Goal: Task Accomplishment & Management: Manage account settings

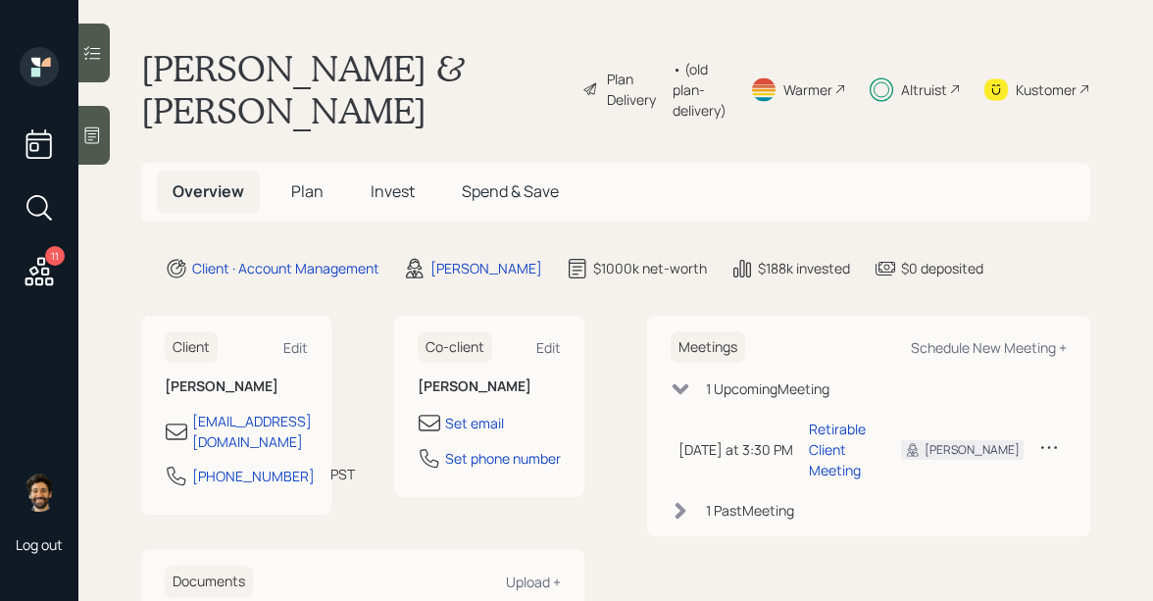
click at [947, 100] on div "Altruist" at bounding box center [915, 89] width 91 height 84
click at [673, 90] on div "• (old plan-delivery)" at bounding box center [700, 90] width 54 height 62
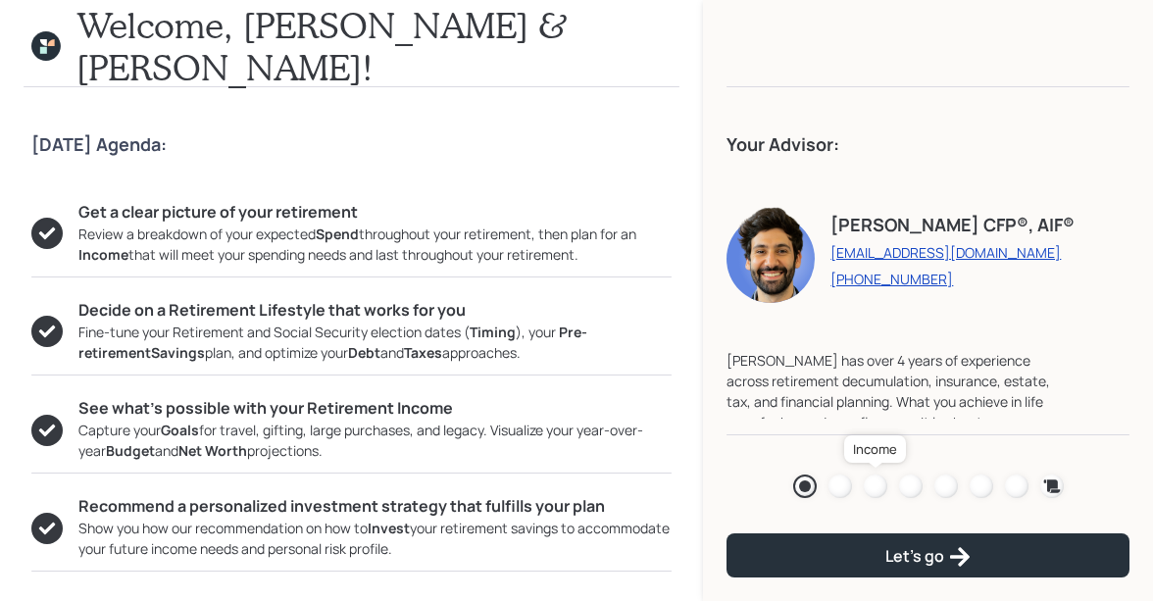
click at [876, 488] on div at bounding box center [876, 486] width 24 height 24
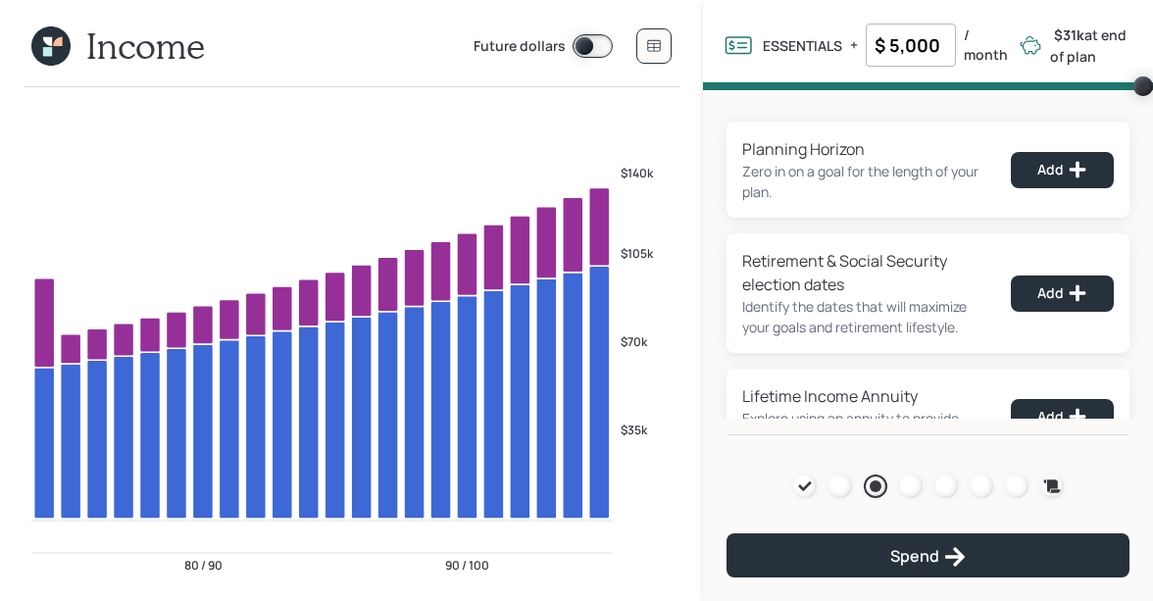
click at [35, 54] on icon at bounding box center [50, 45] width 39 height 39
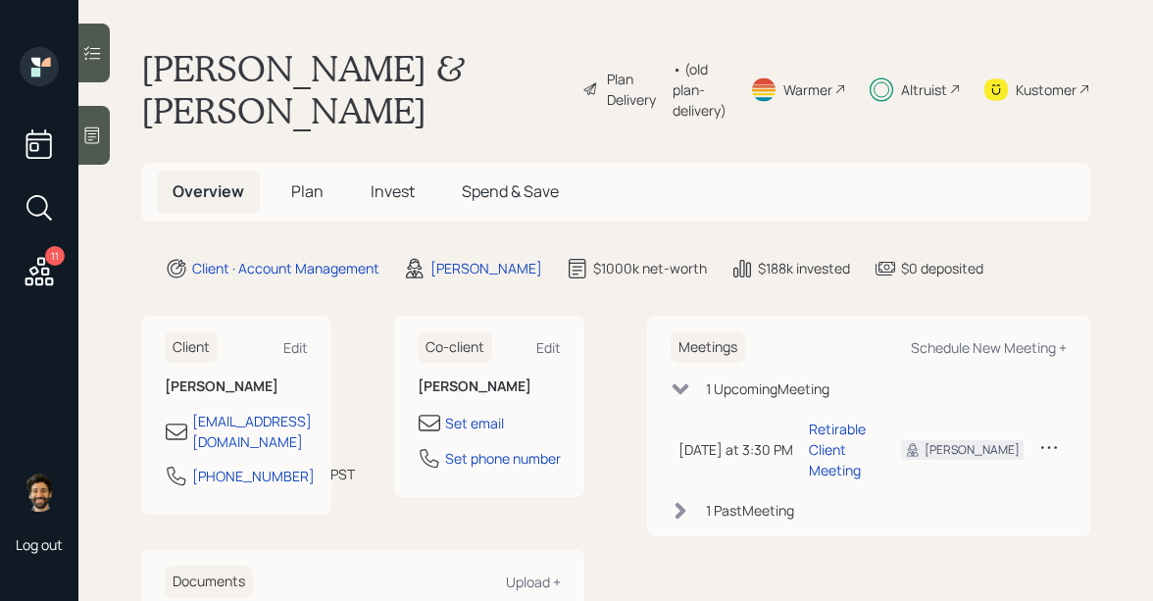
click at [673, 78] on div "• (old plan-delivery)" at bounding box center [700, 90] width 54 height 62
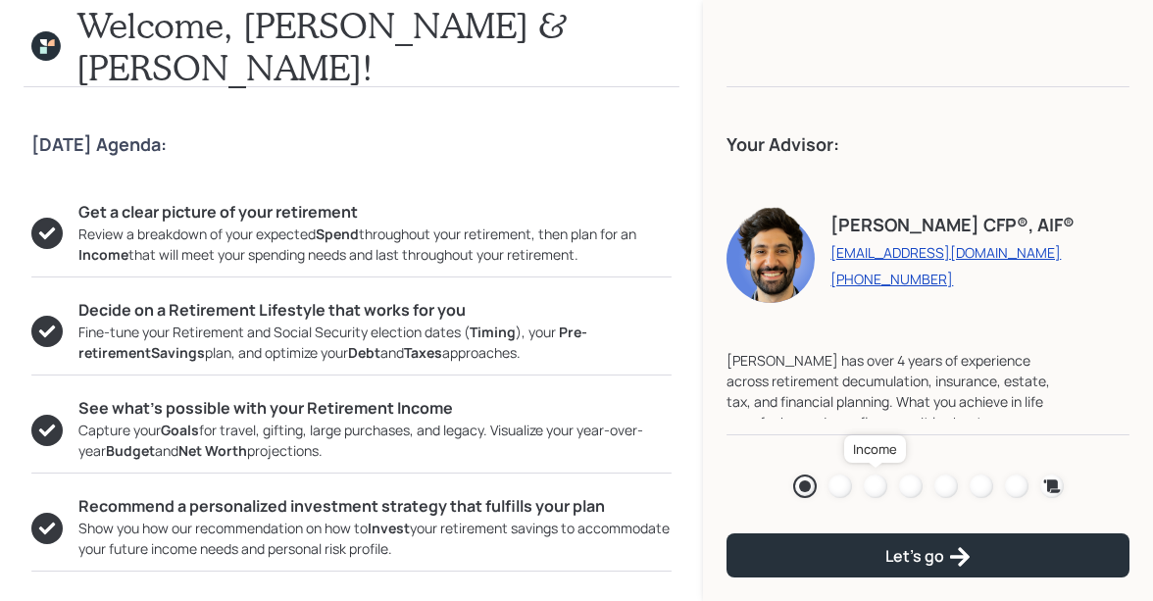
click at [872, 491] on div at bounding box center [876, 486] width 24 height 24
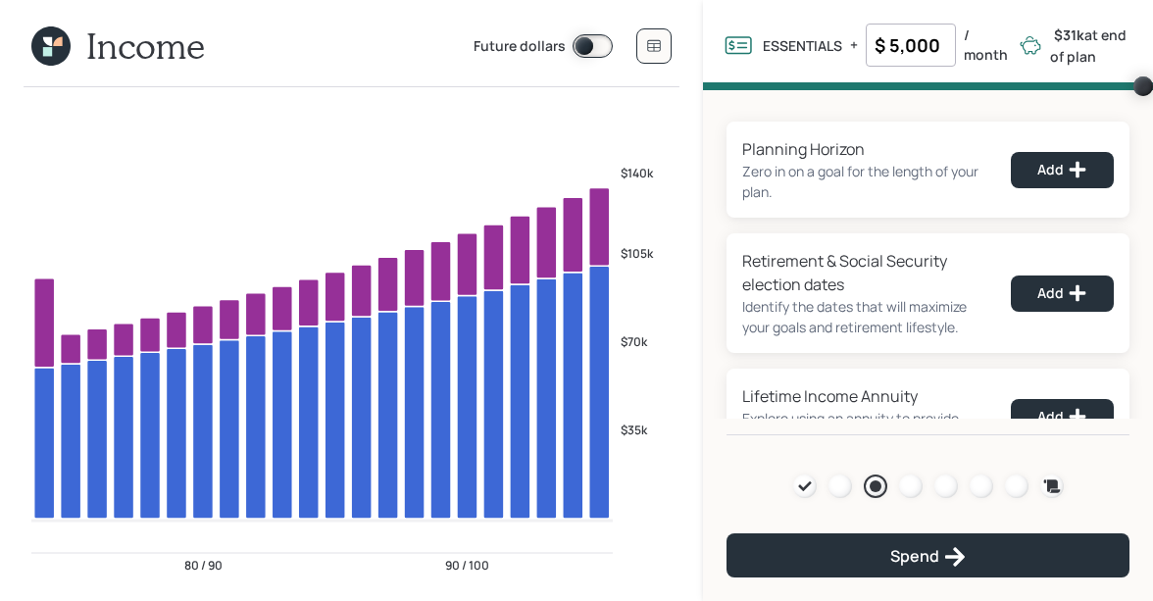
click at [901, 55] on input "$ 5,000" at bounding box center [911, 45] width 90 height 43
click at [790, 102] on div "Planning Horizon Zero in on a goal for the length of your plan. Add Retirement …" at bounding box center [928, 262] width 450 height 345
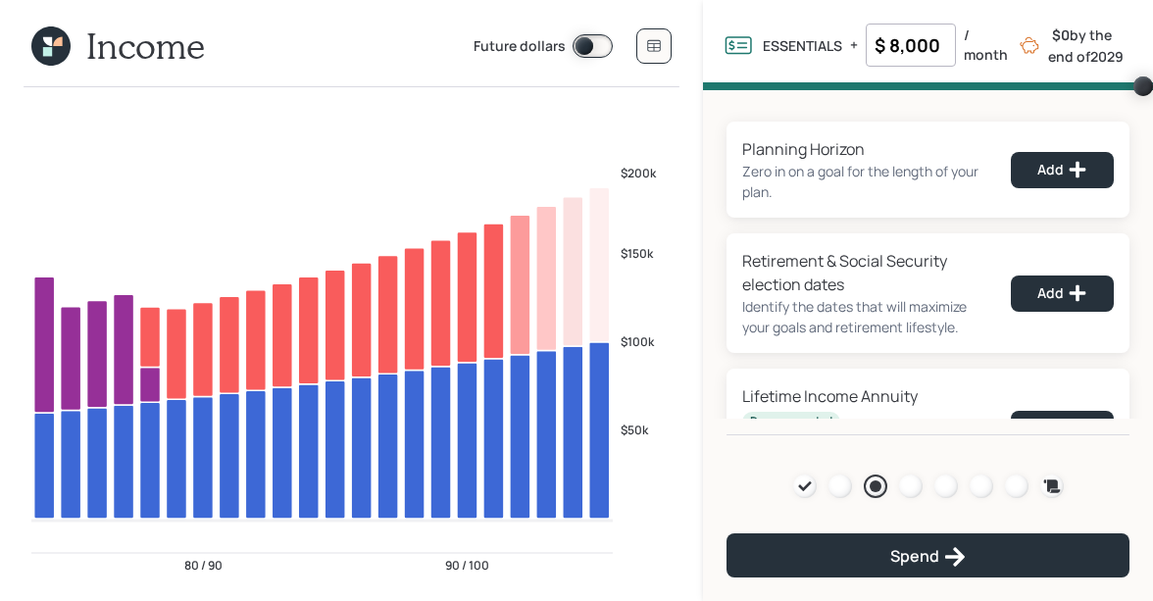
click at [909, 41] on input "$ 8,000" at bounding box center [911, 45] width 90 height 43
click at [803, 107] on div "Planning Horizon Zero in on a goal for the length of your plan. Add Retirement …" at bounding box center [928, 262] width 450 height 345
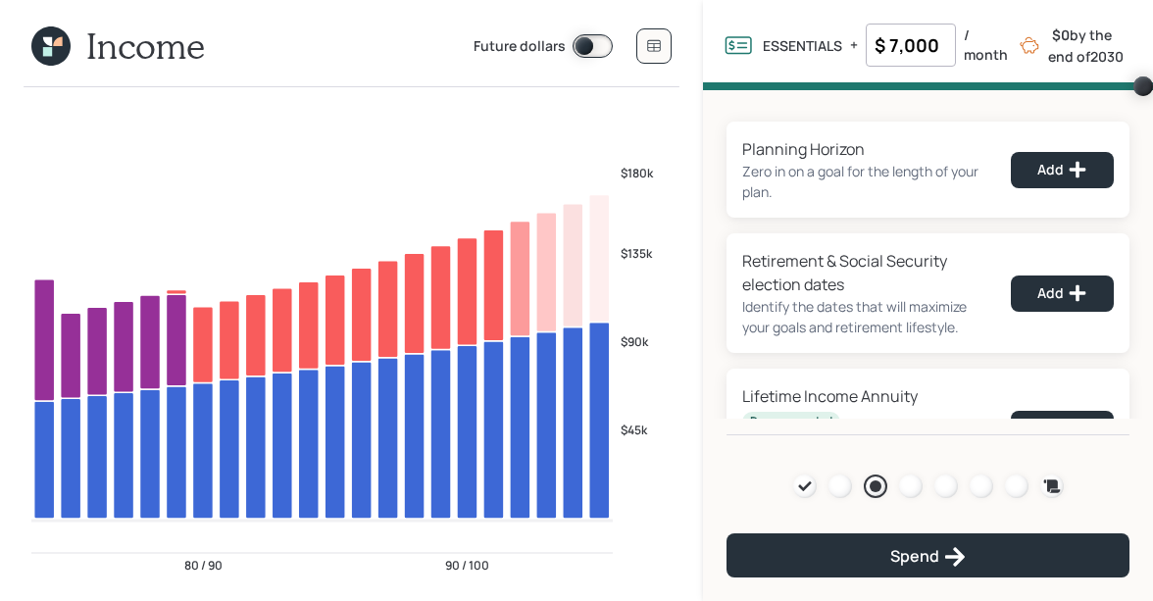
click at [912, 40] on input "$ 7,000" at bounding box center [911, 45] width 90 height 43
click at [771, 110] on div "Planning Horizon Zero in on a goal for the length of your plan. Add Retirement …" at bounding box center [928, 262] width 450 height 345
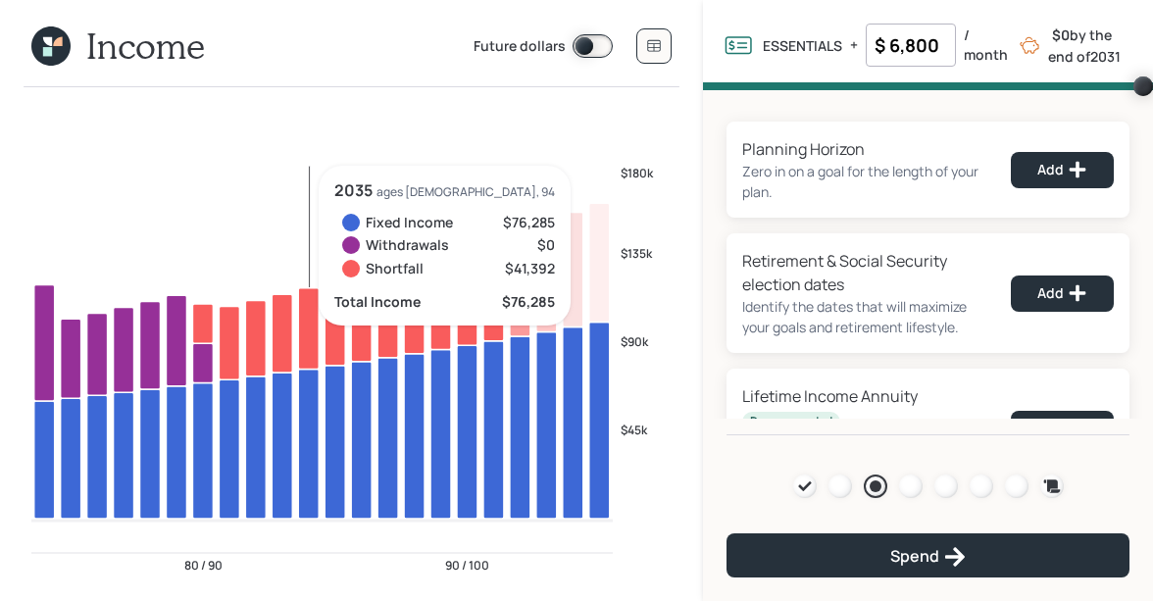
click at [922, 48] on input "$ 6,800" at bounding box center [911, 45] width 90 height 43
click at [754, 114] on div "Planning Horizon Zero in on a goal for the length of your plan. Add Retirement …" at bounding box center [928, 262] width 450 height 345
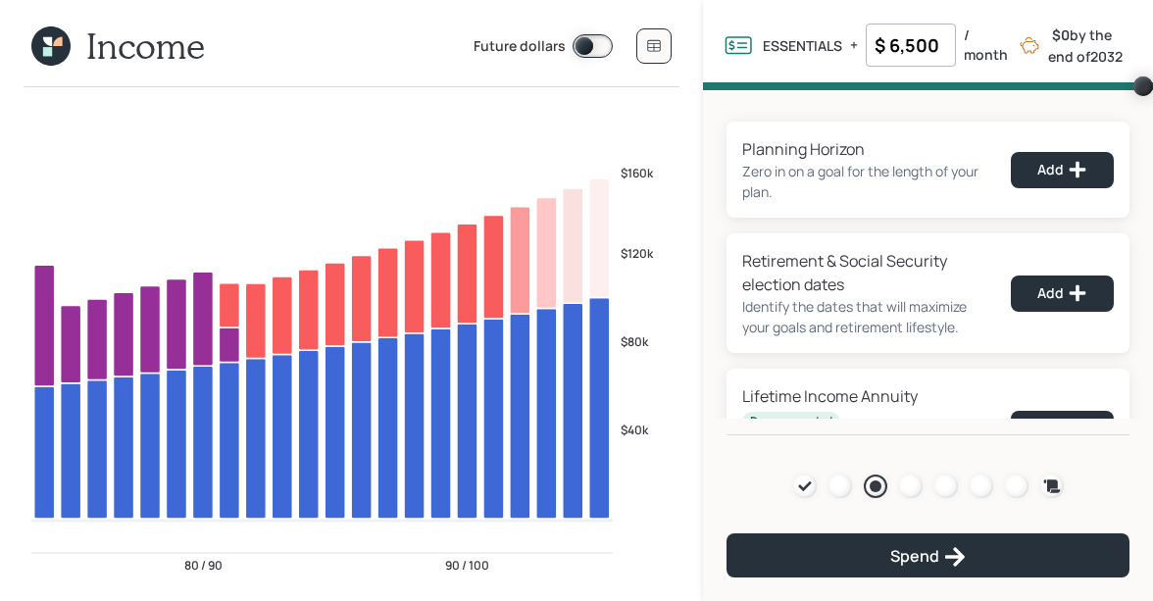
click at [928, 27] on input "$ 6,500" at bounding box center [911, 45] width 90 height 43
click at [734, 105] on div "Planning Horizon Zero in on a goal for the length of your plan. Add Retirement …" at bounding box center [928, 262] width 450 height 345
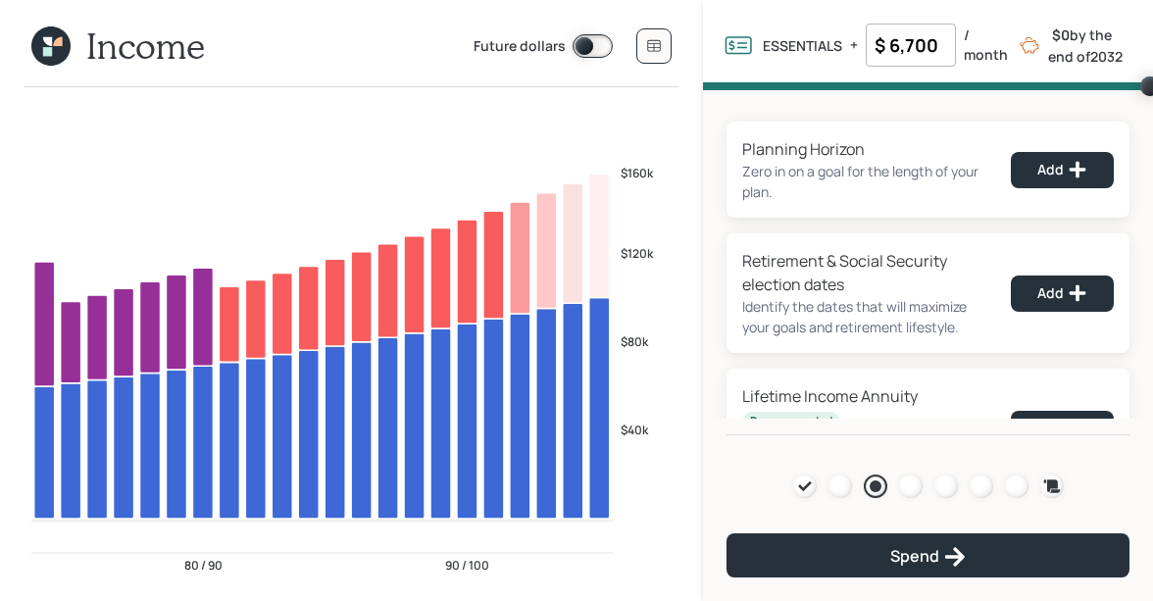
click at [754, 112] on div "Planning Horizon Zero in on a goal for the length of your plan. Add Retirement …" at bounding box center [928, 262] width 450 height 345
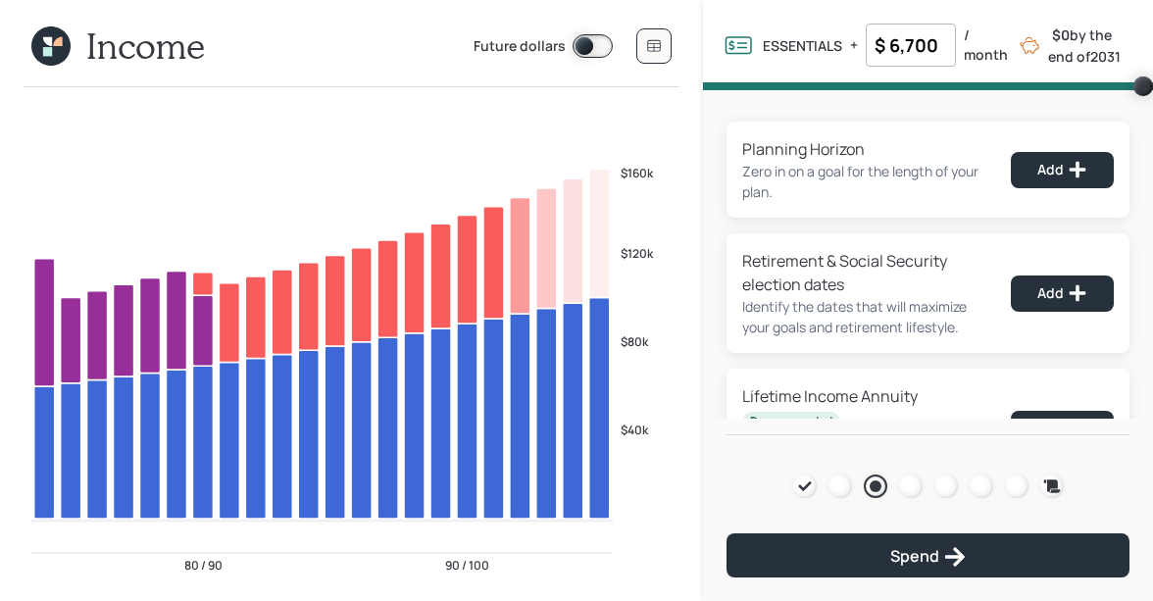
click at [910, 45] on input "$ 6,700" at bounding box center [911, 45] width 90 height 43
type input "$ 6,750"
click at [54, 56] on icon at bounding box center [50, 45] width 39 height 39
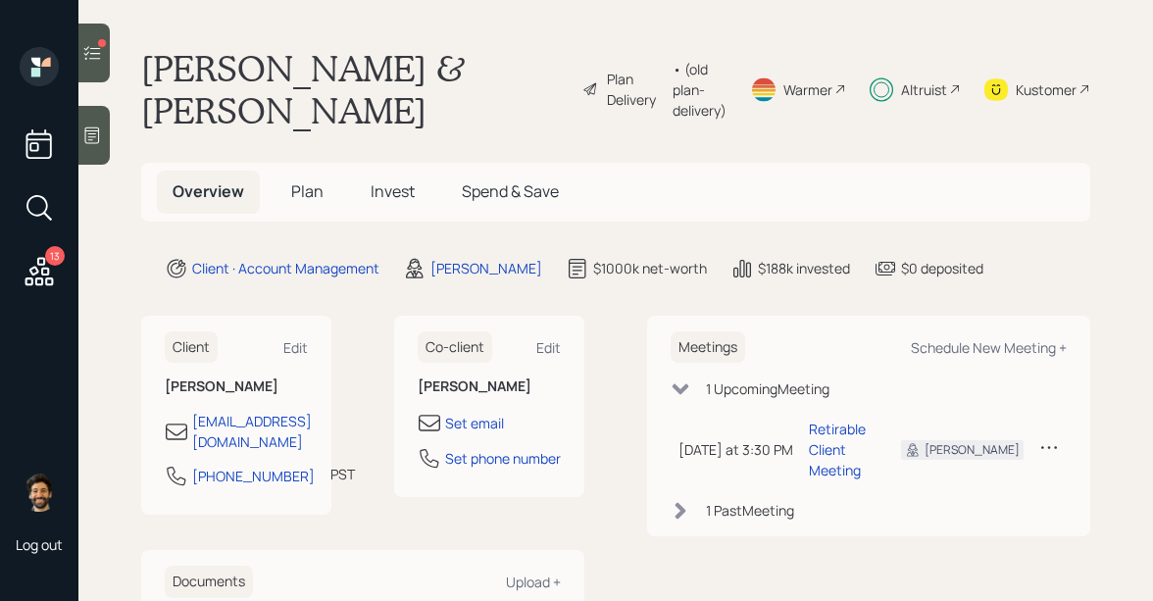
click at [310, 198] on span "Plan" at bounding box center [307, 191] width 32 height 22
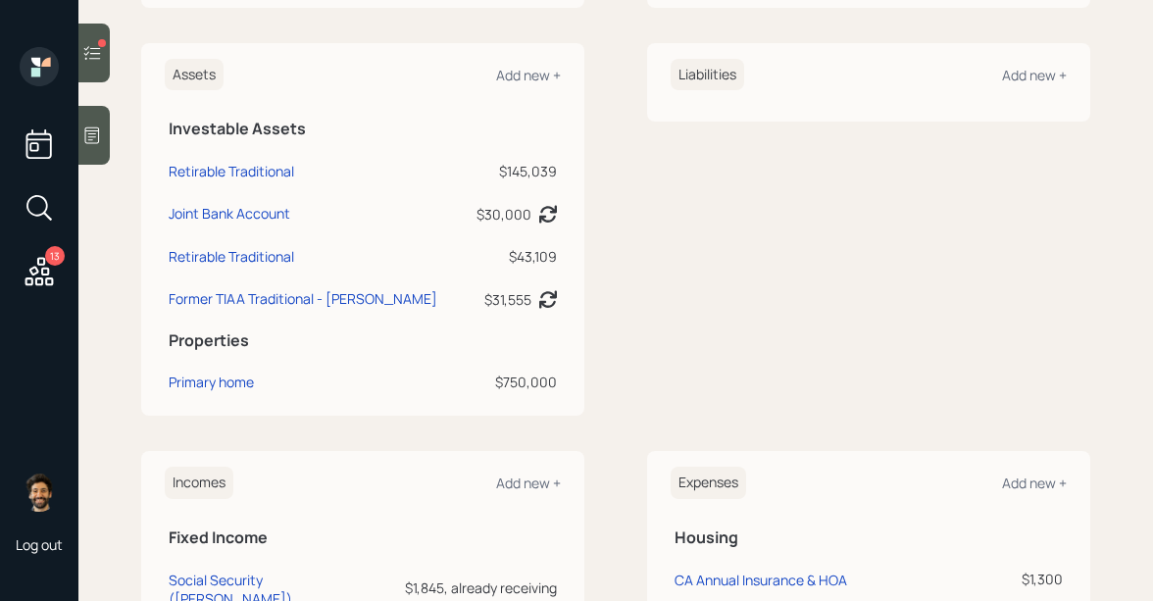
scroll to position [508, 0]
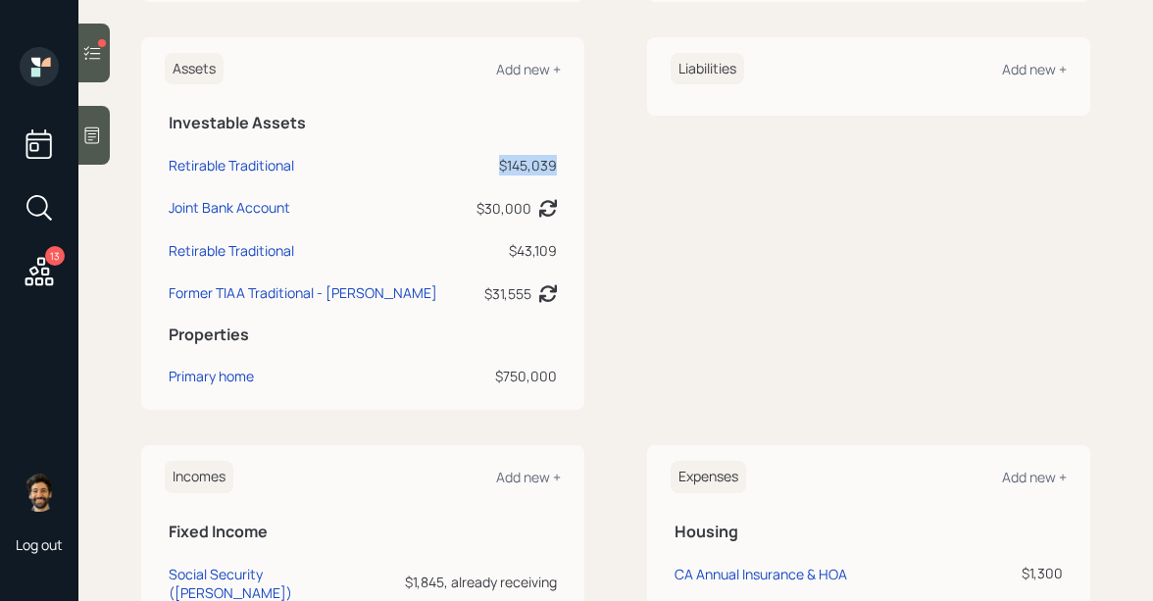
drag, startPoint x: 502, startPoint y: 162, endPoint x: 559, endPoint y: 164, distance: 56.9
click at [559, 164] on td "$145,039" at bounding box center [513, 162] width 96 height 42
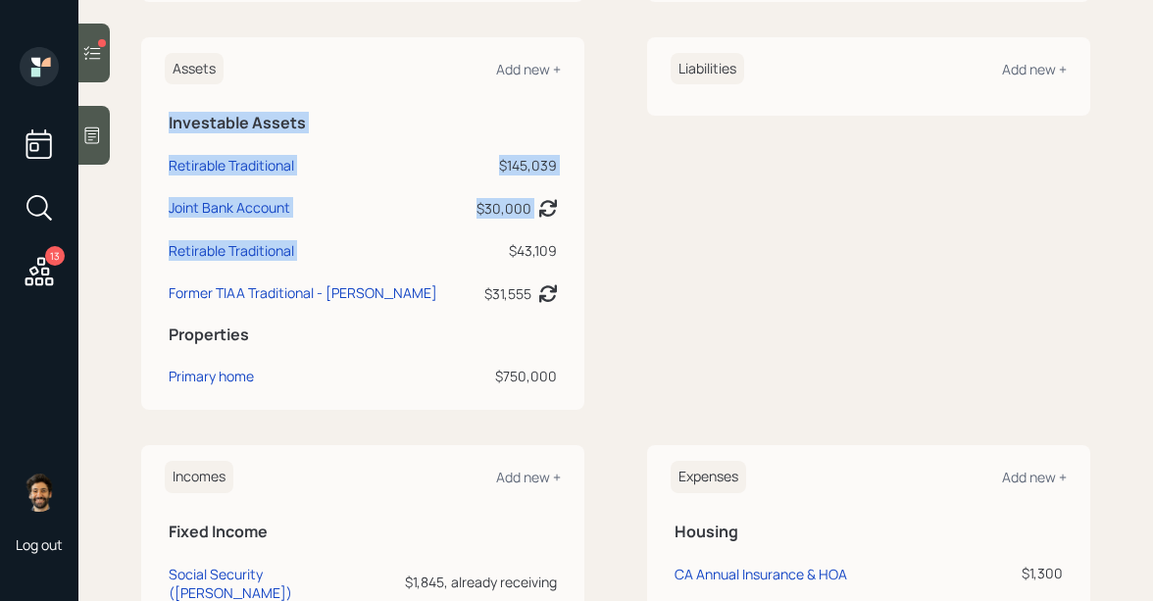
drag, startPoint x: 504, startPoint y: 246, endPoint x: 562, endPoint y: 248, distance: 57.9
click at [562, 248] on div "Assets Add new + Investable Assets Retirable Traditional $145,039 Joint Bank Ac…" at bounding box center [362, 223] width 443 height 373
click at [522, 248] on div "$43,109" at bounding box center [513, 250] width 88 height 21
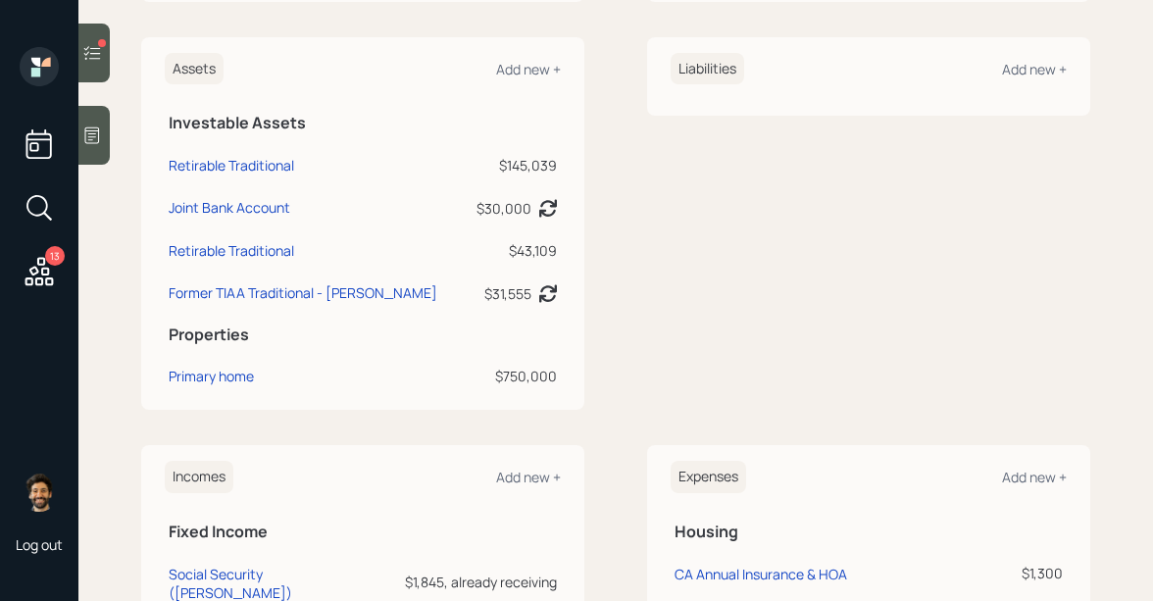
scroll to position [474, 0]
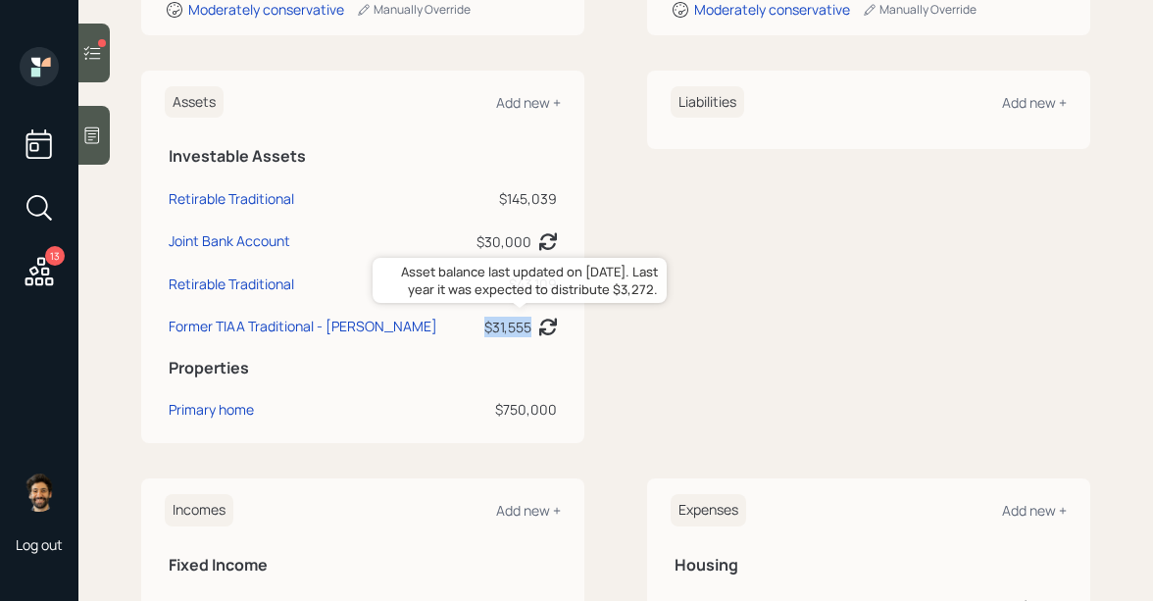
drag, startPoint x: 529, startPoint y: 328, endPoint x: 481, endPoint y: 328, distance: 48.0
click at [481, 328] on td "$31,555 Asset balance last updated on 05-28-2024. Last year it was expected to …" at bounding box center [513, 323] width 96 height 43
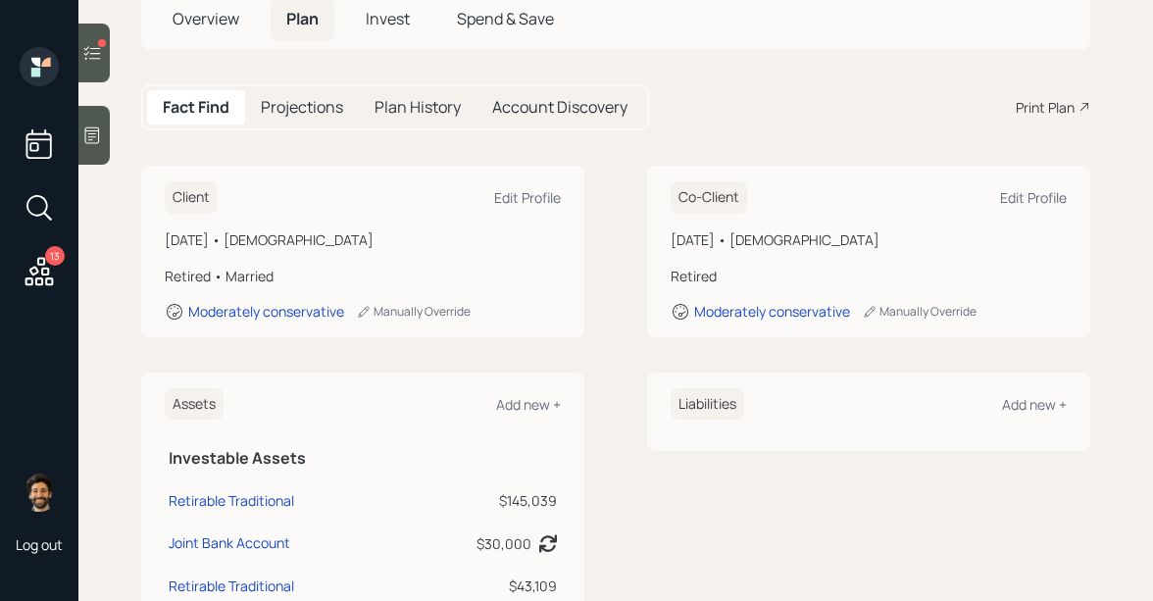
scroll to position [0, 0]
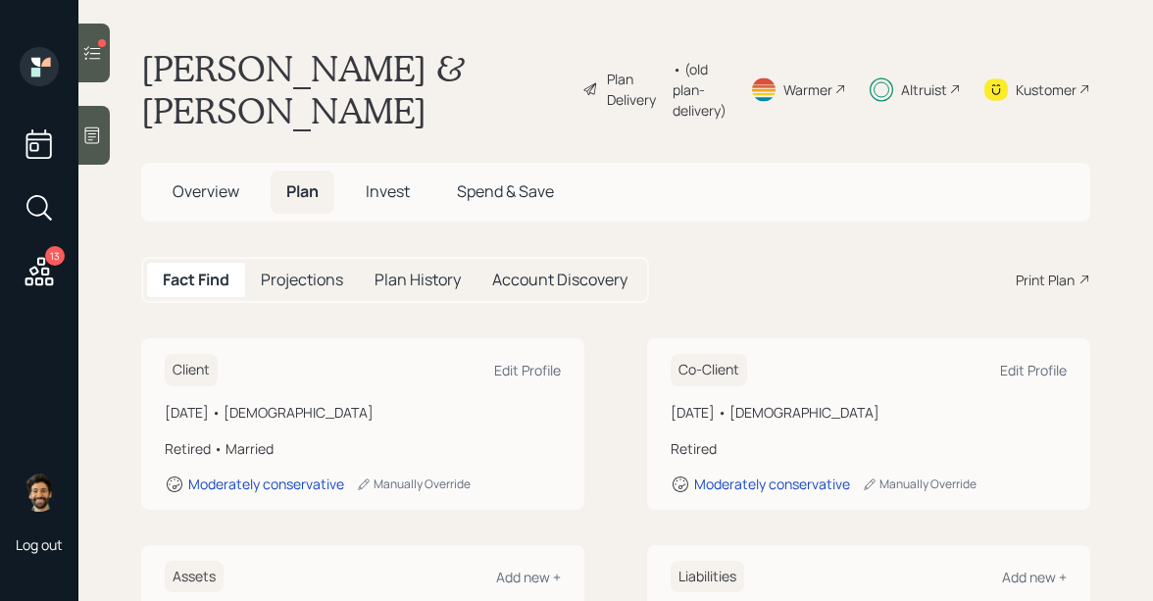
click at [673, 81] on div "• (old plan-delivery)" at bounding box center [700, 90] width 54 height 62
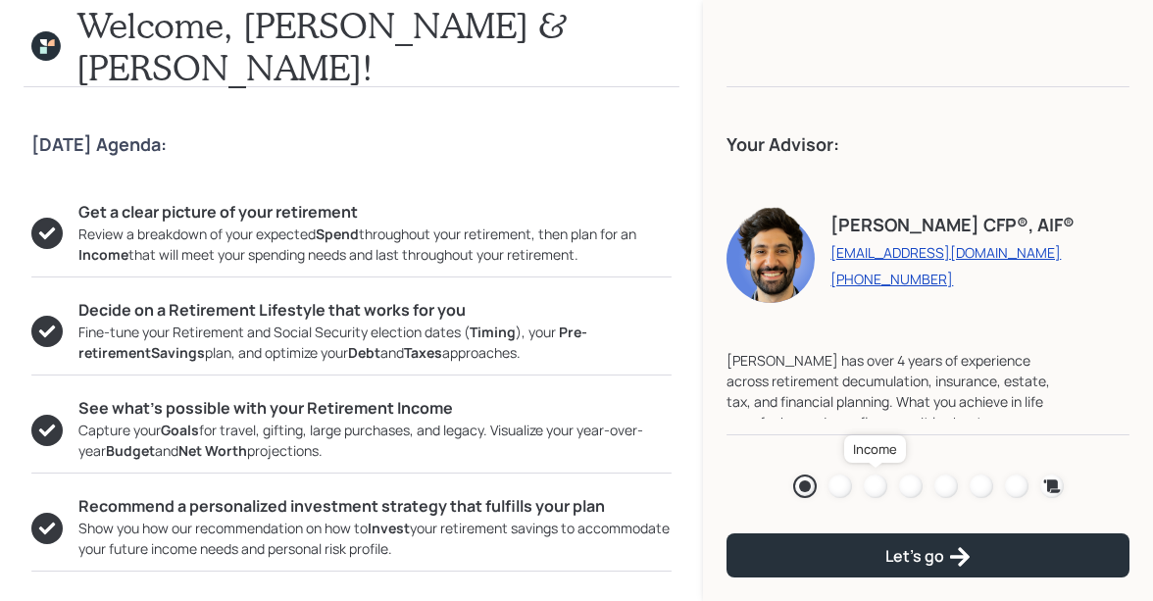
click at [872, 483] on div at bounding box center [876, 486] width 24 height 24
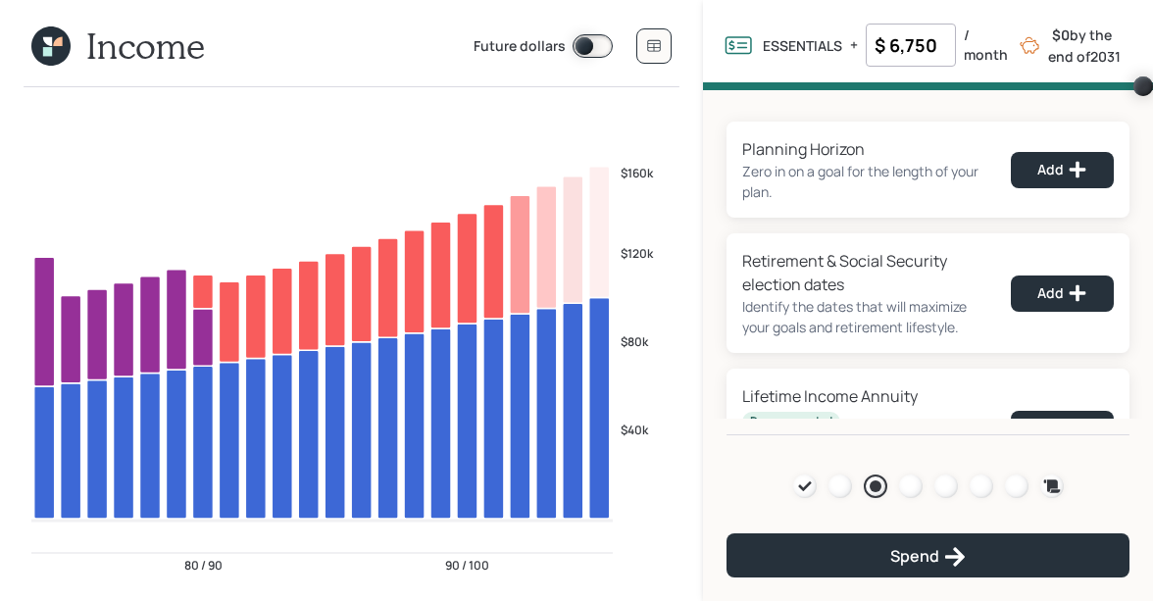
click at [57, 49] on icon at bounding box center [50, 45] width 39 height 39
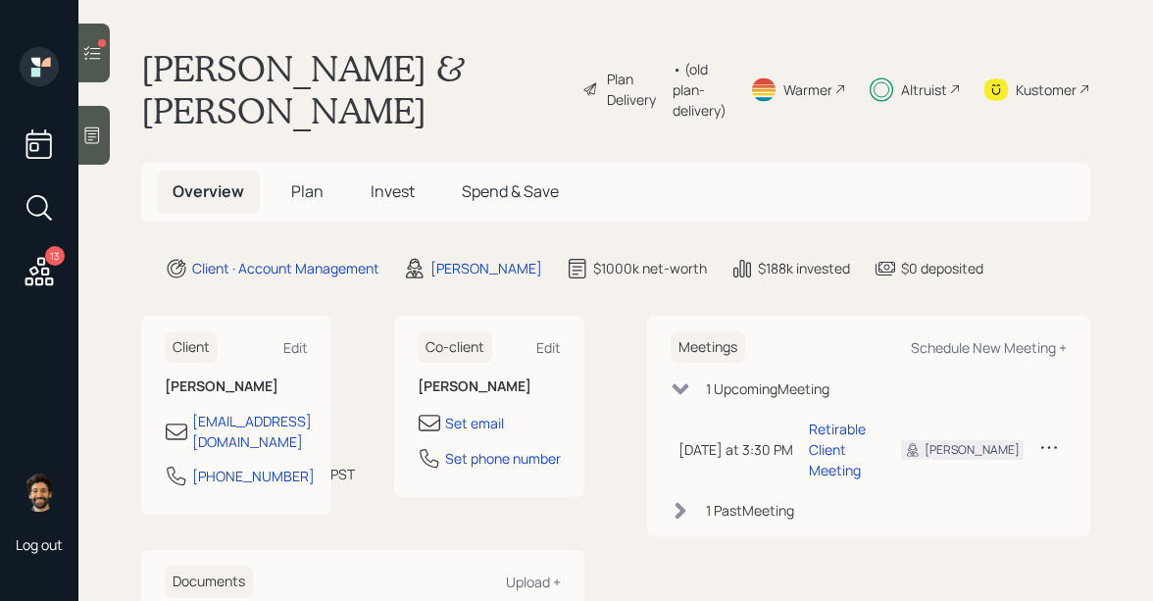
click at [302, 191] on span "Plan" at bounding box center [307, 191] width 32 height 22
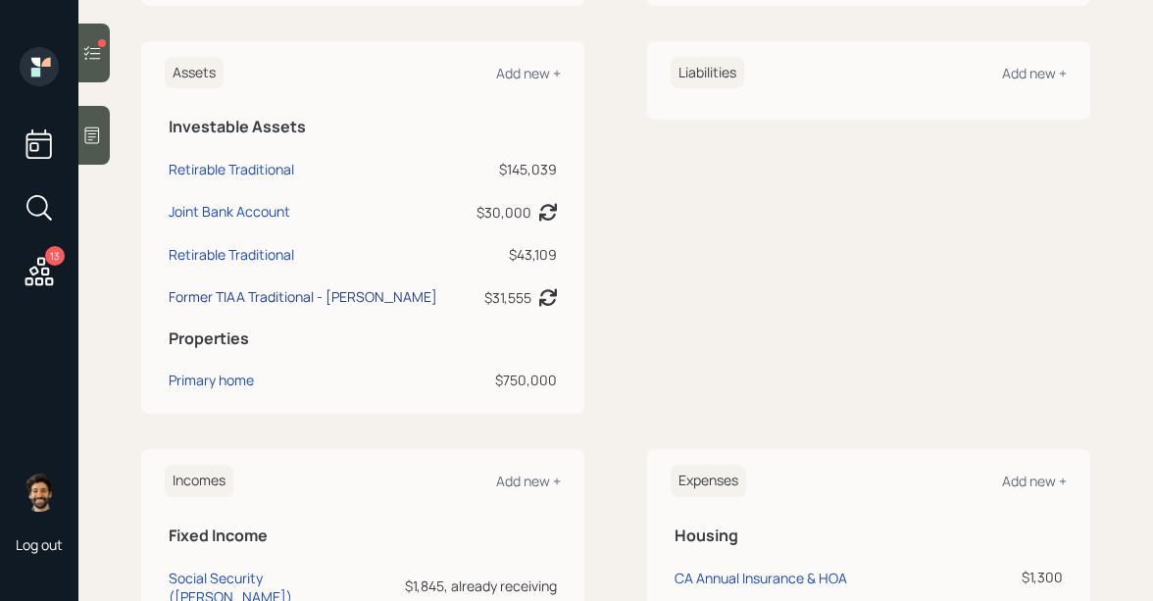
scroll to position [502, 0]
click at [212, 381] on div "Primary home" at bounding box center [211, 382] width 85 height 21
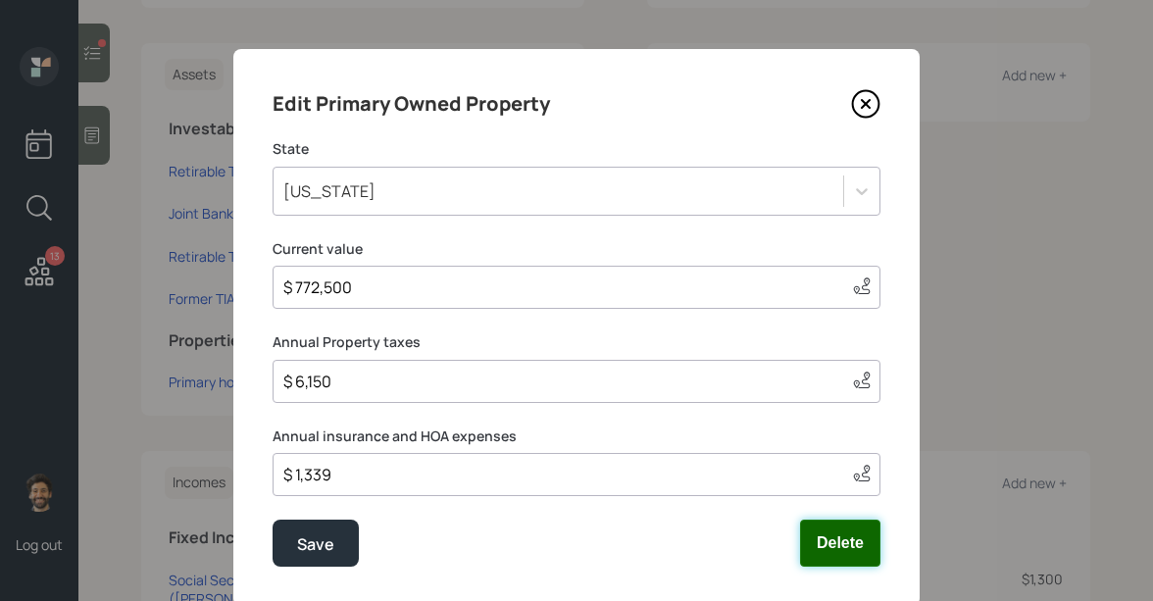
click at [842, 552] on button "Delete" at bounding box center [840, 543] width 80 height 47
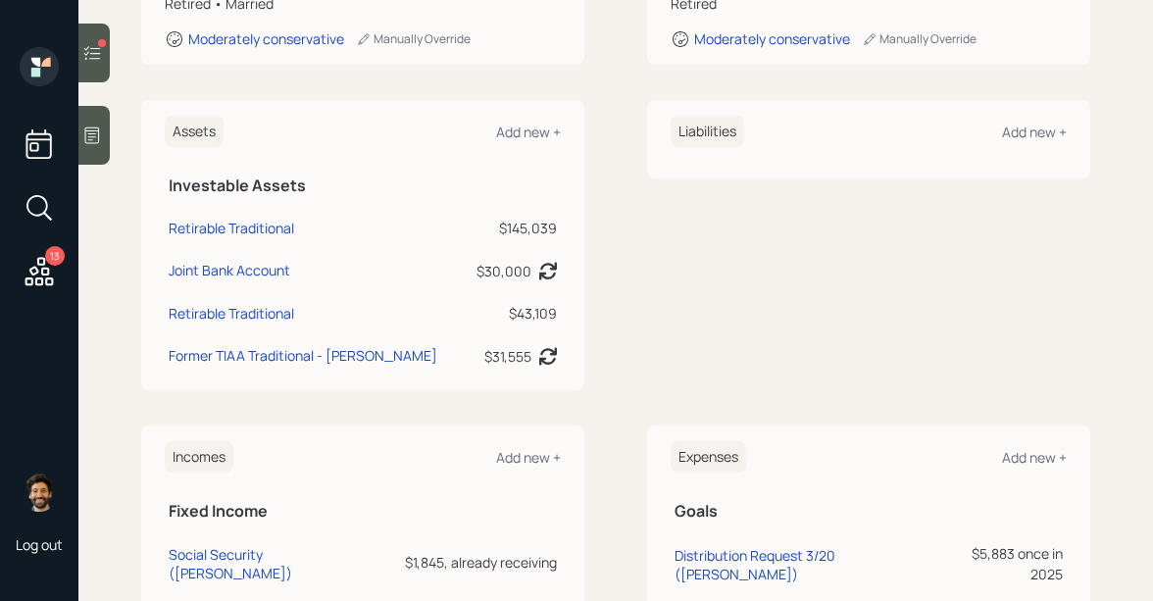
scroll to position [435, 0]
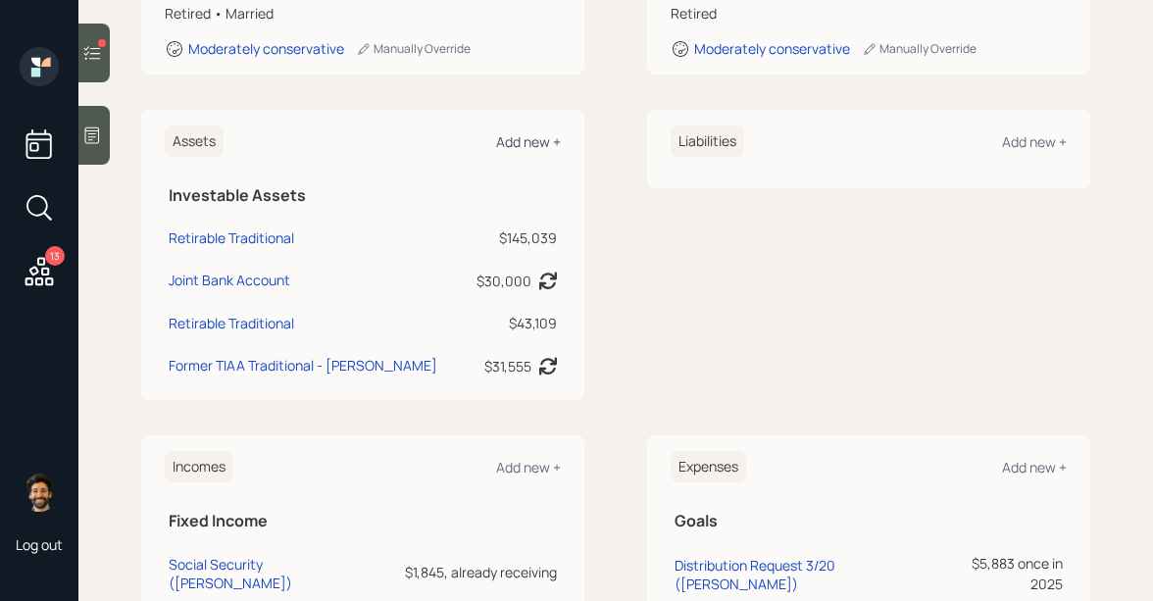
click at [530, 140] on div "Add new +" at bounding box center [528, 141] width 65 height 19
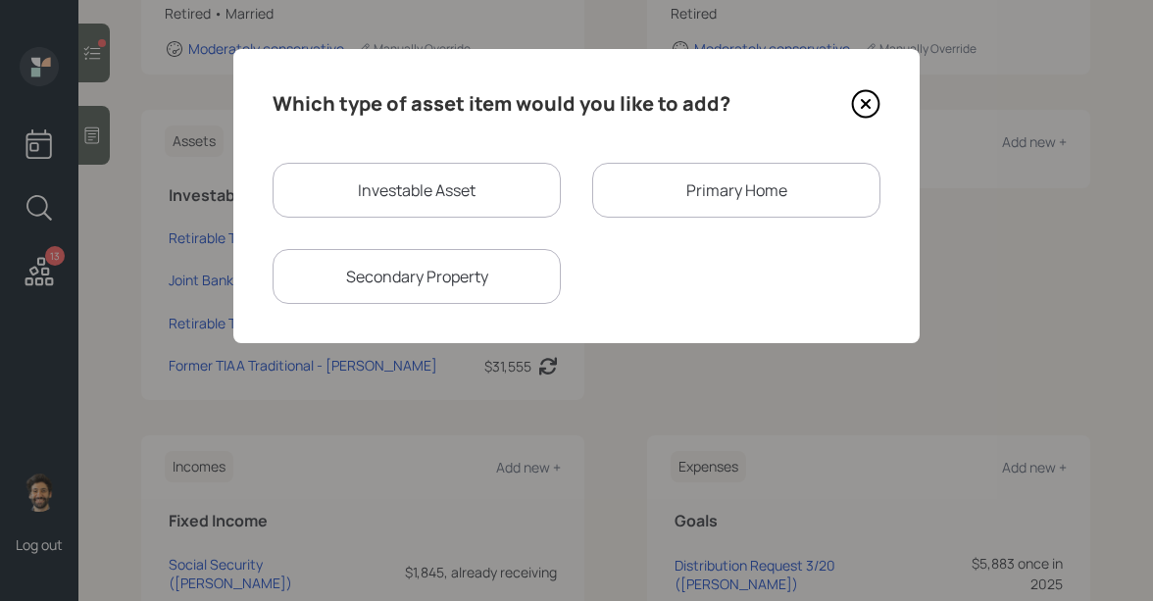
click at [443, 202] on div "Investable Asset" at bounding box center [417, 190] width 288 height 55
select select "taxable"
select select "balanced"
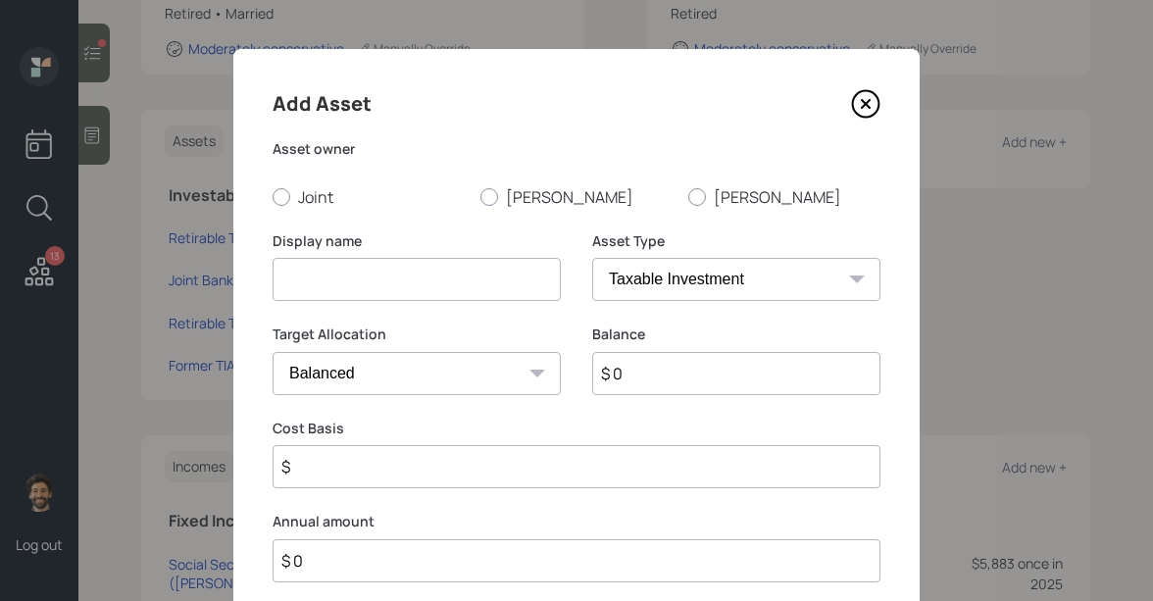
click at [345, 274] on input at bounding box center [417, 279] width 288 height 43
type input "House Proceeds (Post fees, etc)"
click at [652, 368] on input "$ 0" at bounding box center [736, 373] width 288 height 43
type input "$ 800,000"
click at [630, 280] on select "SEP IRA IRA Roth IRA 401(k) Roth 401(k) 403(b) Roth 403(b) 457(b) Roth 457(b) H…" at bounding box center [736, 279] width 288 height 43
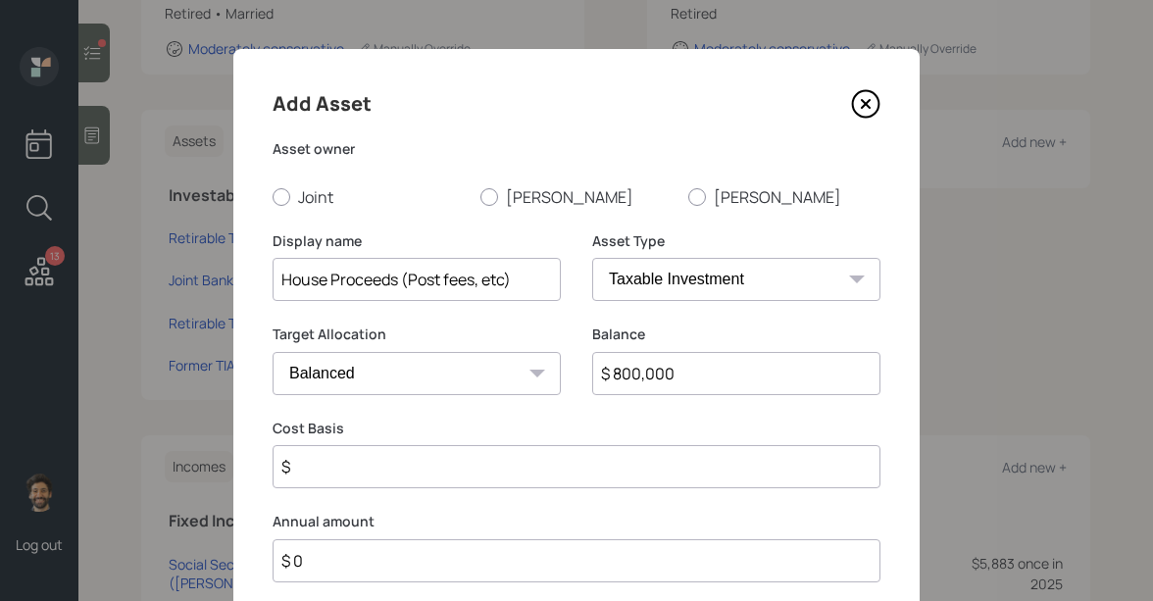
click at [592, 258] on select "SEP IRA IRA Roth IRA 401(k) Roth 401(k) 403(b) Roth 403(b) 457(b) Roth 457(b) H…" at bounding box center [736, 279] width 288 height 43
click at [346, 374] on select "Cash Conservative Balanced Aggressive" at bounding box center [417, 373] width 288 height 43
select select "conservative"
click at [273, 352] on select "Cash Conservative Balanced Aggressive" at bounding box center [417, 373] width 288 height 43
click at [327, 463] on input "$" at bounding box center [577, 466] width 608 height 43
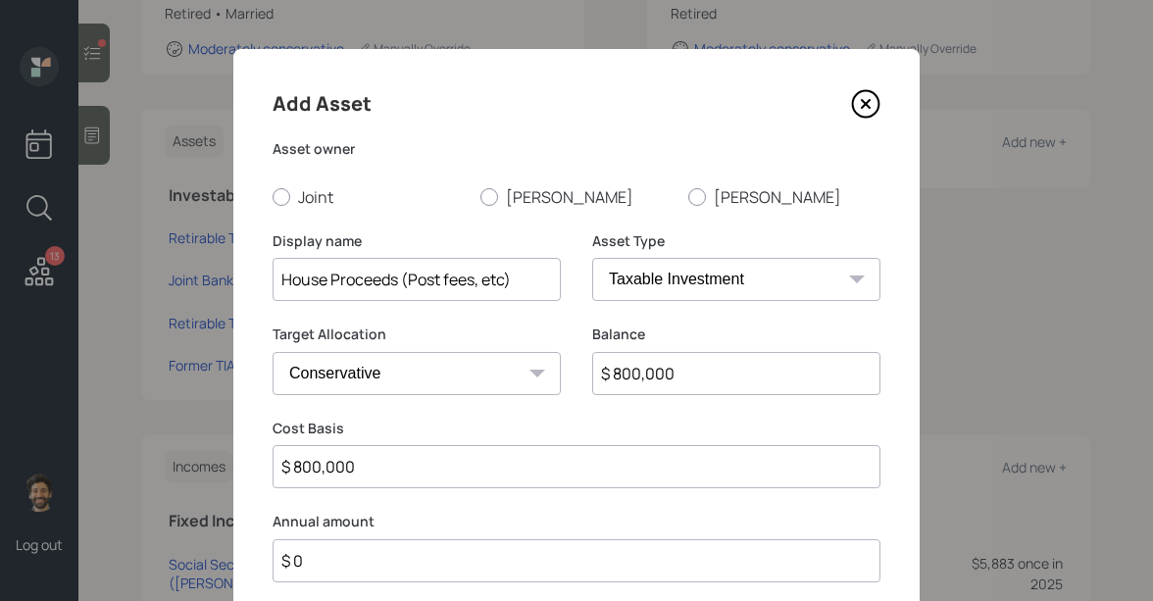
type input "$ 800,000"
click at [619, 342] on label "Balance" at bounding box center [736, 334] width 288 height 20
click at [274, 433] on label "Cost Basis" at bounding box center [577, 429] width 608 height 20
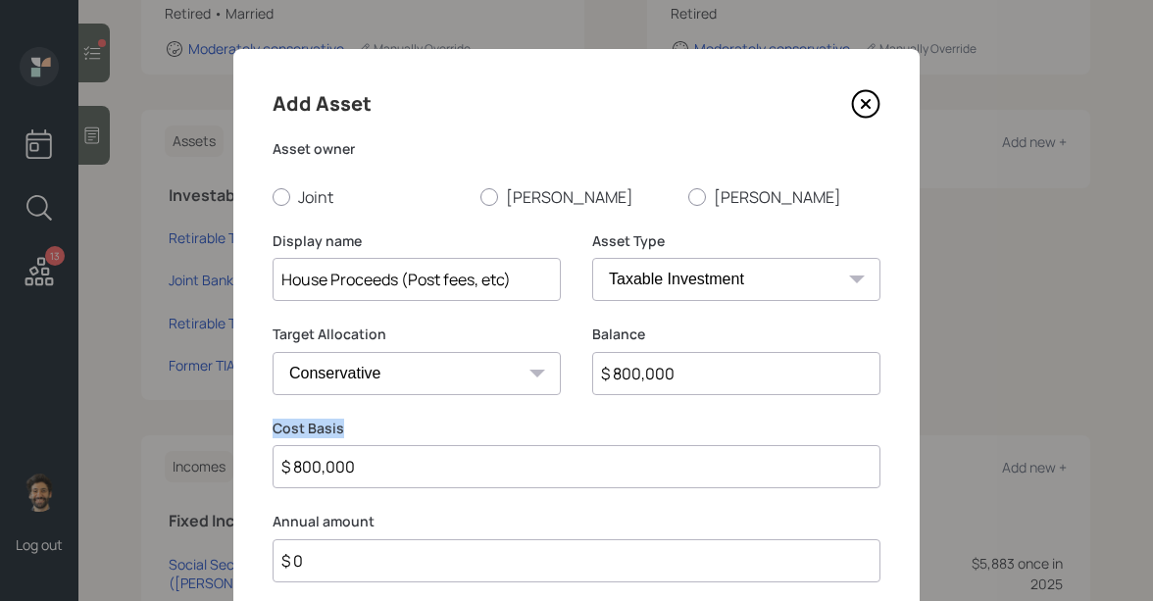
click at [274, 433] on label "Cost Basis" at bounding box center [577, 429] width 608 height 20
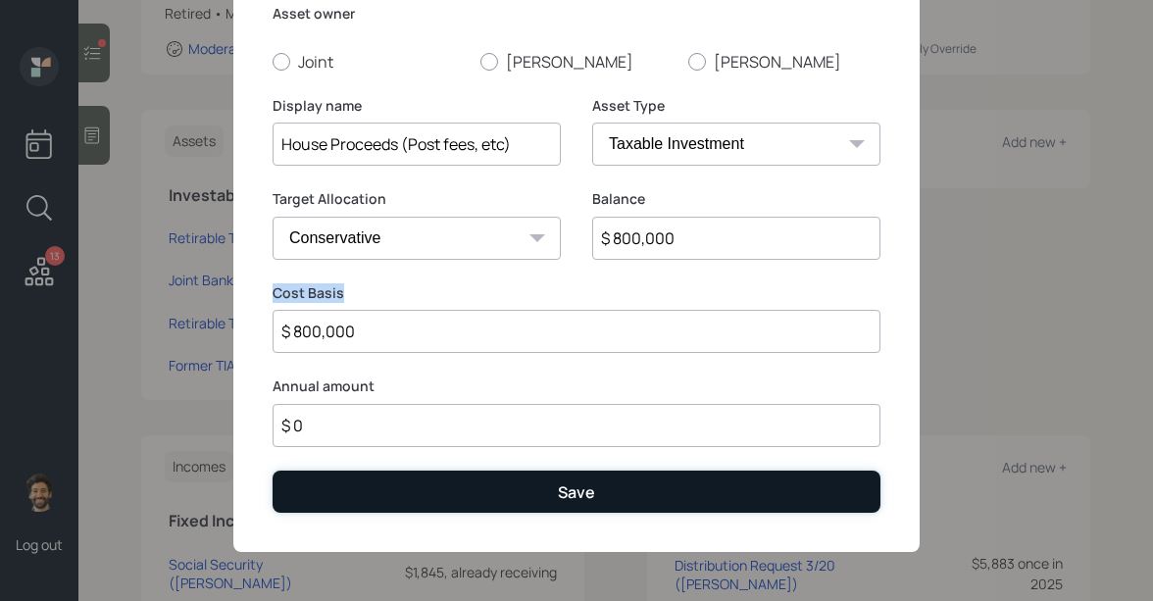
click at [444, 501] on button "Save" at bounding box center [577, 492] width 608 height 42
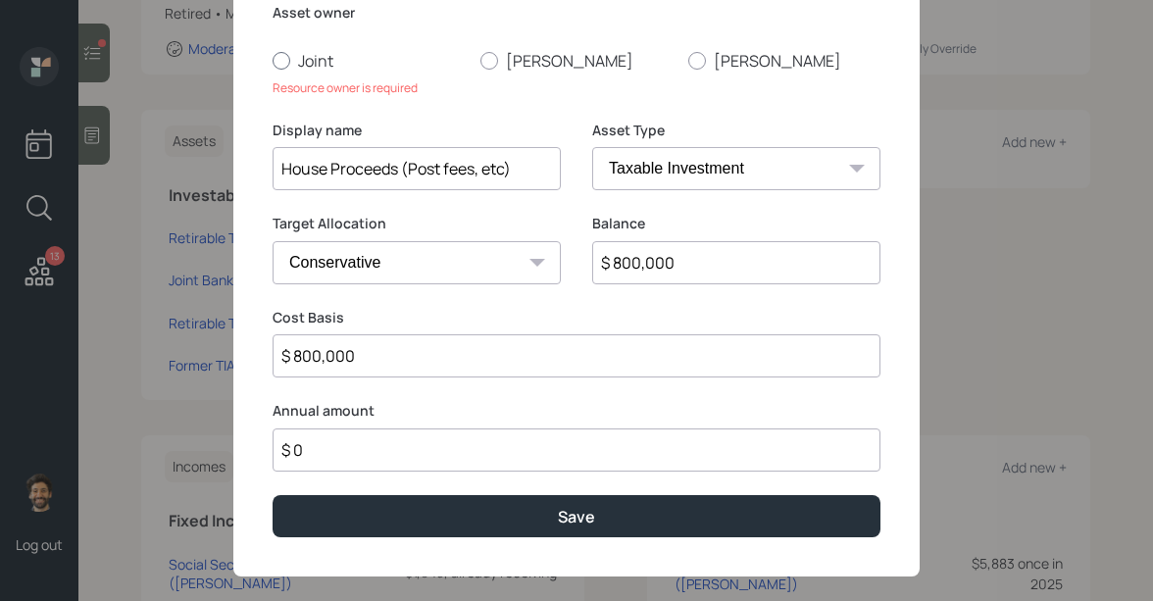
click at [284, 66] on div at bounding box center [282, 61] width 18 height 18
click at [273, 61] on input "Joint" at bounding box center [272, 60] width 1 height 1
radio input "true"
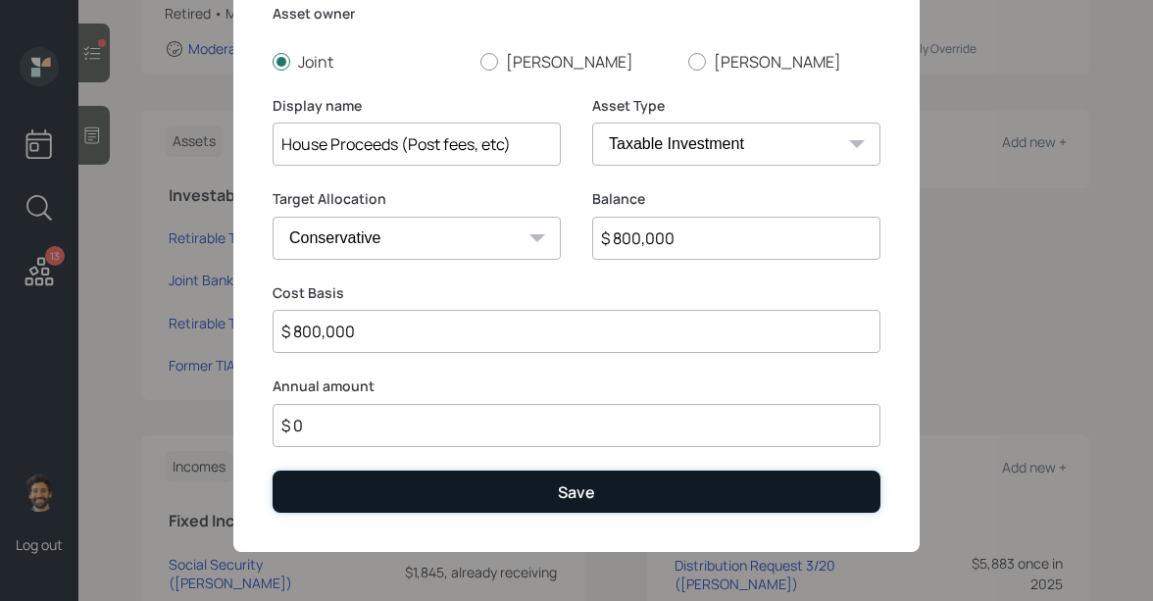
click at [363, 489] on button "Save" at bounding box center [577, 492] width 608 height 42
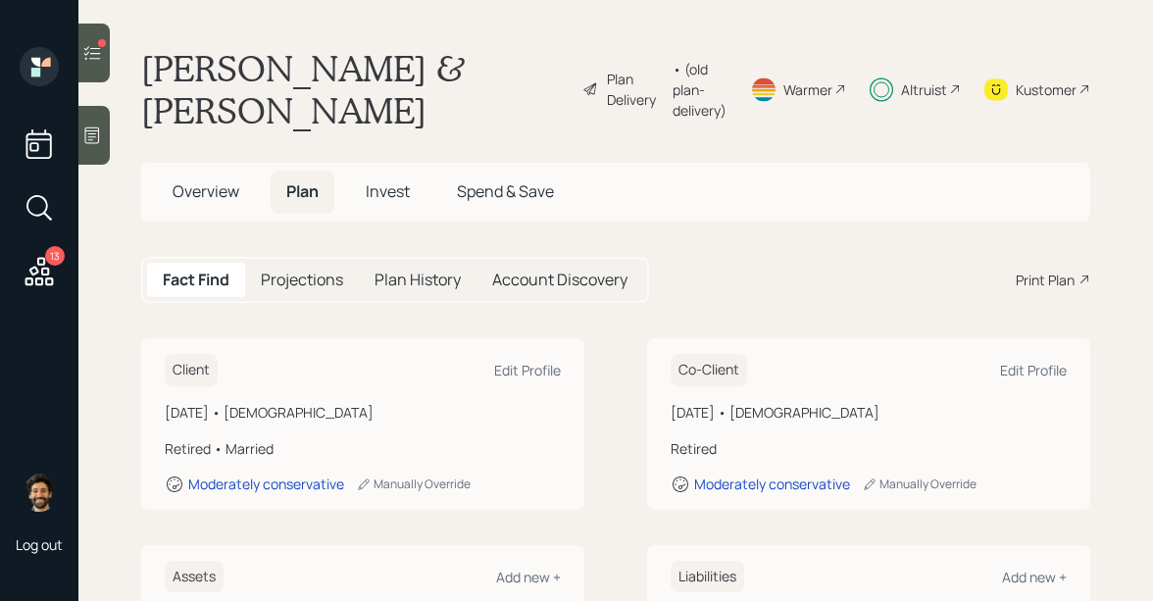
click at [673, 94] on div "• (old plan-delivery)" at bounding box center [700, 90] width 54 height 62
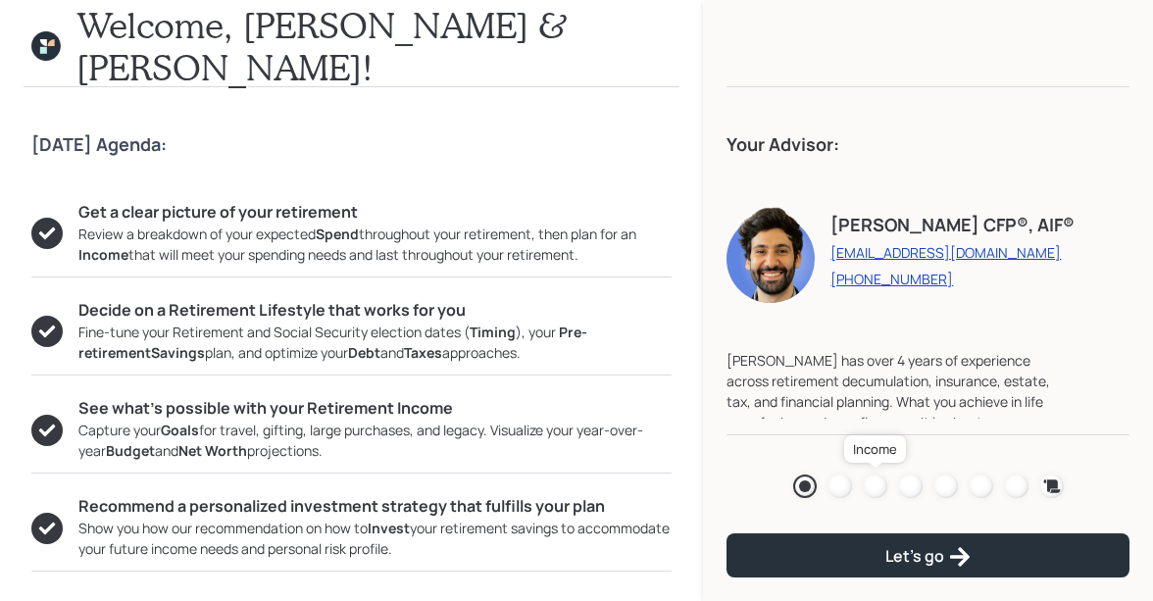
click at [870, 484] on div at bounding box center [876, 486] width 24 height 24
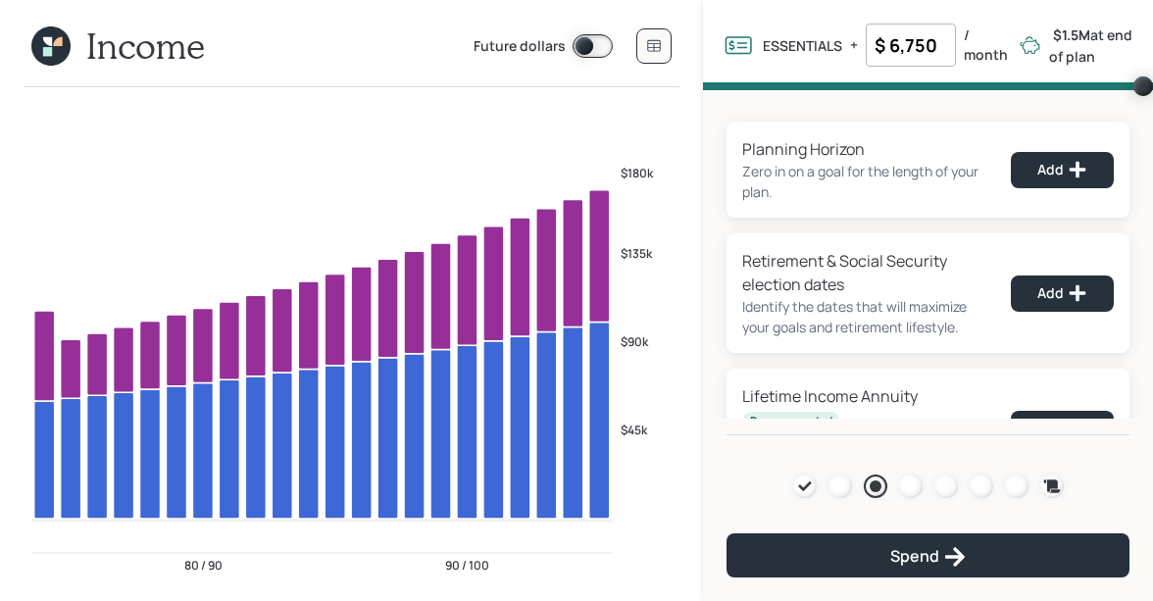
click at [906, 55] on input "$ 6,750" at bounding box center [911, 45] width 90 height 43
click at [746, 116] on div "Planning Horizon Zero in on a goal for the length of your plan. Add Retirement …" at bounding box center [928, 262] width 450 height 345
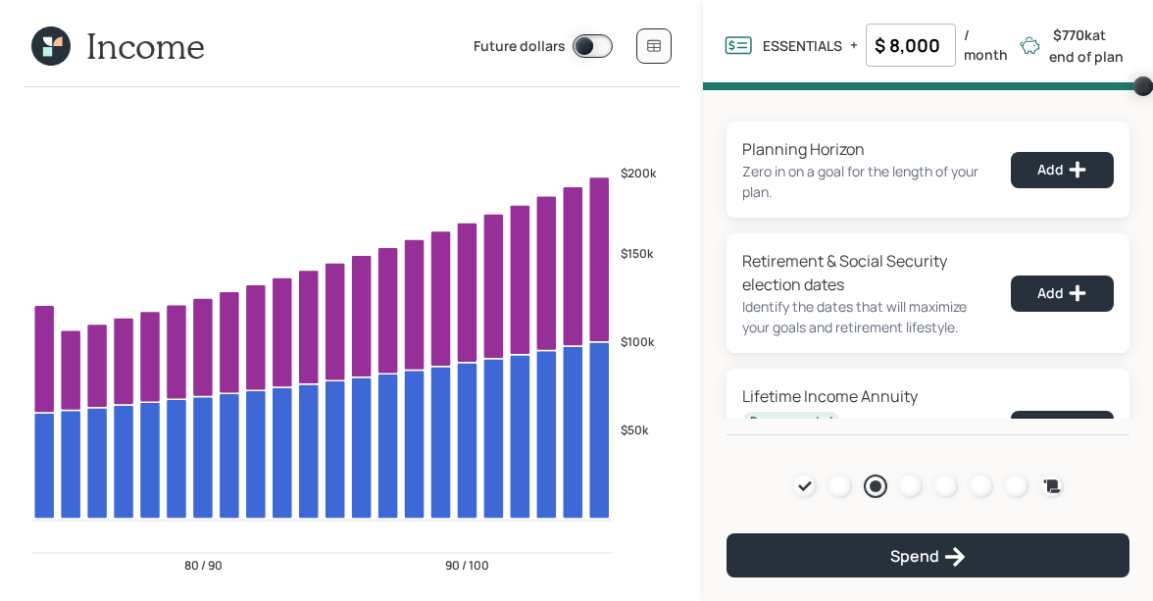
click at [918, 41] on input "$ 8,000" at bounding box center [911, 45] width 90 height 43
click at [730, 123] on div "Planning Horizon Zero in on a goal for the length of your plan. Add" at bounding box center [927, 170] width 403 height 96
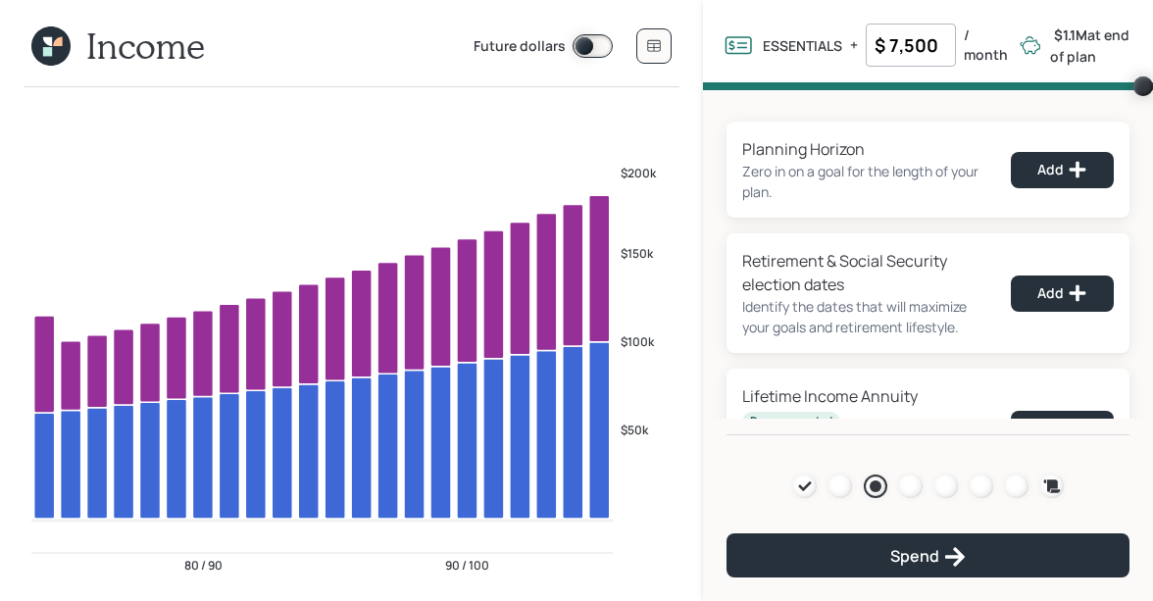
click at [911, 43] on input "$ 7,500" at bounding box center [911, 45] width 90 height 43
click at [752, 115] on div "Planning Horizon Zero in on a goal for the length of your plan. Add Retirement …" at bounding box center [928, 262] width 450 height 345
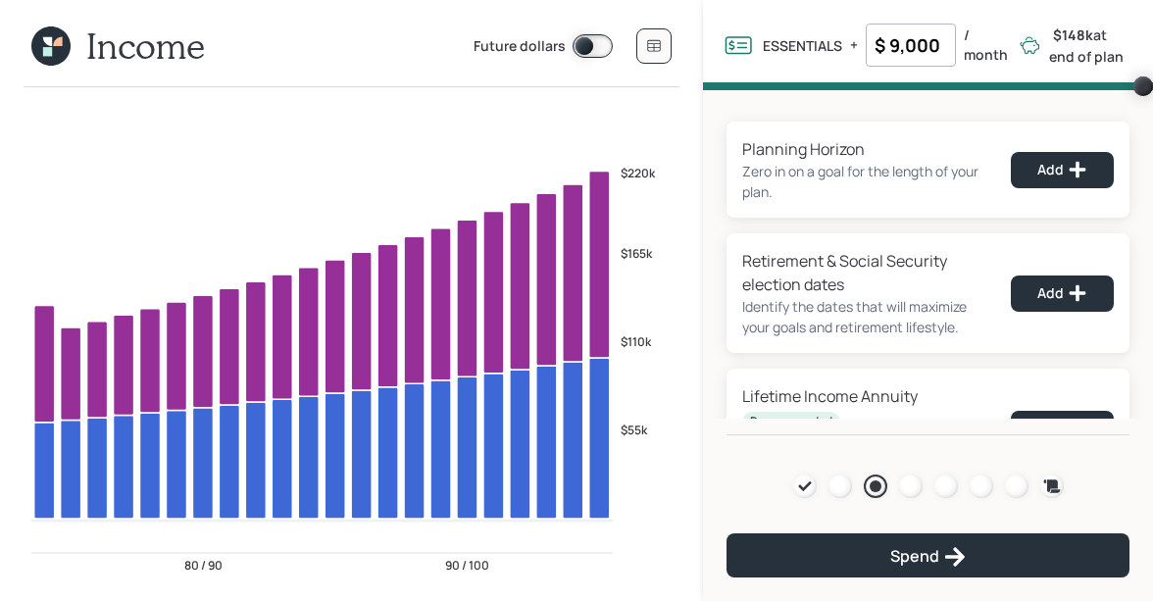
click at [913, 42] on input "$ 9,000" at bounding box center [911, 45] width 90 height 43
click at [728, 117] on div "Planning Horizon Zero in on a goal for the length of your plan. Add Retirement …" at bounding box center [928, 262] width 450 height 345
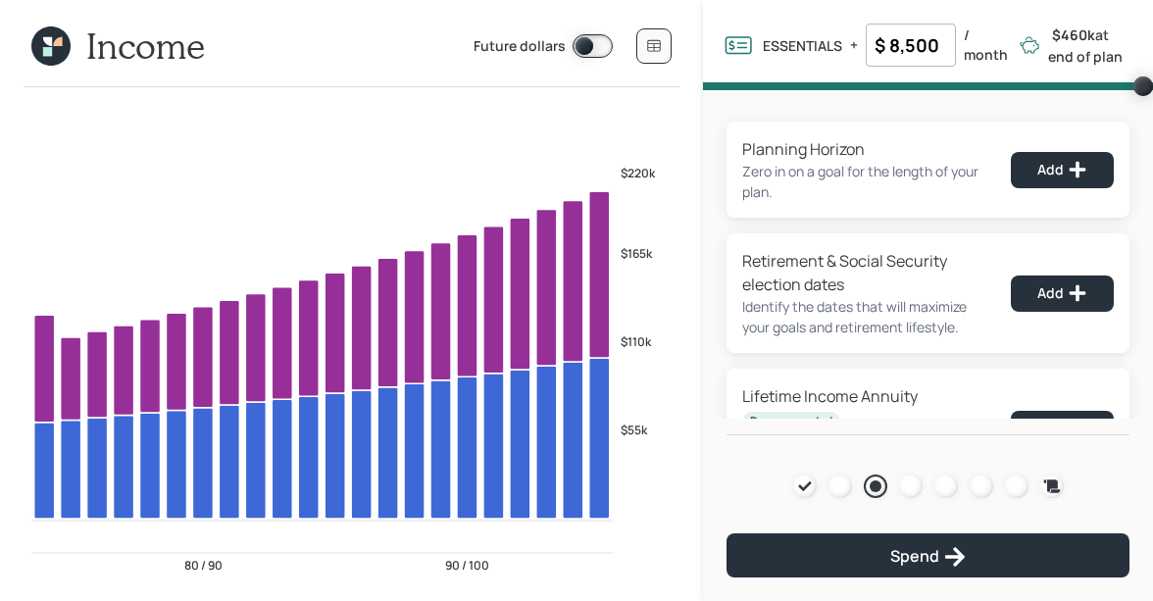
click at [877, 46] on input "$ 8,500" at bounding box center [911, 45] width 90 height 43
click at [735, 106] on div "Planning Horizon Zero in on a goal for the length of your plan. Add Retirement …" at bounding box center [928, 262] width 450 height 345
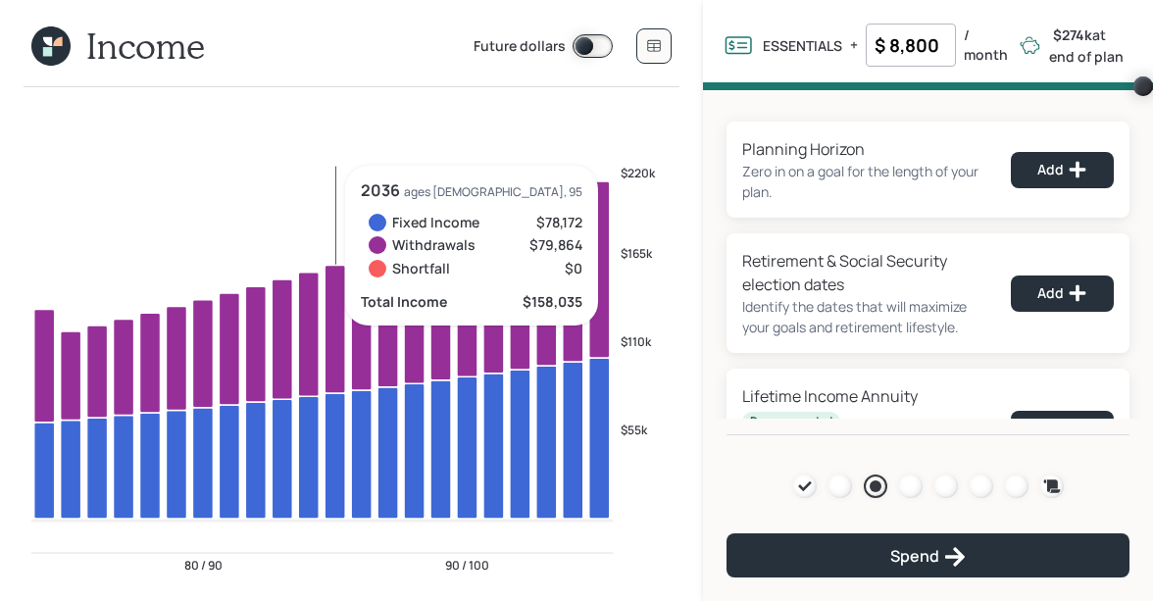
click at [899, 38] on input "$ 8,800" at bounding box center [911, 45] width 90 height 43
click at [738, 117] on div "Planning Horizon Zero in on a goal for the length of your plan. Add Retirement …" at bounding box center [928, 262] width 450 height 345
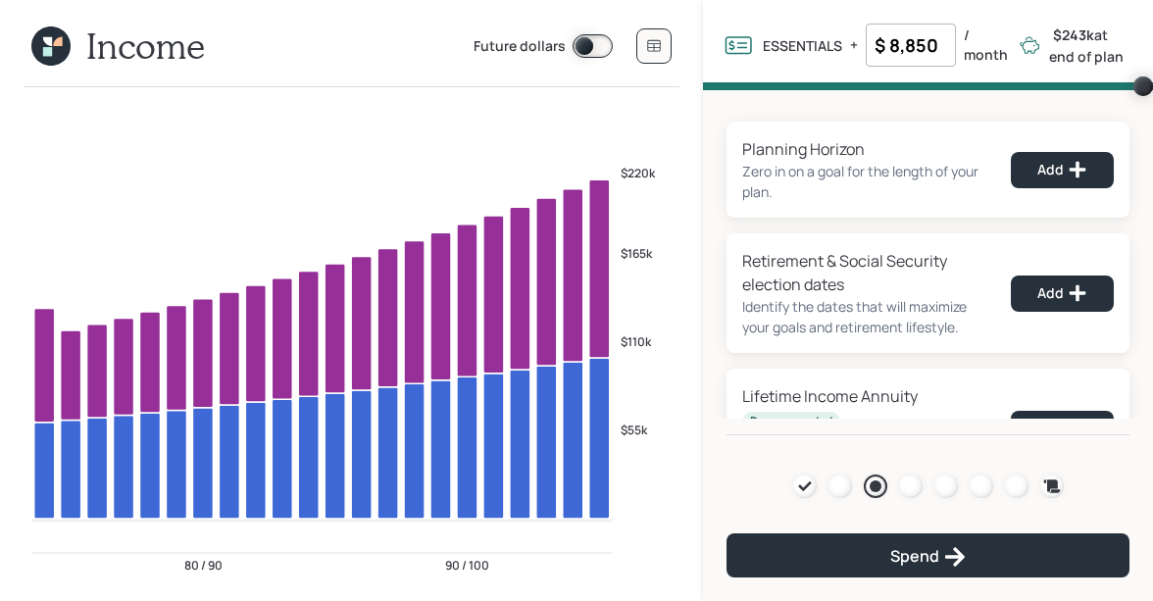
click at [917, 55] on input "$ 8,850" at bounding box center [911, 45] width 90 height 43
click at [763, 119] on div "Planning Horizon Zero in on a goal for the length of your plan. Add Retirement …" at bounding box center [928, 262] width 450 height 345
click at [938, 43] on input "$ 8,900" at bounding box center [911, 45] width 90 height 43
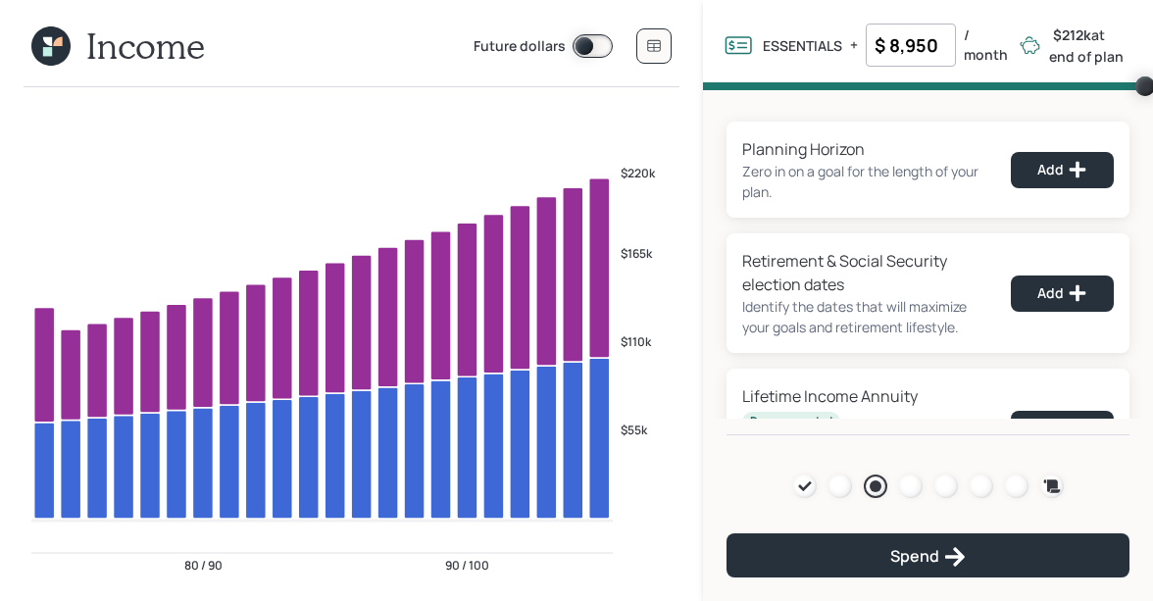
click at [770, 108] on div "Planning Horizon Zero in on a goal for the length of your plan. Add Retirement …" at bounding box center [928, 262] width 450 height 345
click at [925, 42] on input "$ 8,950" at bounding box center [911, 45] width 90 height 43
type input "$ 8,925"
click at [751, 112] on div "Planning Horizon Zero in on a goal for the length of your plan. Add Retirement …" at bounding box center [928, 262] width 450 height 345
click at [938, 486] on div at bounding box center [946, 486] width 24 height 24
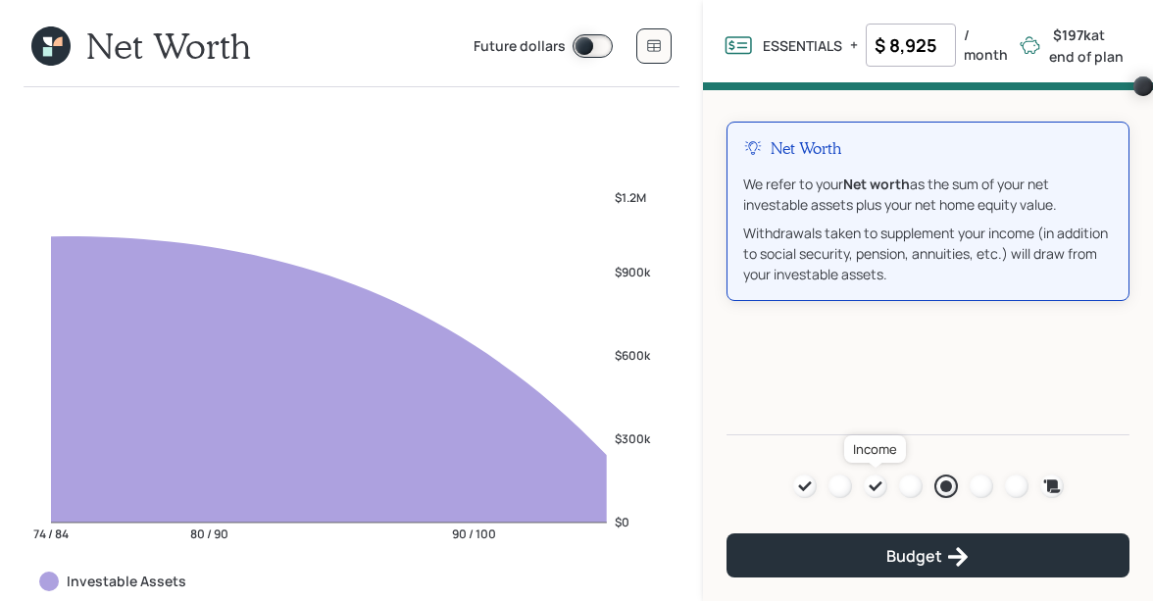
click at [869, 485] on icon at bounding box center [875, 486] width 13 height 10
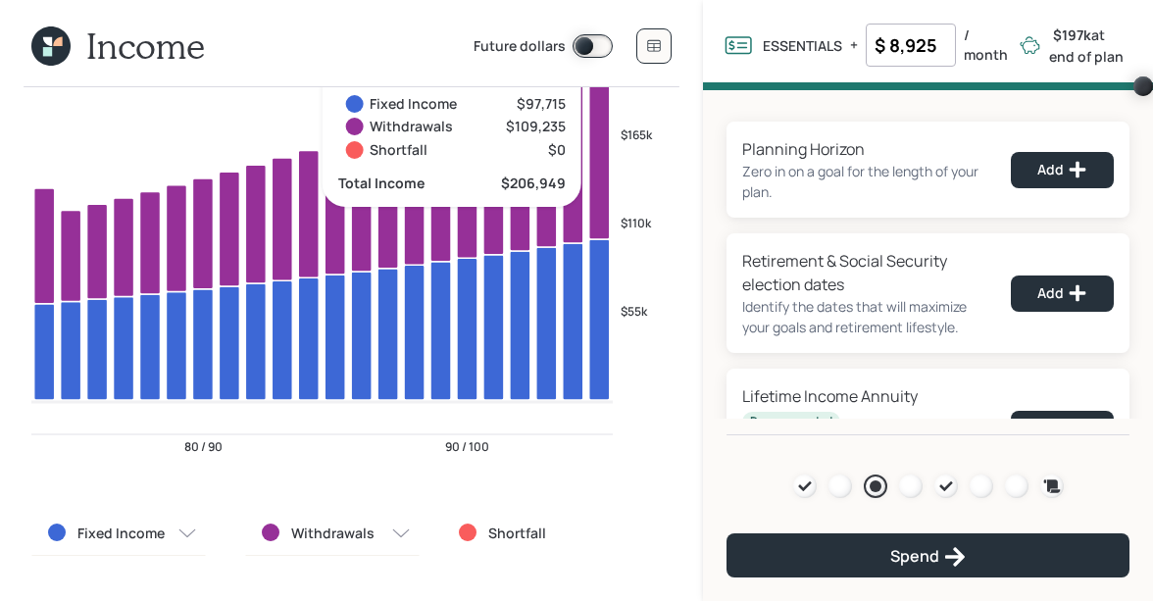
scroll to position [127, 0]
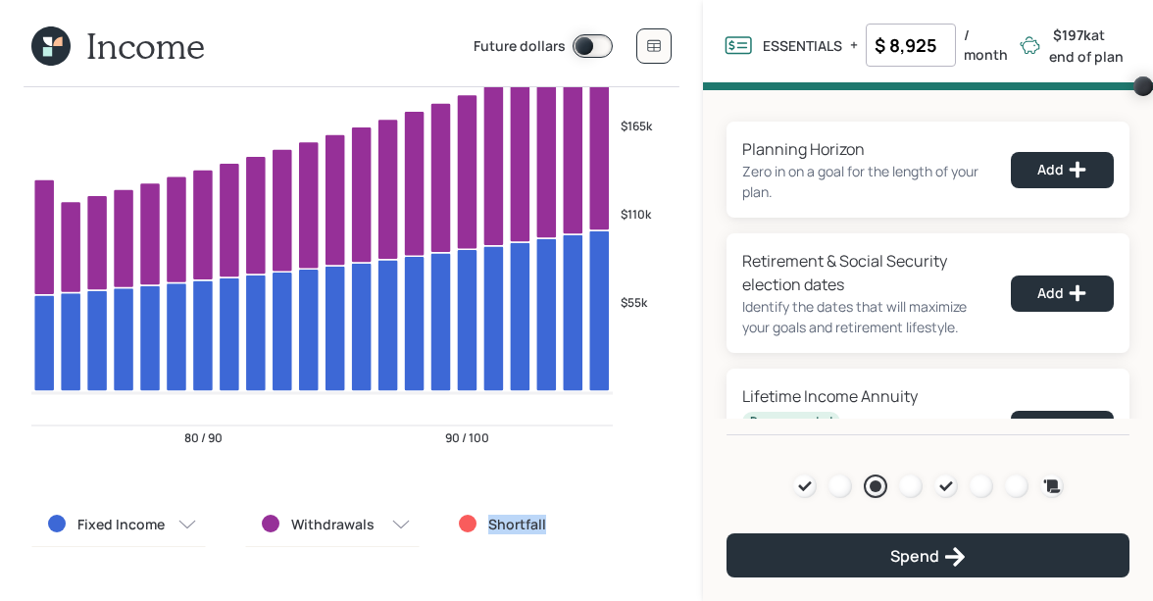
drag, startPoint x: 551, startPoint y: 525, endPoint x: 481, endPoint y: 525, distance: 69.6
click at [481, 525] on div "Shortfall" at bounding box center [546, 525] width 174 height 20
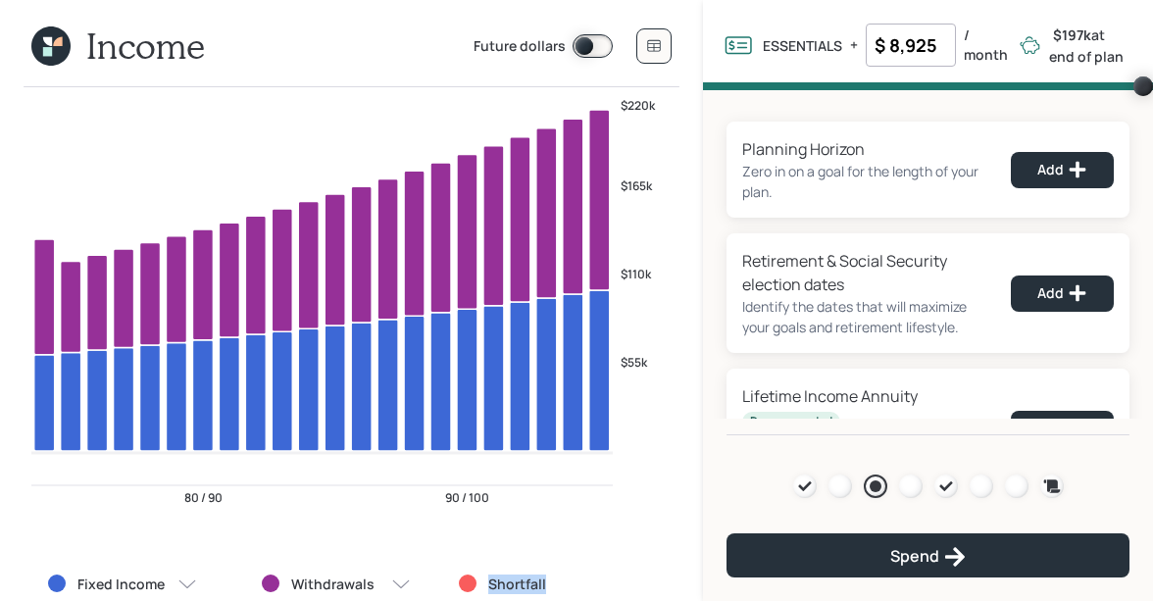
scroll to position [65, 0]
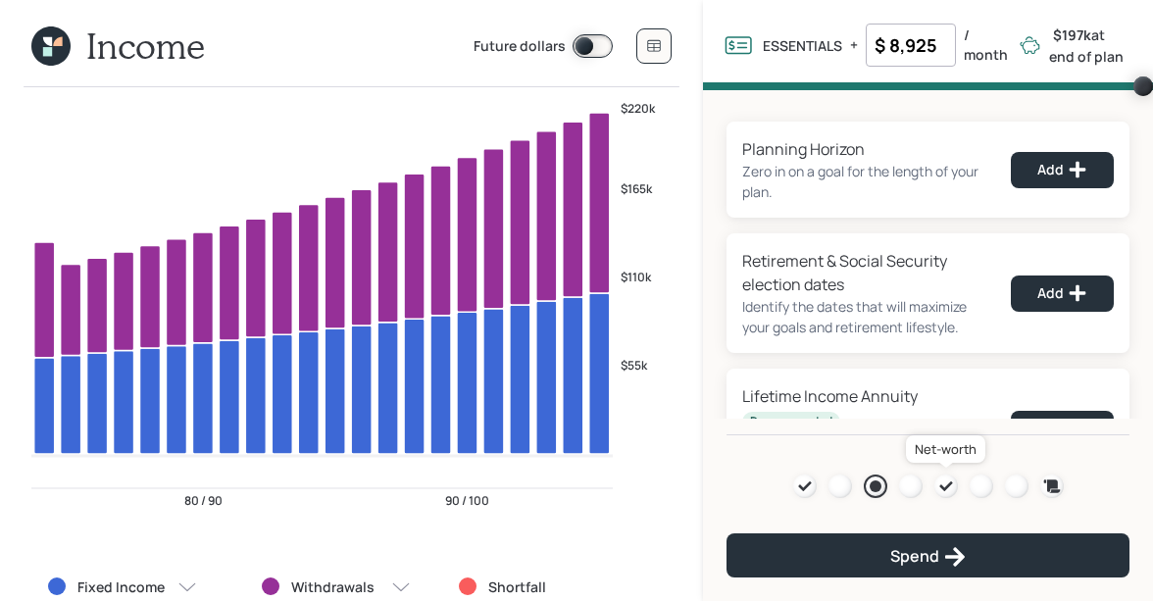
click at [945, 487] on icon at bounding box center [945, 486] width 13 height 10
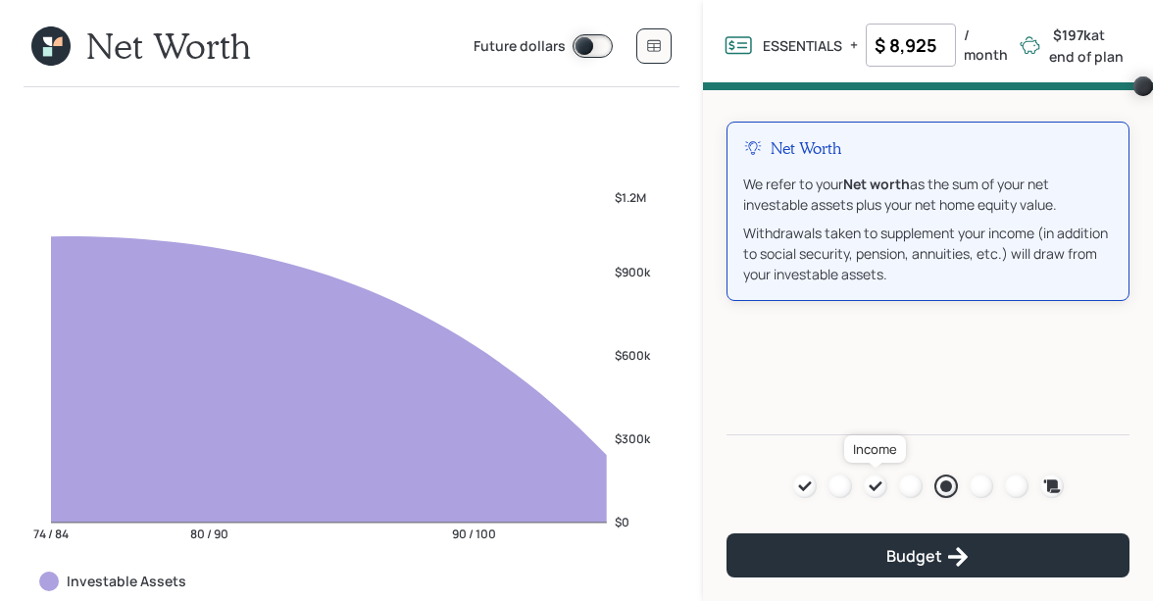
click at [871, 490] on icon at bounding box center [876, 486] width 16 height 16
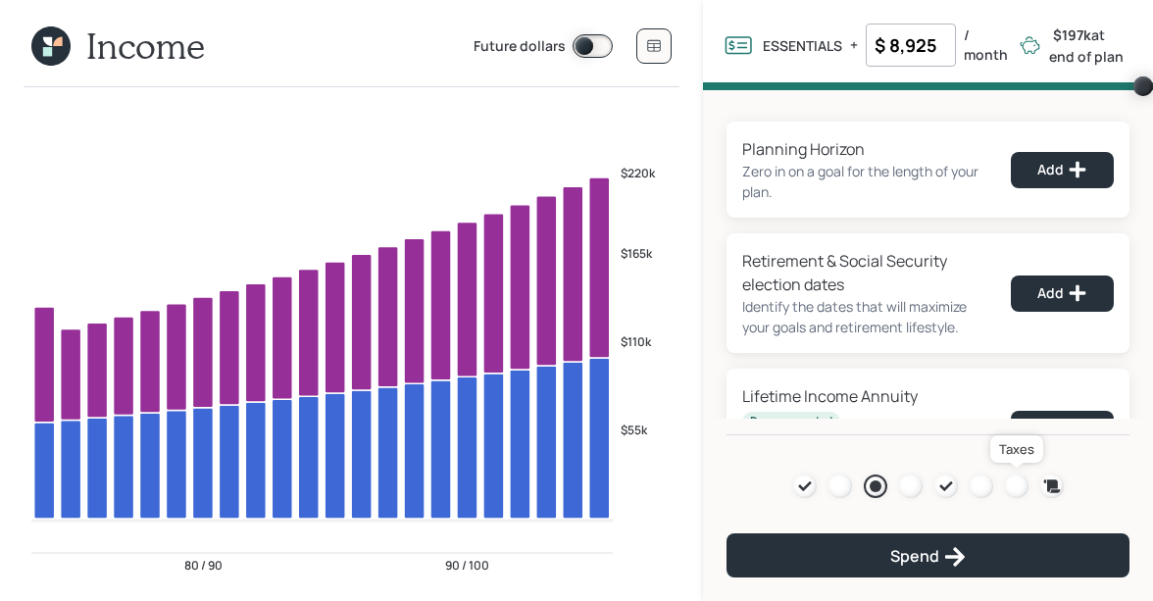
click at [1023, 489] on div at bounding box center [1017, 486] width 24 height 24
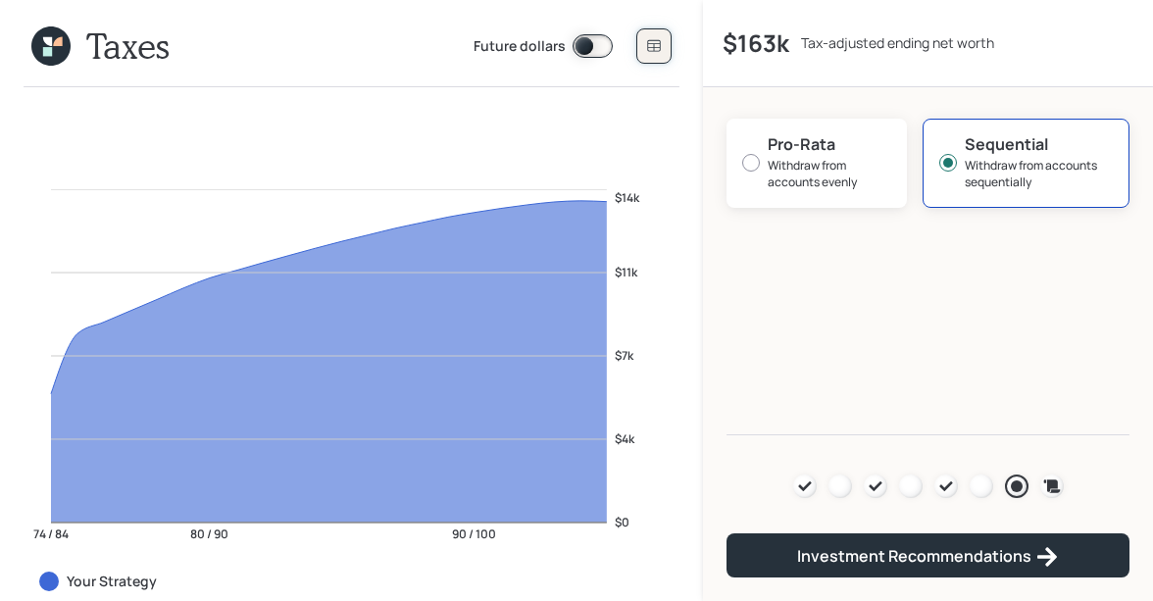
click at [649, 47] on icon at bounding box center [654, 46] width 13 height 12
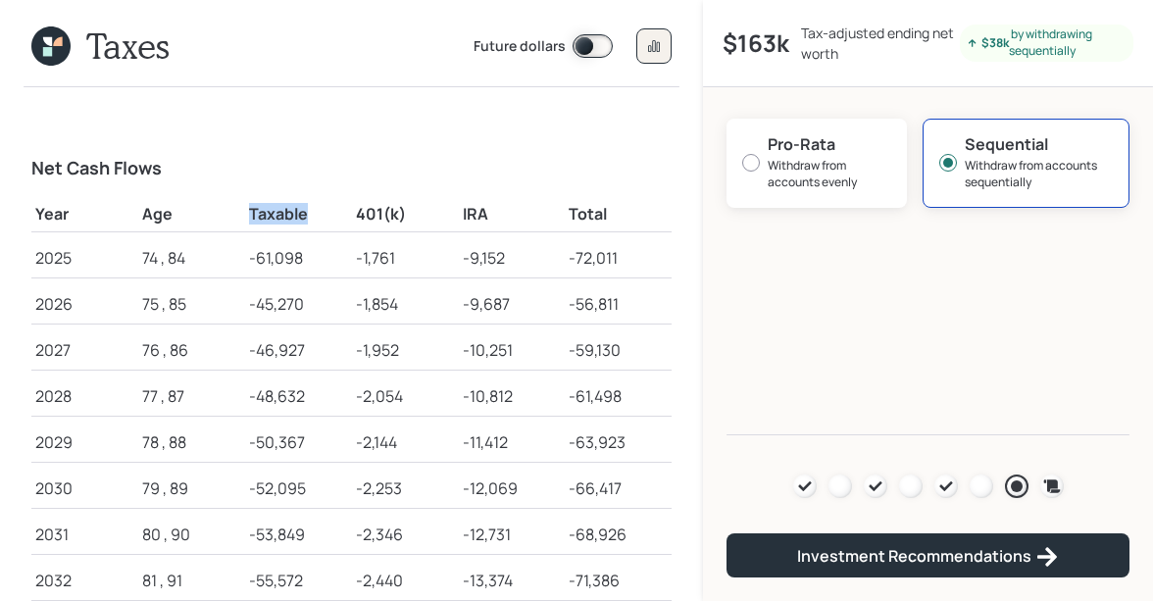
drag, startPoint x: 251, startPoint y: 214, endPoint x: 311, endPoint y: 215, distance: 59.8
click at [311, 215] on h5 "Taxable" at bounding box center [298, 214] width 99 height 19
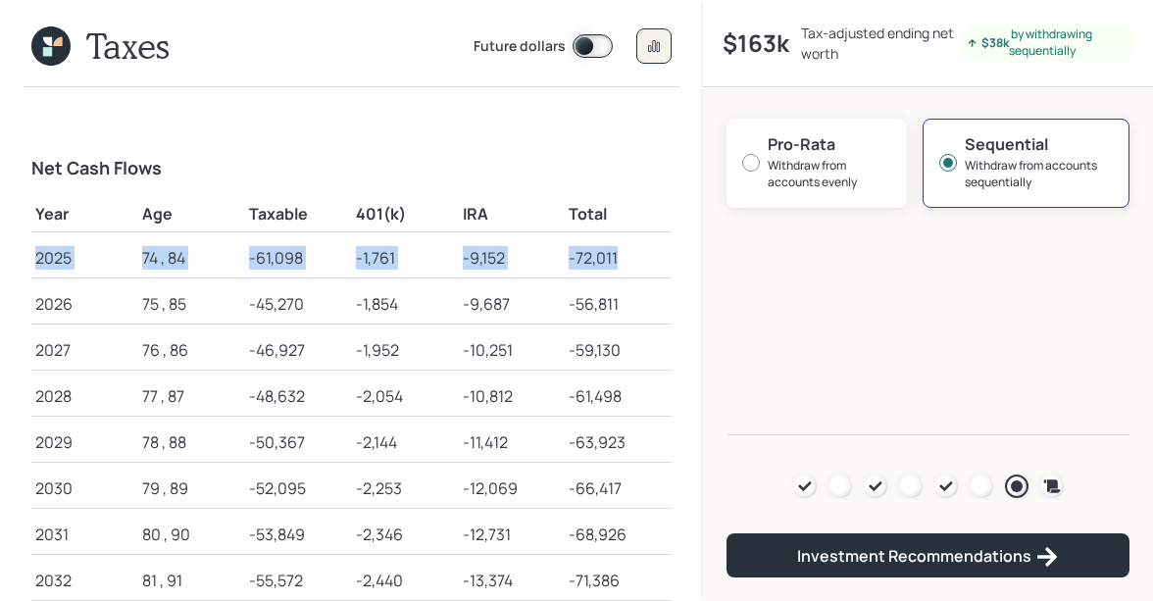
drag, startPoint x: 32, startPoint y: 262, endPoint x: 614, endPoint y: 270, distance: 581.4
click at [614, 270] on tr "2025 74 , 84 -61,098 -1,761 -9,152 -72,011" at bounding box center [351, 254] width 640 height 46
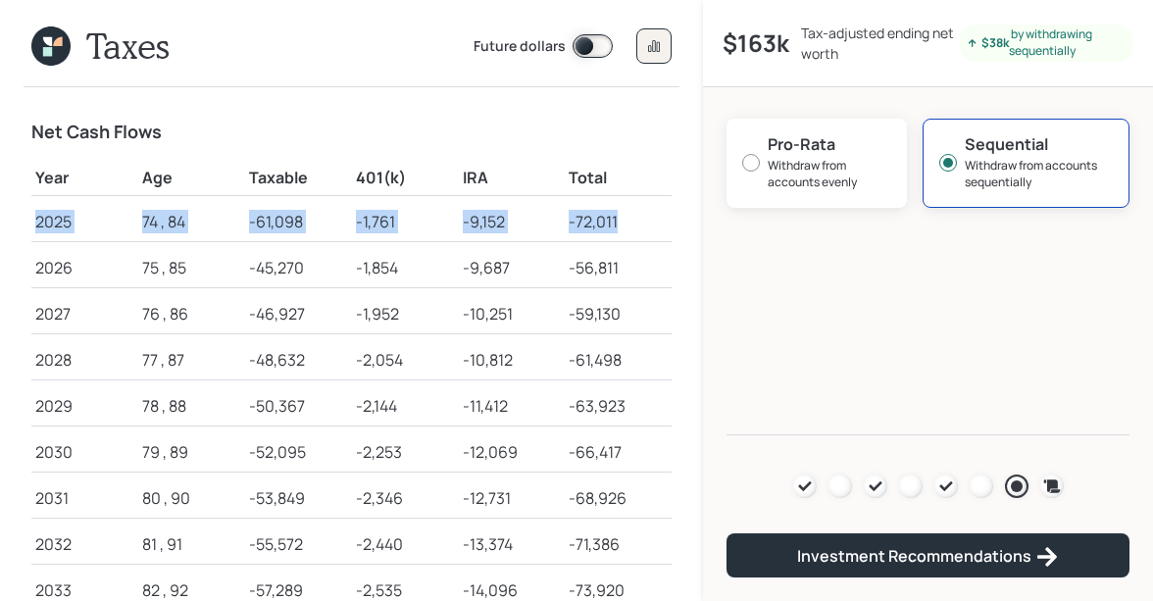
scroll to position [33, 0]
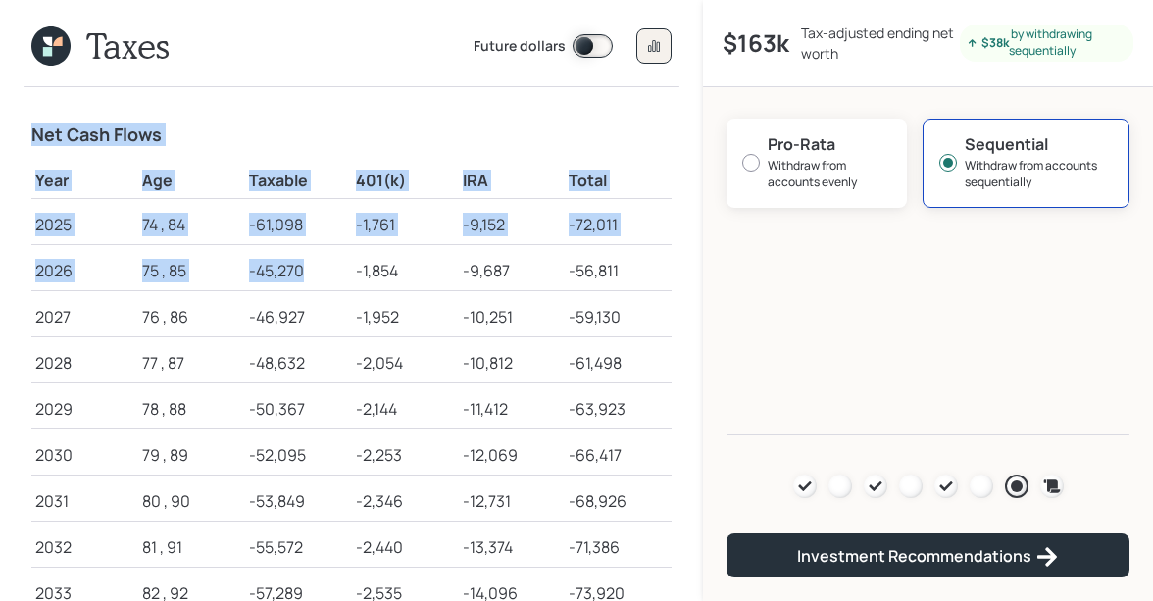
drag, startPoint x: 29, startPoint y: 266, endPoint x: 326, endPoint y: 277, distance: 297.3
click at [326, 277] on div "Net Cash Flows Year Age Taxable 401(k) IRA Total 2025 74 , 84 -61,098 -1,761 -9…" at bounding box center [351, 344] width 703 height 514
click at [268, 271] on div "-45,270" at bounding box center [298, 271] width 99 height 24
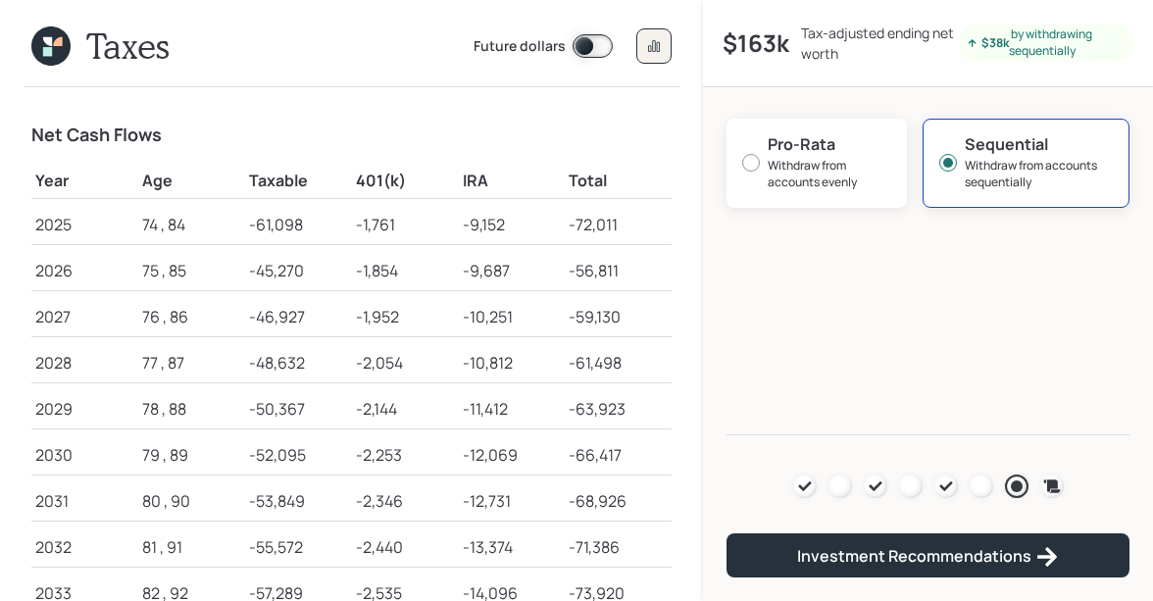
drag, startPoint x: 252, startPoint y: 271, endPoint x: 311, endPoint y: 271, distance: 58.8
click at [311, 271] on div "-45,270" at bounding box center [298, 271] width 99 height 24
drag, startPoint x: 311, startPoint y: 271, endPoint x: 240, endPoint y: 272, distance: 70.6
click at [240, 272] on tr "2026 75 , 85 -45,270 -1,854 -9,687 -56,811" at bounding box center [351, 267] width 640 height 46
drag, startPoint x: 354, startPoint y: 273, endPoint x: 512, endPoint y: 271, distance: 157.8
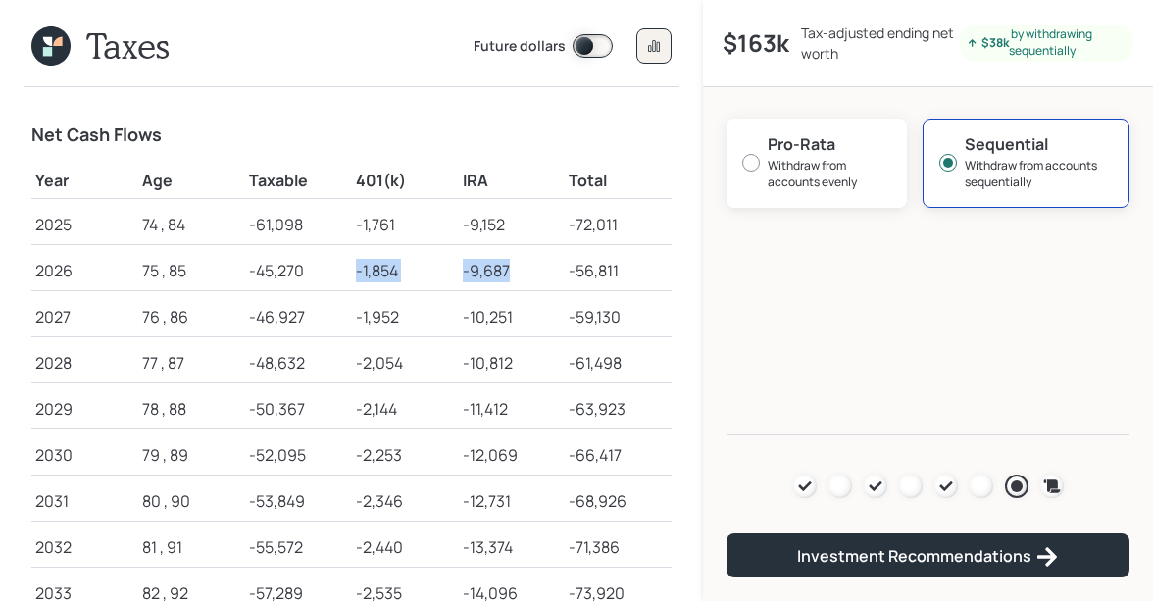
click at [512, 271] on tr "2026 75 , 85 -45,270 -1,854 -9,687 -56,811" at bounding box center [351, 267] width 640 height 46
click at [512, 271] on div "-9,687" at bounding box center [512, 271] width 99 height 24
drag, startPoint x: 511, startPoint y: 273, endPoint x: 358, endPoint y: 272, distance: 152.9
click at [358, 272] on tr "2026 75 , 85 -45,270 -1,854 -9,687 -56,811" at bounding box center [351, 267] width 640 height 46
drag, startPoint x: 358, startPoint y: 316, endPoint x: 529, endPoint y: 315, distance: 171.6
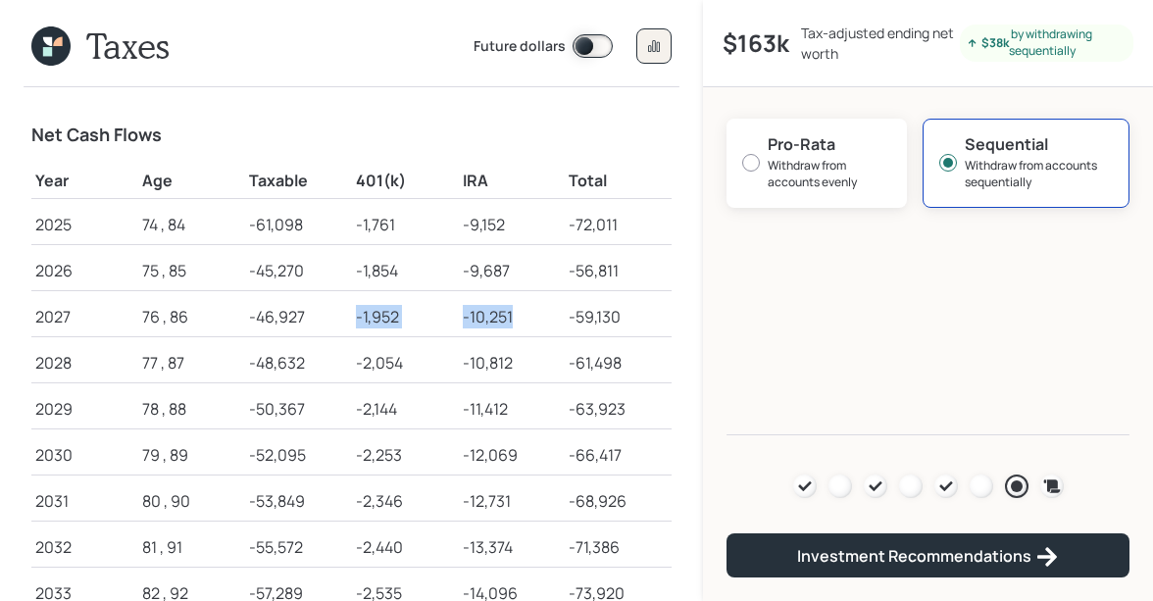
click at [529, 315] on tr "2027 76 , 86 -46,927 -1,952 -10,251 -59,130" at bounding box center [351, 313] width 640 height 46
drag, startPoint x: 308, startPoint y: 315, endPoint x: 250, endPoint y: 315, distance: 57.8
click at [250, 315] on div "-46,927" at bounding box center [298, 317] width 99 height 24
drag, startPoint x: 254, startPoint y: 269, endPoint x: 318, endPoint y: 272, distance: 63.8
click at [318, 272] on div "-45,270" at bounding box center [298, 271] width 99 height 24
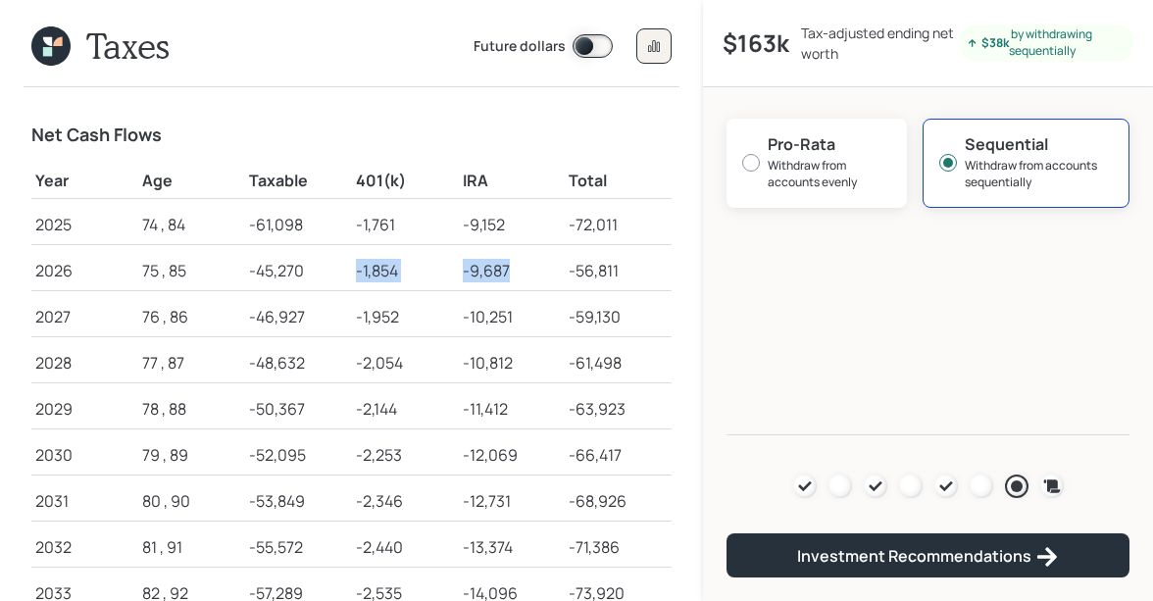
drag, startPoint x: 355, startPoint y: 270, endPoint x: 508, endPoint y: 273, distance: 153.0
click at [508, 273] on tr "2026 75 , 85 -45,270 -1,854 -9,687 -56,811" at bounding box center [351, 267] width 640 height 46
drag, startPoint x: 250, startPoint y: 316, endPoint x: 318, endPoint y: 318, distance: 67.7
click at [318, 318] on div "-46,927" at bounding box center [298, 317] width 99 height 24
drag, startPoint x: 354, startPoint y: 316, endPoint x: 513, endPoint y: 323, distance: 159.0
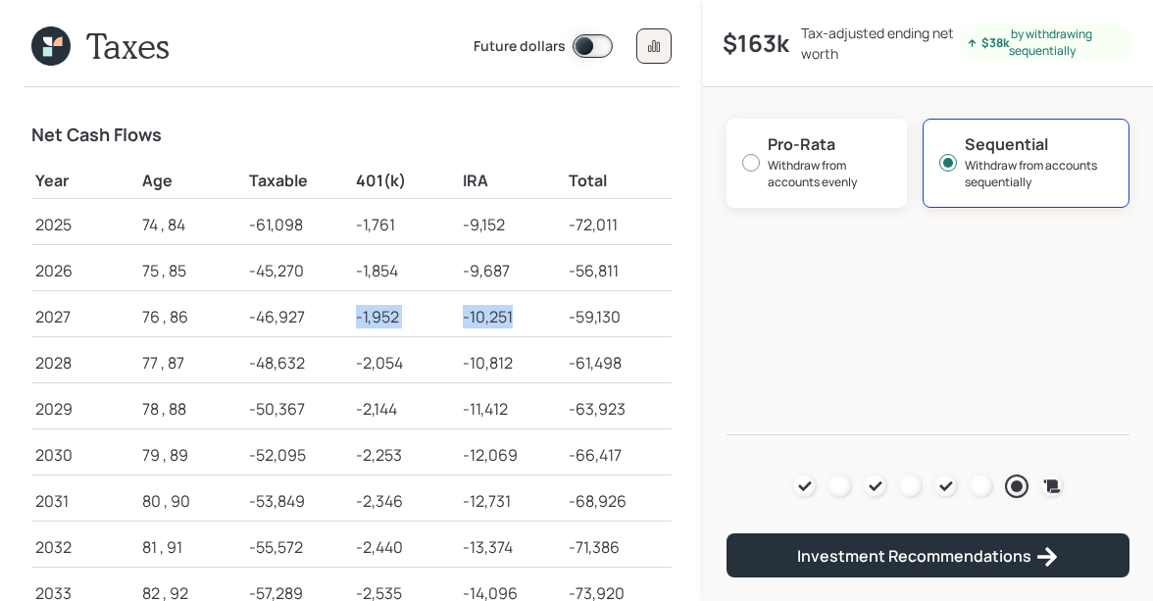
click at [513, 323] on tr "2027 76 , 86 -46,927 -1,952 -10,251 -59,130" at bounding box center [351, 313] width 640 height 46
drag, startPoint x: 253, startPoint y: 362, endPoint x: 349, endPoint y: 364, distance: 96.1
click at [349, 364] on td "-48,632" at bounding box center [298, 359] width 107 height 46
drag, startPoint x: 356, startPoint y: 361, endPoint x: 510, endPoint y: 367, distance: 154.0
click at [510, 367] on tr "2028 77 , 87 -48,632 -2,054 -10,812 -61,498" at bounding box center [351, 359] width 640 height 46
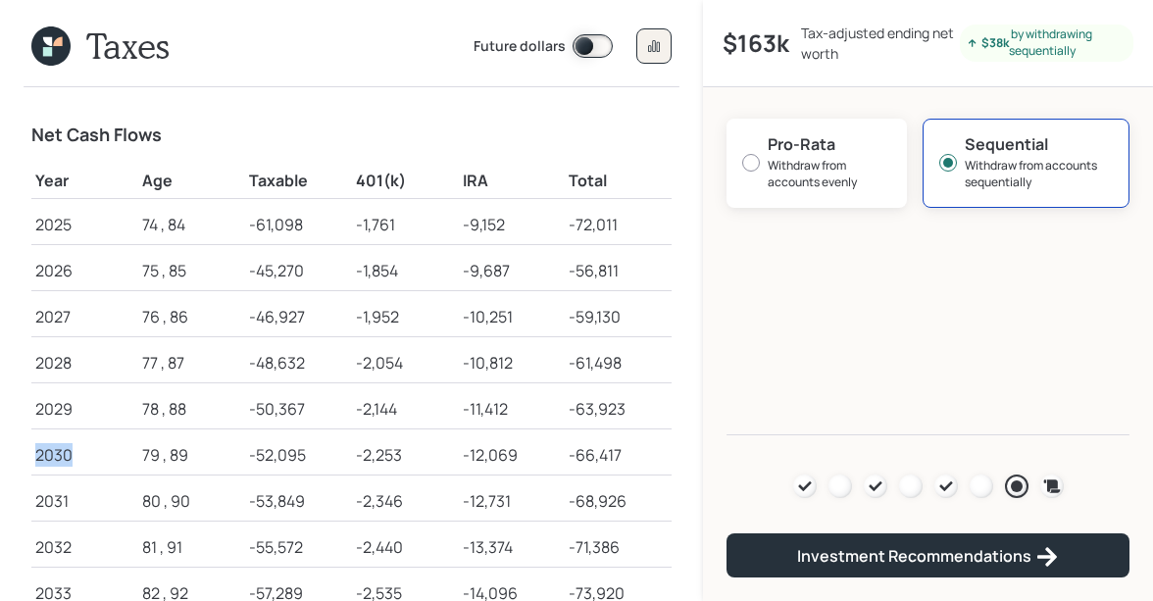
drag, startPoint x: 35, startPoint y: 451, endPoint x: 81, endPoint y: 452, distance: 46.1
click at [81, 452] on div "2030" at bounding box center [84, 455] width 99 height 24
click at [1052, 484] on icon at bounding box center [1051, 485] width 17 height 13
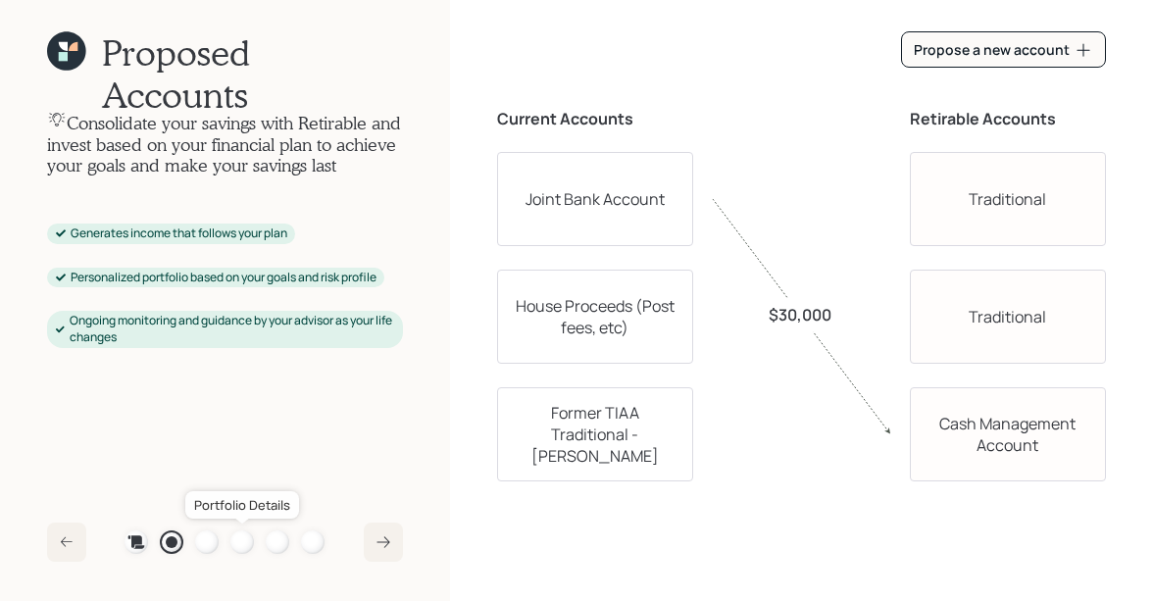
click at [244, 543] on div at bounding box center [242, 542] width 24 height 24
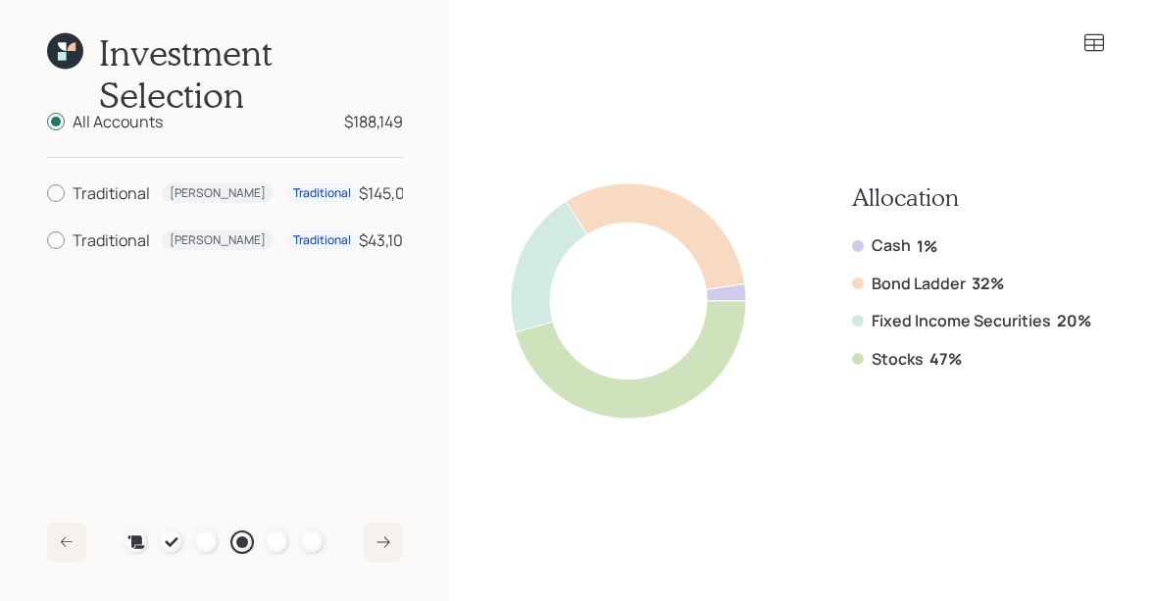
click at [58, 54] on icon at bounding box center [62, 56] width 9 height 9
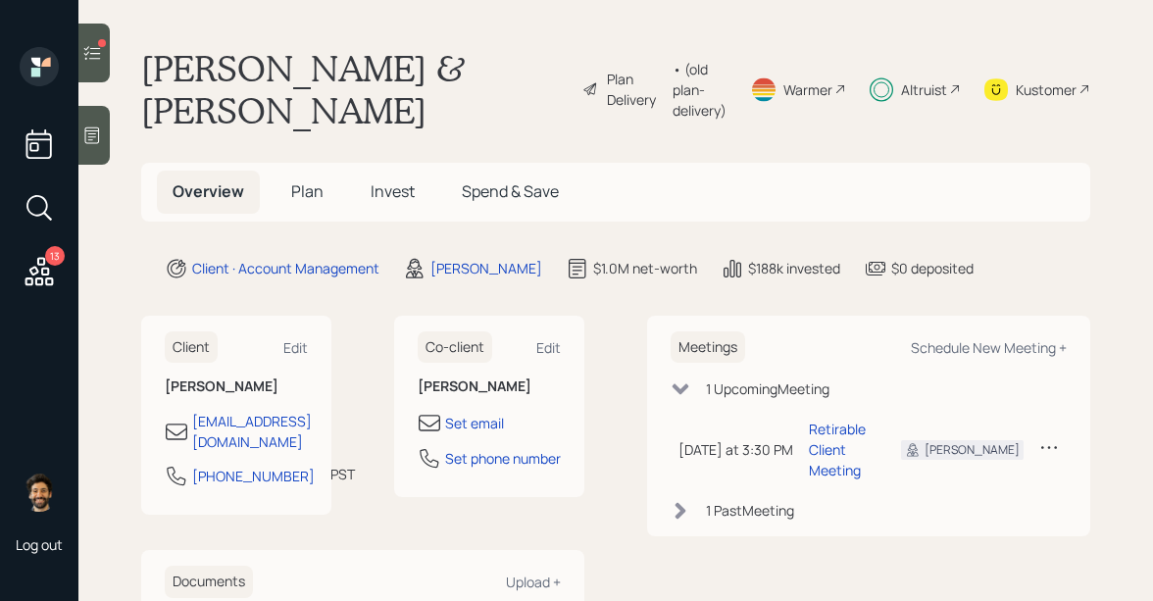
click at [390, 194] on span "Invest" at bounding box center [393, 191] width 44 height 22
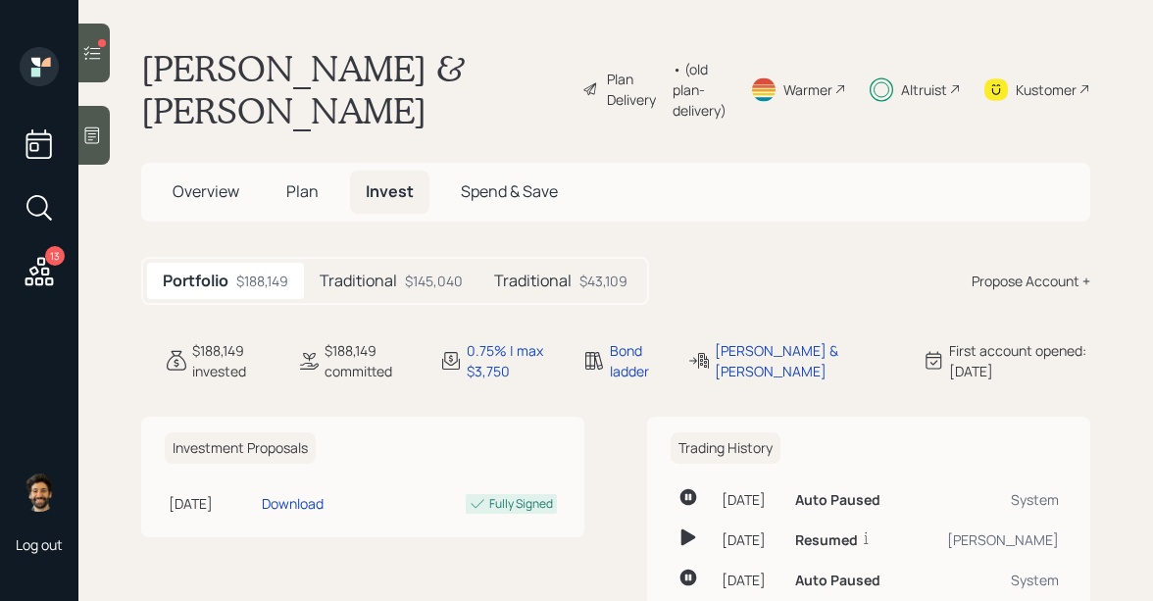
click at [1015, 295] on div "Portfolio $188,149 Traditional $145,040 Traditional $43,109 Propose Account +" at bounding box center [615, 281] width 949 height 48
click at [986, 281] on div "Propose Account +" at bounding box center [1031, 281] width 119 height 21
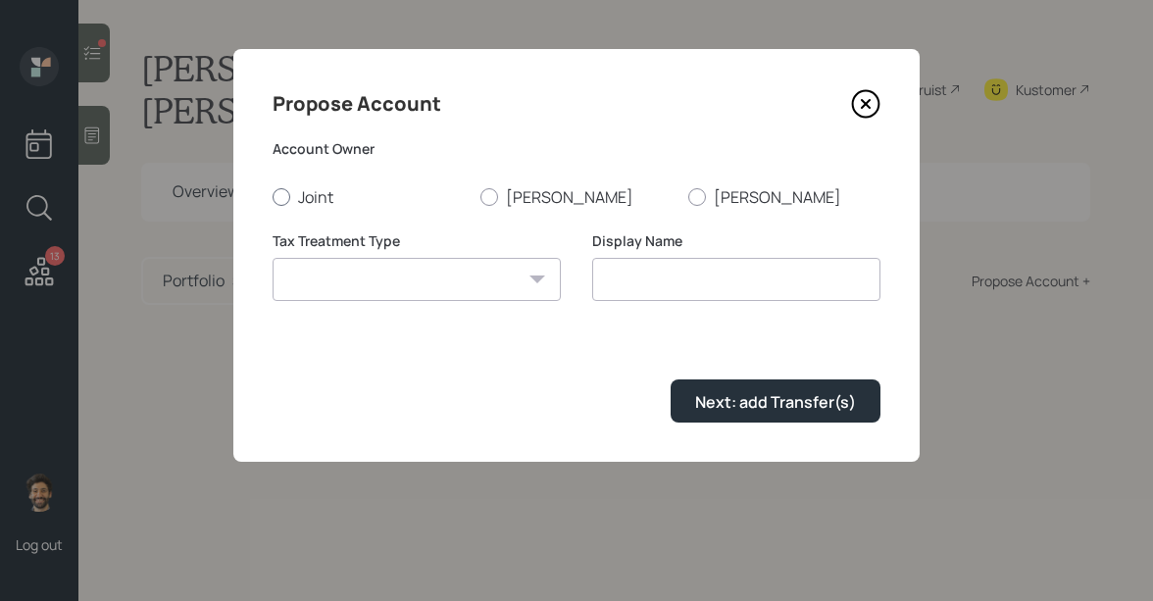
click at [280, 200] on div at bounding box center [282, 197] width 18 height 18
click at [273, 197] on input "Joint" at bounding box center [272, 196] width 1 height 1
radio input "true"
click at [339, 290] on select "Roth Taxable Traditional" at bounding box center [417, 279] width 288 height 43
select select "taxable"
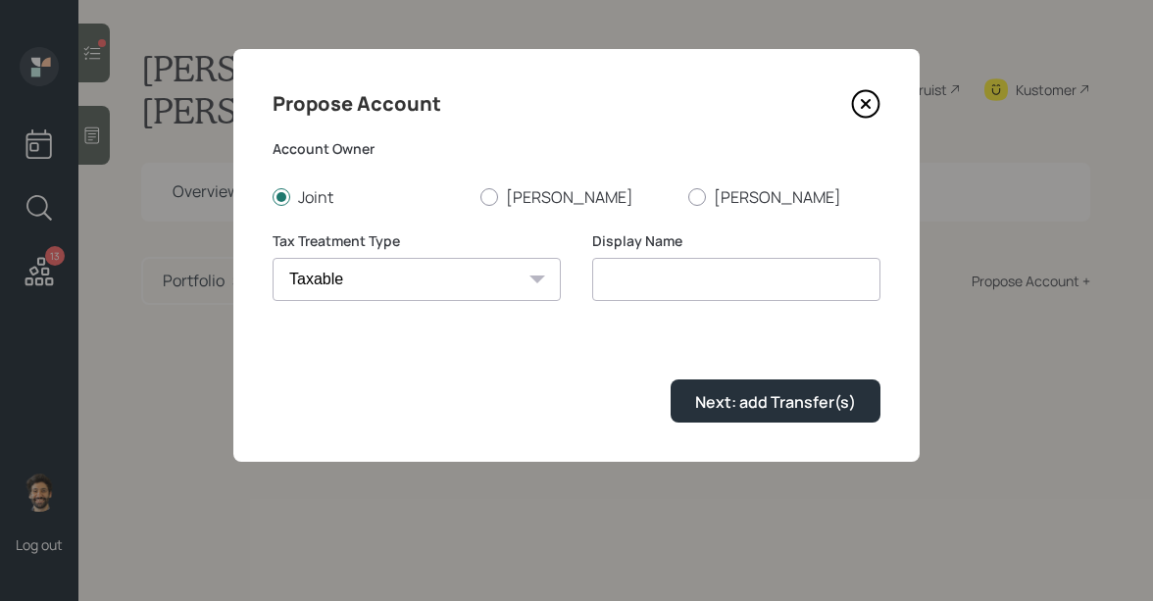
click at [273, 258] on select "Roth Taxable Traditional" at bounding box center [417, 279] width 288 height 43
click at [642, 286] on input "Taxable" at bounding box center [736, 279] width 288 height 43
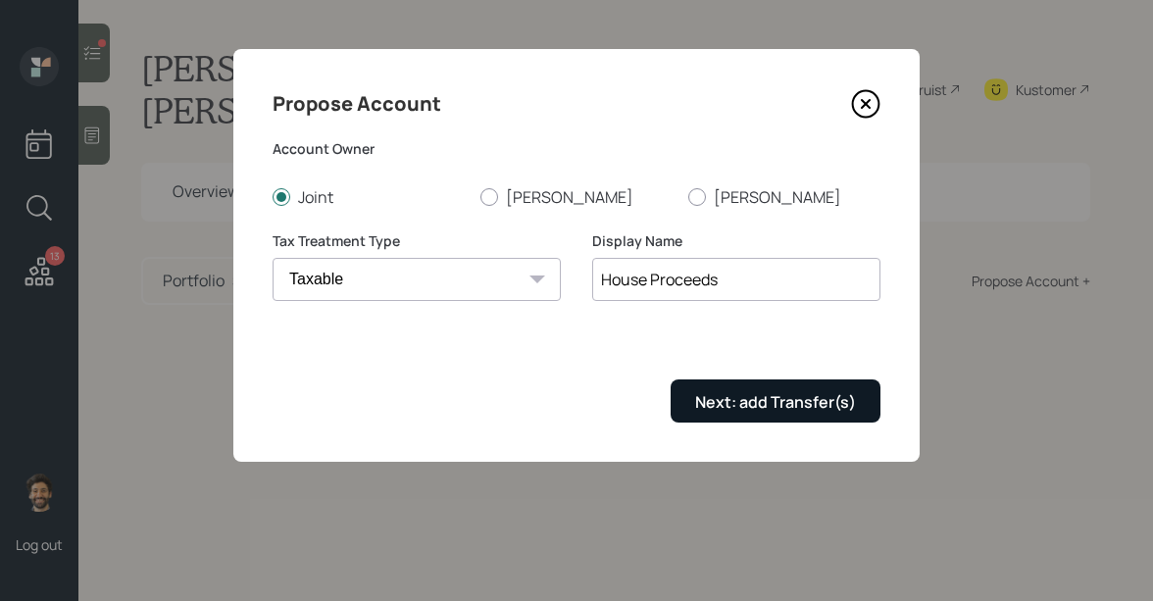
type input "House Proceeds"
click at [759, 406] on div "Next: add Transfer(s)" at bounding box center [775, 402] width 161 height 22
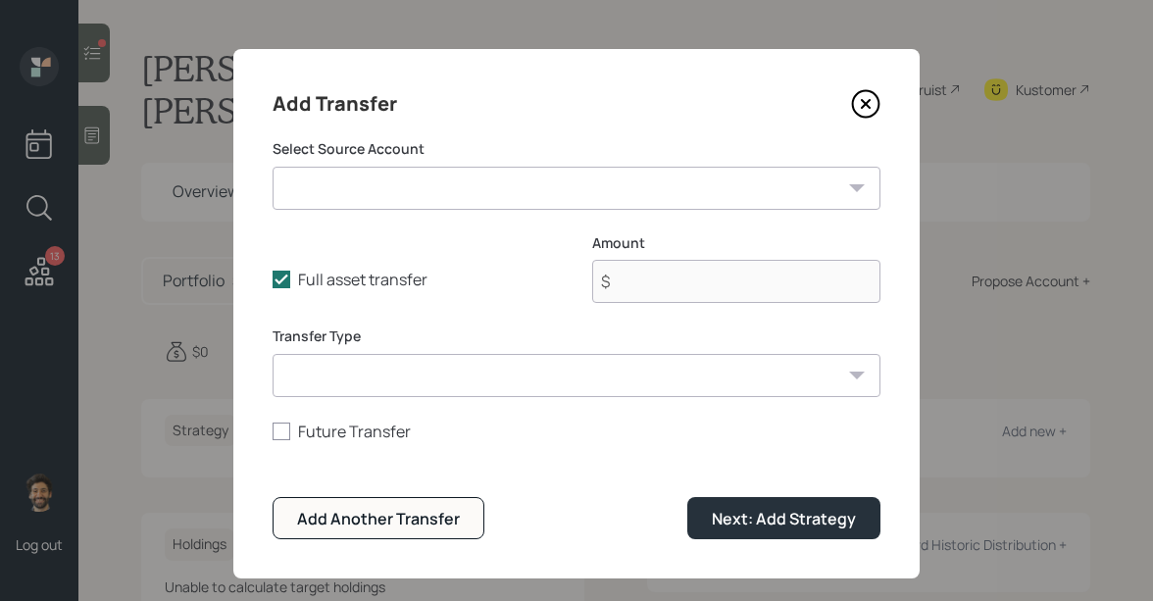
click at [325, 186] on select "Joint Bank Account ($30,000 | Emergency Fund) House Proceeds (Post fees, etc) (…" at bounding box center [577, 188] width 608 height 43
select select "73e42ac8-841d-4dad-9289-3f536b0001f2"
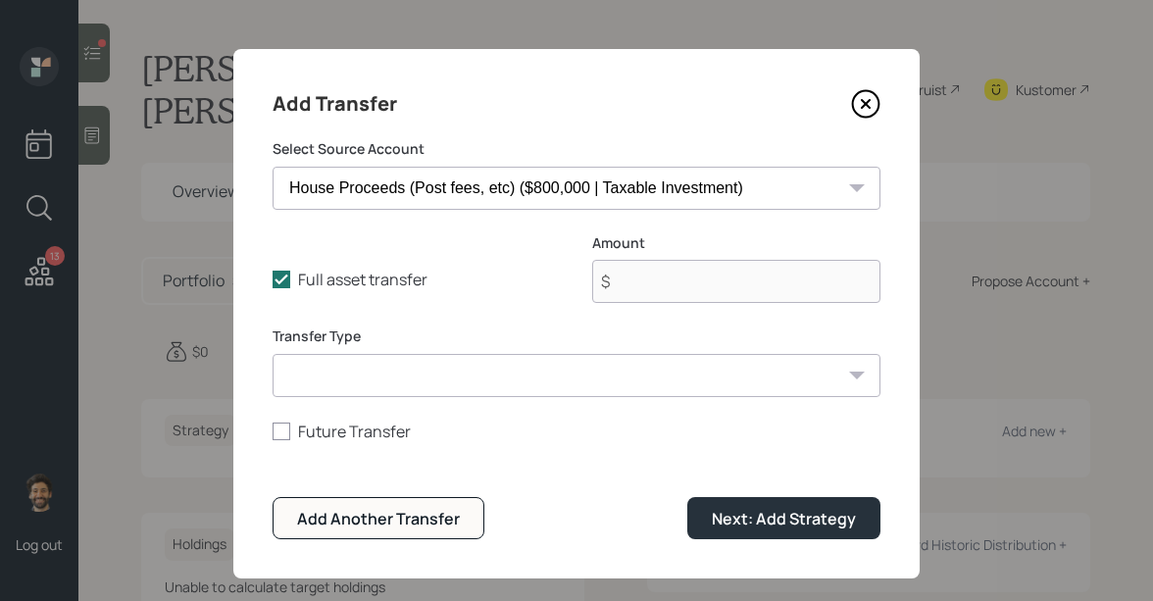
click at [273, 167] on select "Joint Bank Account ($30,000 | Emergency Fund) House Proceeds (Post fees, etc) (…" at bounding box center [577, 188] width 608 height 43
type input "$ 800,000"
click at [344, 374] on select "ACAT Transfer Non ACAT Transfer Capitalize Rollover Rollover Deposit" at bounding box center [577, 375] width 608 height 43
select select "acat_transfer"
click at [273, 354] on select "ACAT Transfer Non ACAT Transfer Capitalize Rollover Rollover Deposit" at bounding box center [577, 375] width 608 height 43
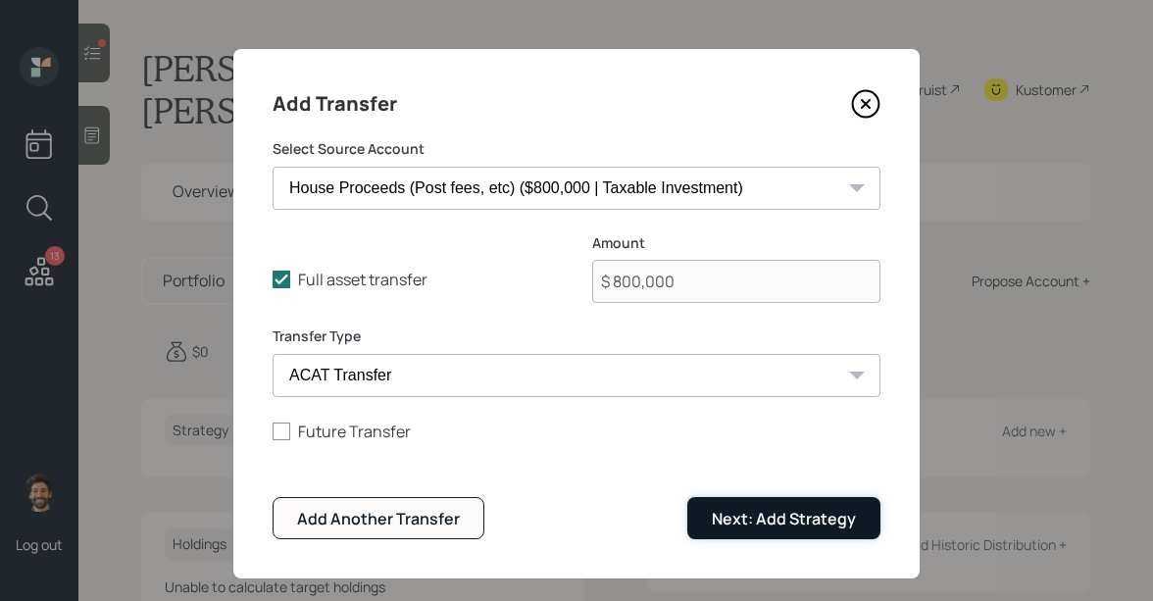
click at [728, 514] on div "Next: Add Strategy" at bounding box center [784, 519] width 144 height 22
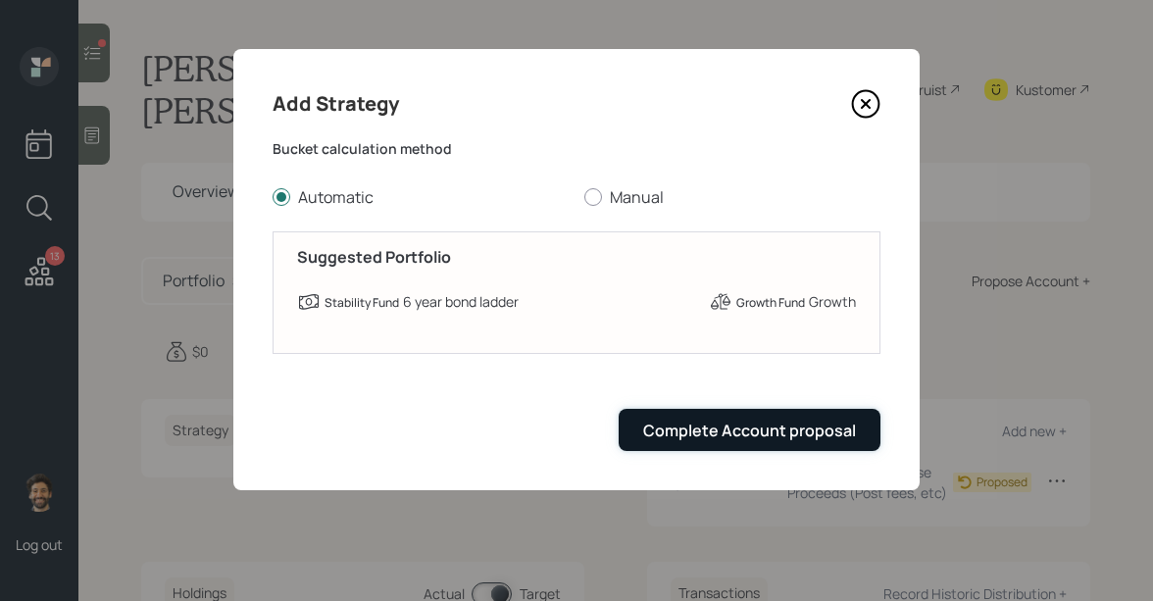
click at [692, 441] on button "Complete Account proposal" at bounding box center [750, 430] width 262 height 42
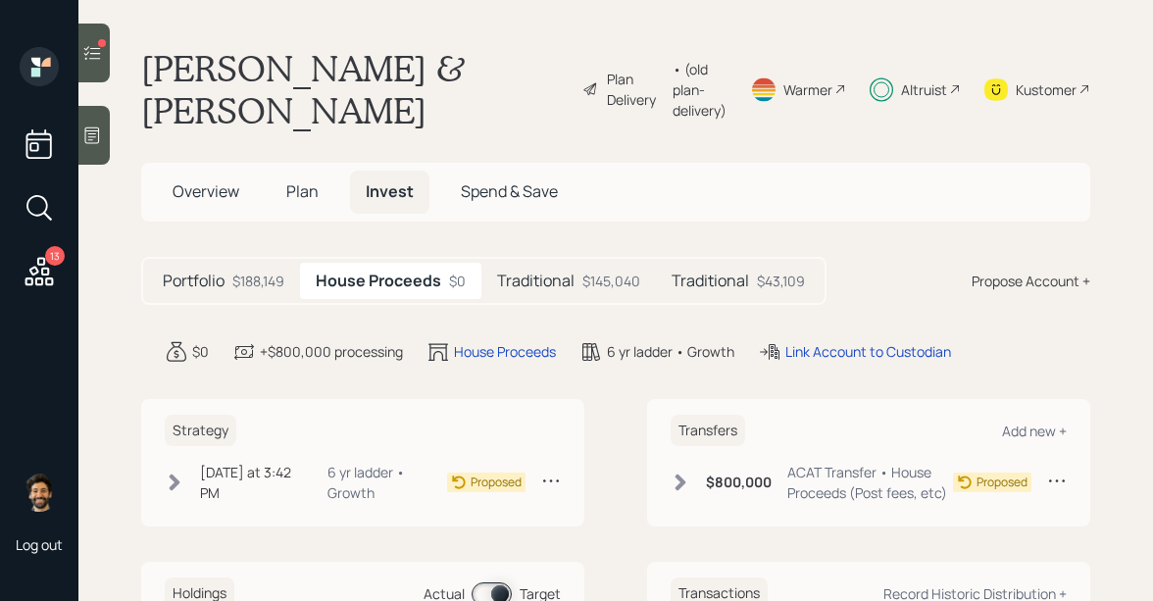
click at [673, 97] on div "• (old plan-delivery)" at bounding box center [700, 90] width 54 height 62
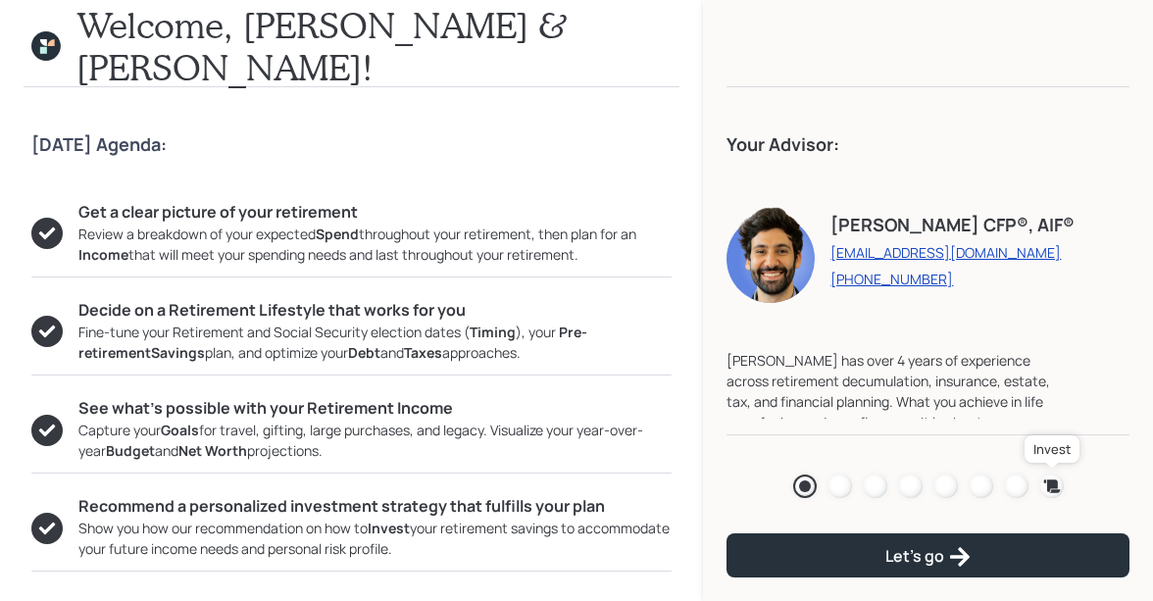
click at [1049, 486] on icon at bounding box center [1051, 485] width 17 height 13
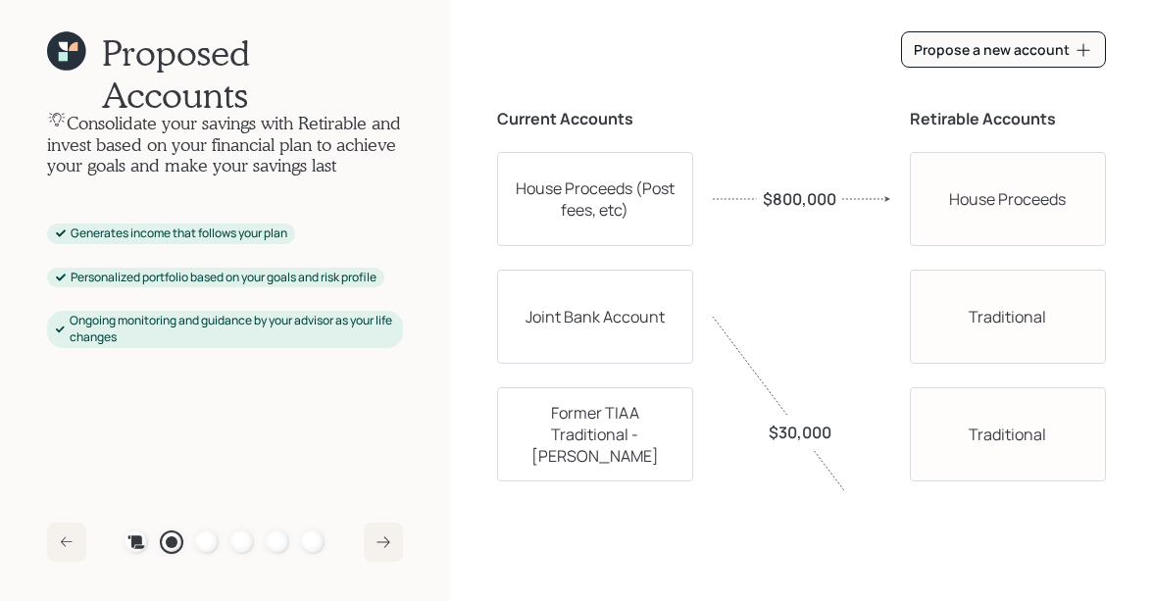
click at [258, 537] on div "Plan Recommended Accounts Investment Strategy Portfolio Details Pricing Become …" at bounding box center [225, 542] width 200 height 24
click at [247, 537] on div at bounding box center [242, 542] width 24 height 24
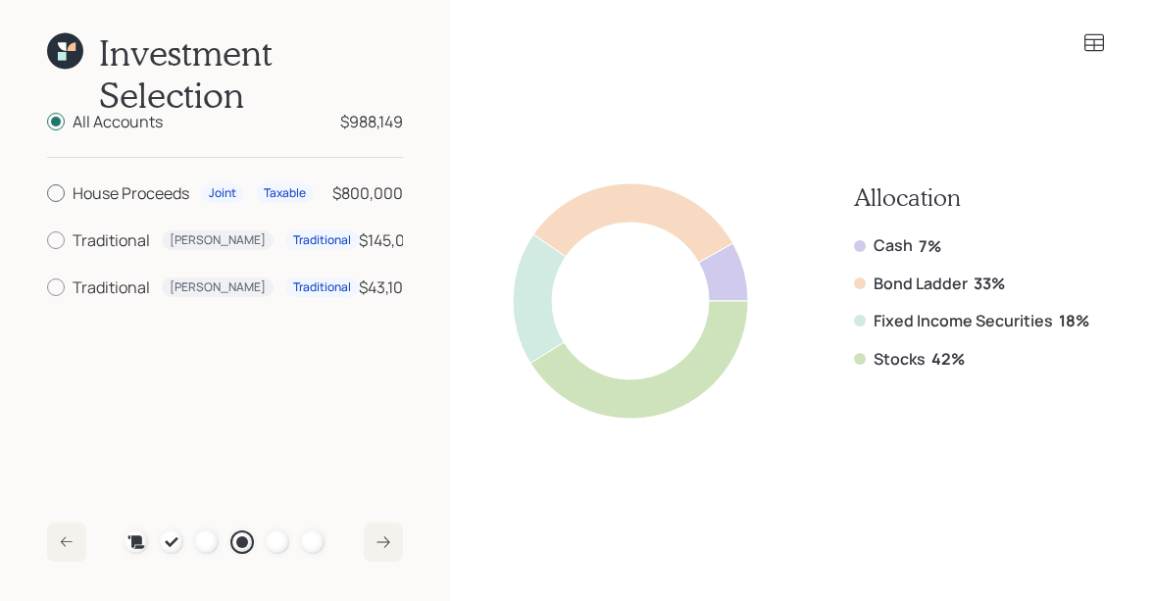
click at [96, 201] on div "House Proceeds" at bounding box center [131, 193] width 117 height 24
click at [47, 194] on input "House Proceeds Joint Taxable $800,000" at bounding box center [46, 193] width 1 height 1
radio input "true"
radio input "false"
drag, startPoint x: 976, startPoint y: 361, endPoint x: 811, endPoint y: 350, distance: 166.0
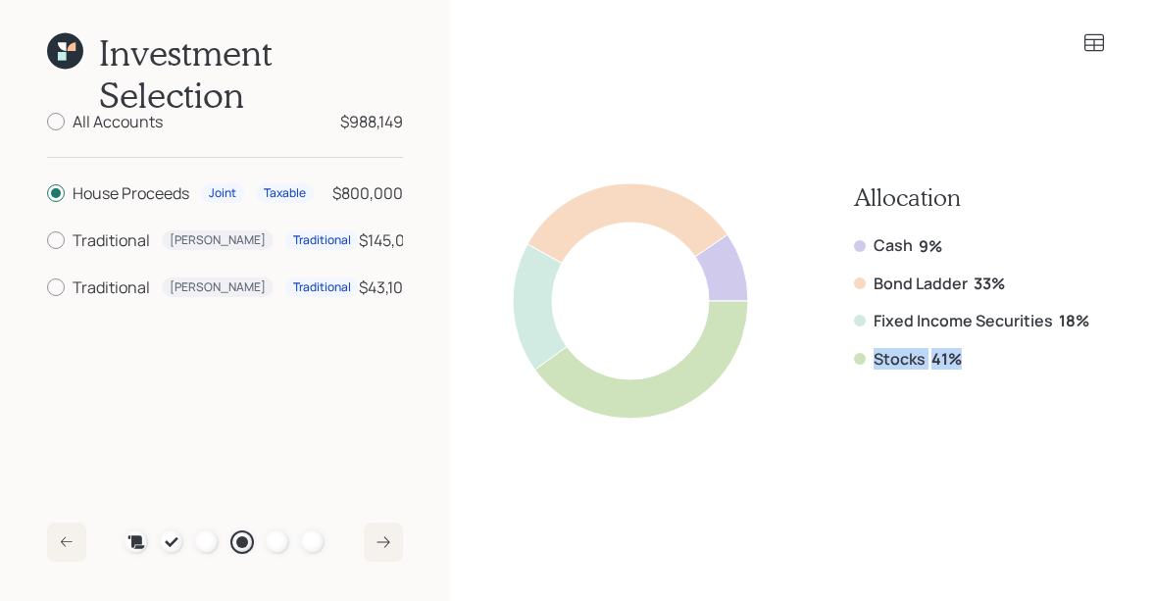
click at [811, 350] on div "Allocation Cash 9% Bond Ladder 33% Fixed Income Securities 18% Stocks 41%" at bounding box center [801, 300] width 576 height 235
click at [976, 352] on div "Stocks 41%" at bounding box center [971, 359] width 235 height 22
click at [73, 233] on div "Traditional" at bounding box center [111, 240] width 77 height 24
click at [47, 240] on input "Traditional Elaine Traditional $145,040" at bounding box center [46, 240] width 1 height 1
radio input "true"
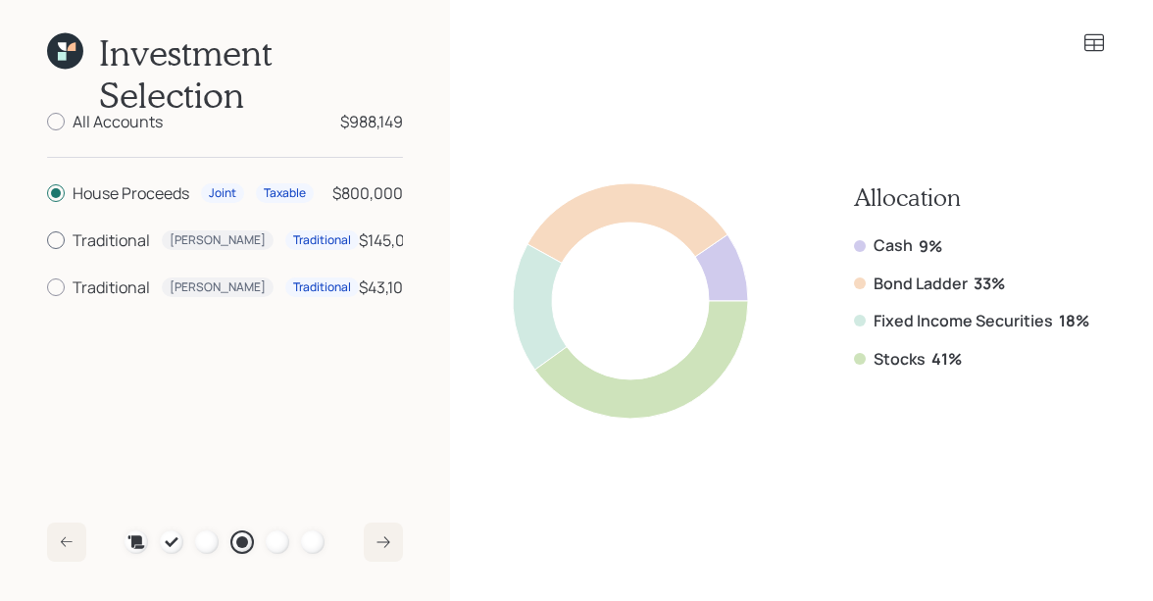
radio input "false"
click at [76, 294] on div "Traditional" at bounding box center [111, 287] width 77 height 24
click at [47, 288] on input "Traditional Scott Traditional $43,109" at bounding box center [46, 287] width 1 height 1
radio input "true"
radio input "false"
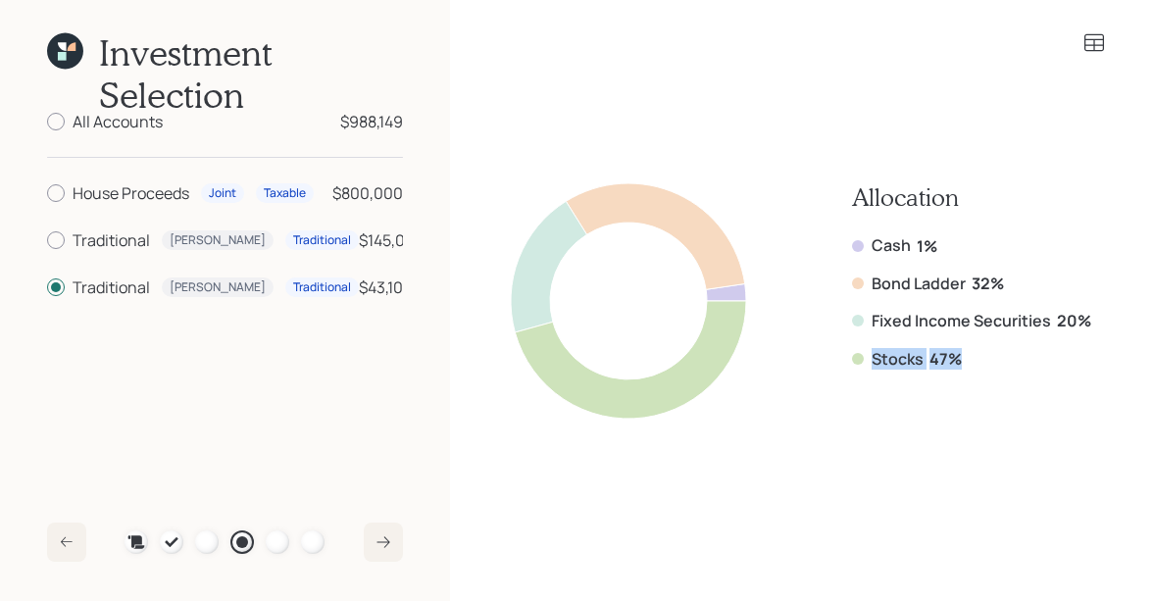
drag, startPoint x: 962, startPoint y: 357, endPoint x: 855, endPoint y: 351, distance: 107.0
click at [855, 351] on div "Stocks 47%" at bounding box center [971, 359] width 239 height 22
click at [100, 196] on div "House Proceeds" at bounding box center [131, 193] width 117 height 24
click at [47, 194] on input "House Proceeds Joint Taxable $800,000" at bounding box center [46, 193] width 1 height 1
radio input "true"
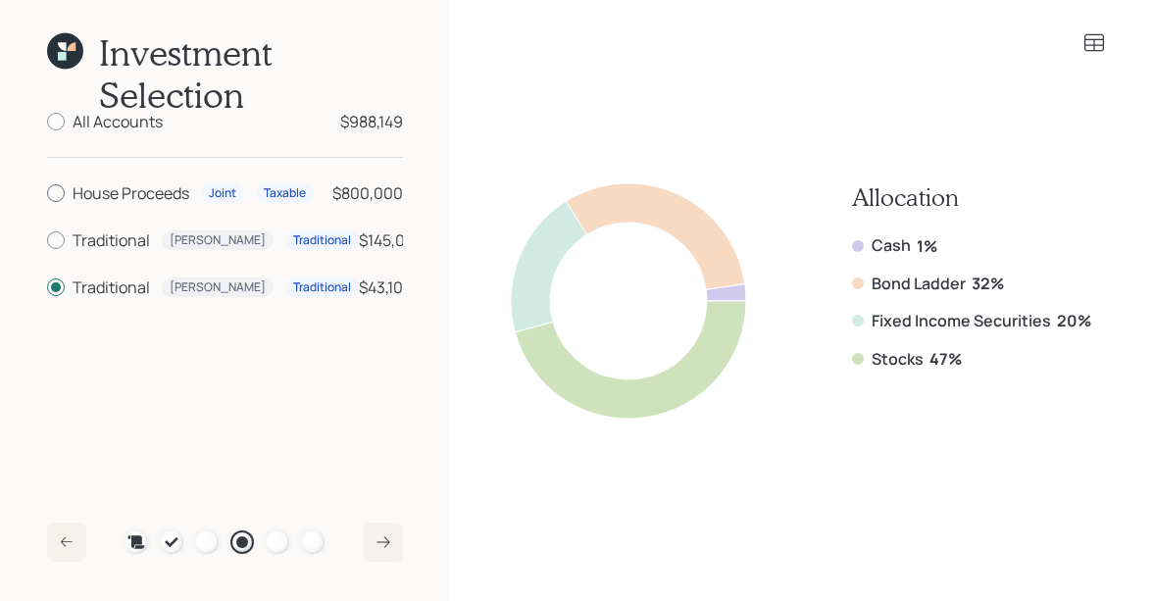
radio input "false"
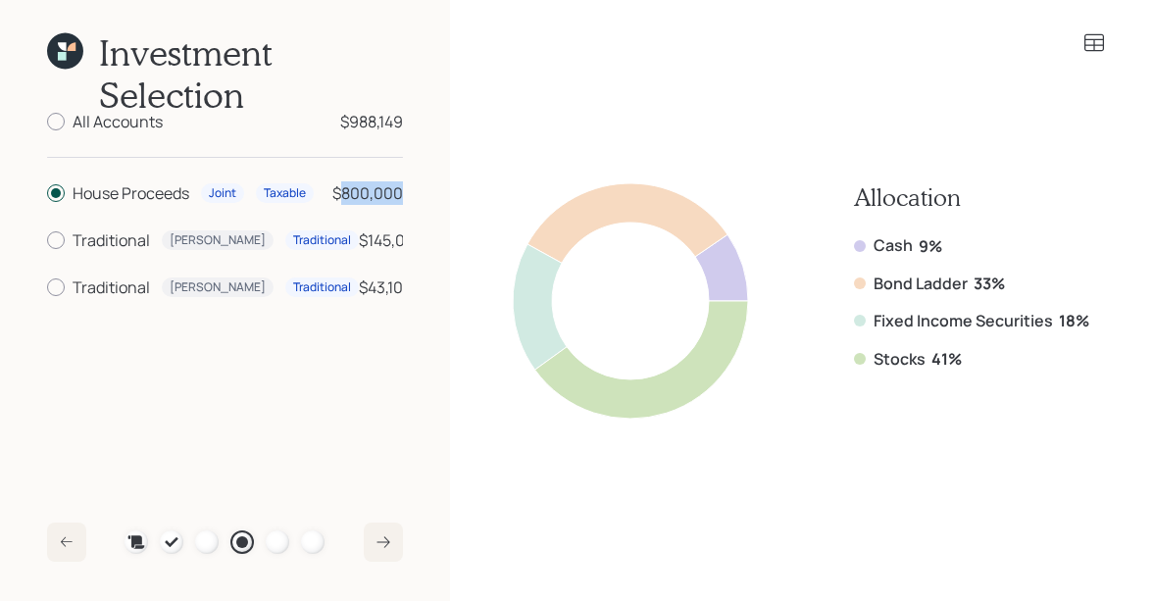
drag, startPoint x: 405, startPoint y: 196, endPoint x: 342, endPoint y: 197, distance: 62.7
click at [342, 197] on div "Investment Selection All Accounts $988,149 House Proceeds Joint Taxable $800,00…" at bounding box center [225, 300] width 450 height 601
drag, startPoint x: 969, startPoint y: 365, endPoint x: 848, endPoint y: 364, distance: 120.6
click at [848, 364] on div "Allocation Cash 9% Bond Ladder 33% Fixed Income Securities 18% Stocks 41%" at bounding box center [801, 300] width 576 height 235
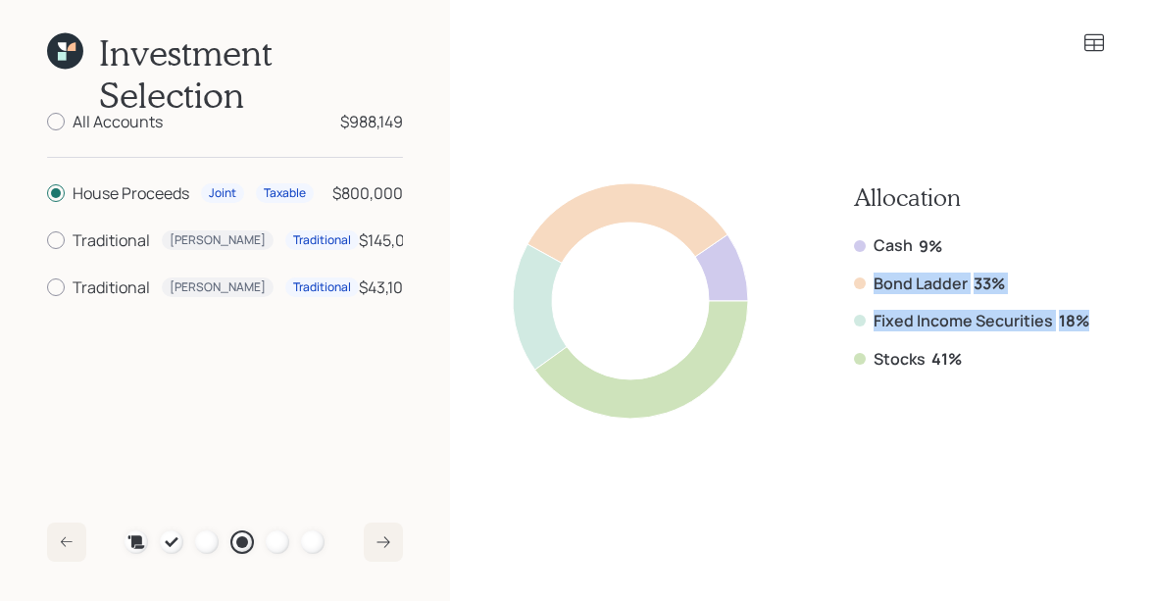
drag, startPoint x: 1095, startPoint y: 320, endPoint x: 874, endPoint y: 284, distance: 223.4
click at [874, 284] on div "Allocation Cash 9% Bond Ladder 33% Fixed Income Securities 18% Stocks 41%" at bounding box center [801, 300] width 609 height 381
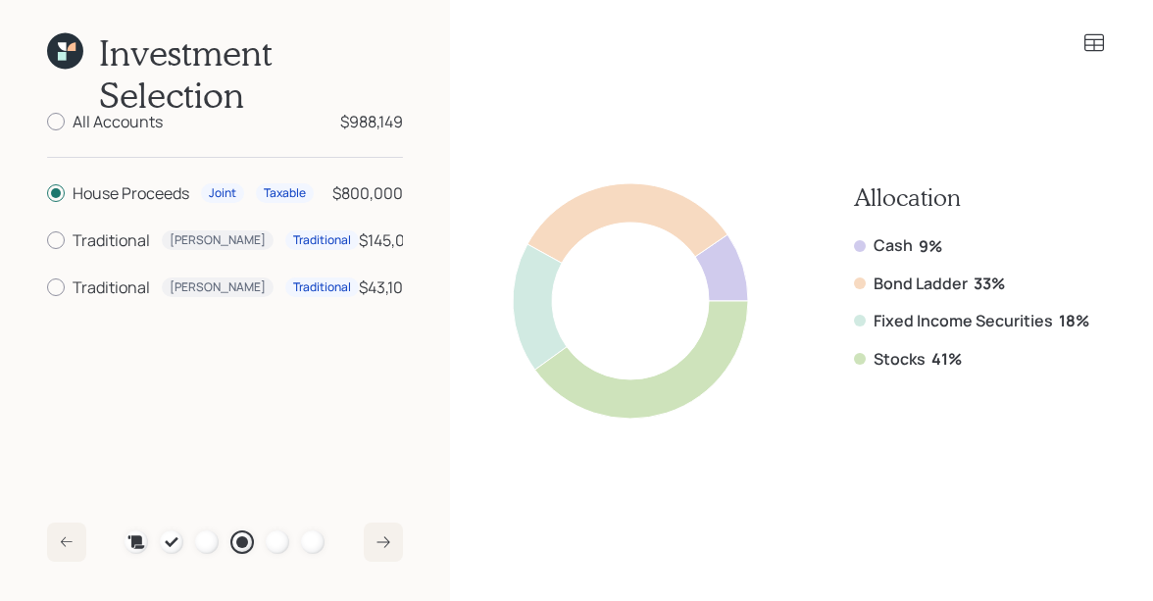
click at [1085, 45] on icon at bounding box center [1094, 43] width 24 height 24
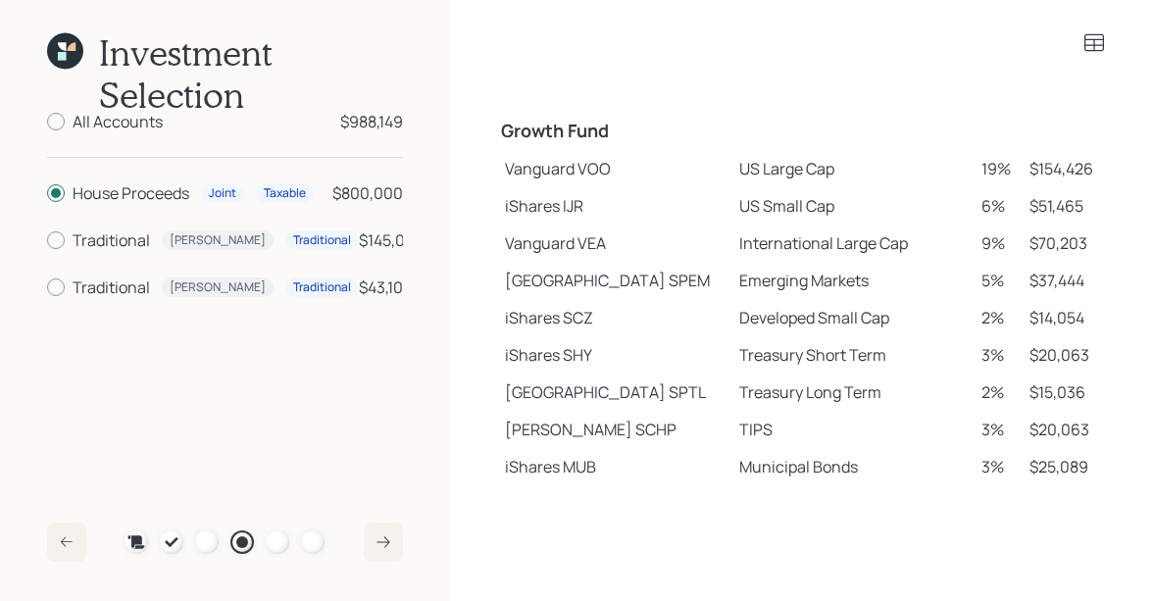
scroll to position [388, 0]
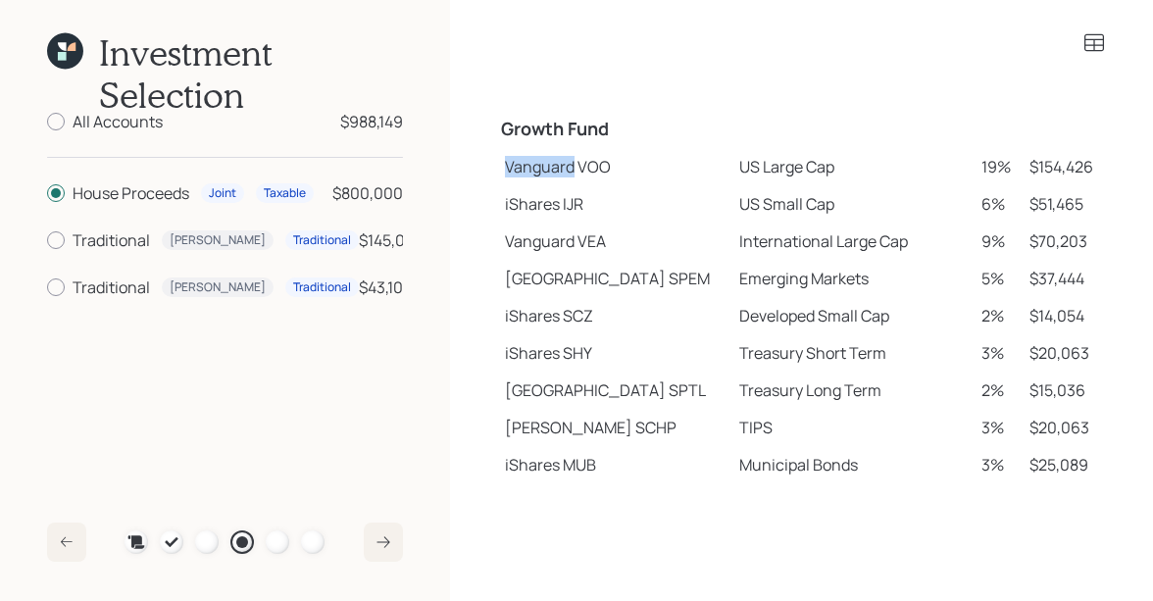
drag, startPoint x: 507, startPoint y: 170, endPoint x: 573, endPoint y: 171, distance: 65.7
click at [573, 171] on td "Vanguard VOO" at bounding box center [614, 166] width 234 height 37
drag, startPoint x: 502, startPoint y: 202, endPoint x: 555, endPoint y: 222, distance: 56.5
click at [555, 222] on td "iShares IJR" at bounding box center [614, 203] width 234 height 37
drag, startPoint x: 505, startPoint y: 278, endPoint x: 593, endPoint y: 281, distance: 88.3
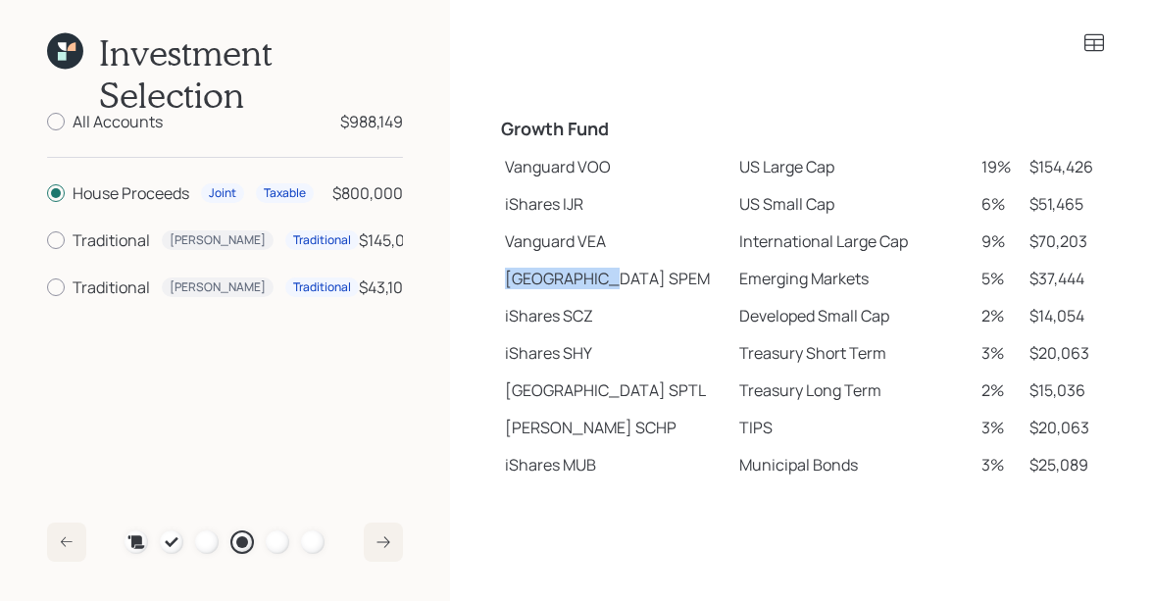
click at [593, 281] on td "State Street SPEM" at bounding box center [614, 278] width 234 height 37
drag, startPoint x: 506, startPoint y: 424, endPoint x: 565, endPoint y: 424, distance: 58.8
click at [565, 424] on td "Schwab SCHP" at bounding box center [614, 427] width 234 height 37
drag, startPoint x: 502, startPoint y: 165, endPoint x: 621, endPoint y: 166, distance: 118.6
click at [621, 166] on td "Vanguard VOO" at bounding box center [614, 166] width 234 height 37
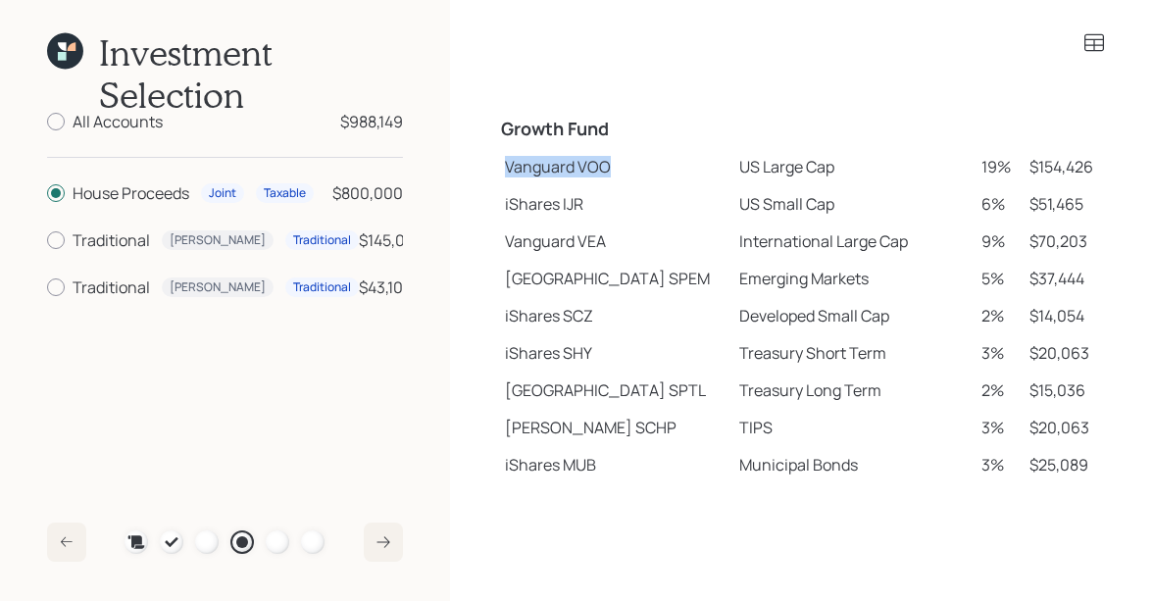
click at [621, 166] on td "Vanguard VOO" at bounding box center [614, 166] width 234 height 37
drag, startPoint x: 683, startPoint y: 170, endPoint x: 786, endPoint y: 173, distance: 103.0
click at [786, 173] on td "US Large Cap" at bounding box center [852, 166] width 242 height 37
drag, startPoint x: 684, startPoint y: 204, endPoint x: 774, endPoint y: 205, distance: 90.2
click at [774, 205] on td "US Small Cap" at bounding box center [852, 203] width 242 height 37
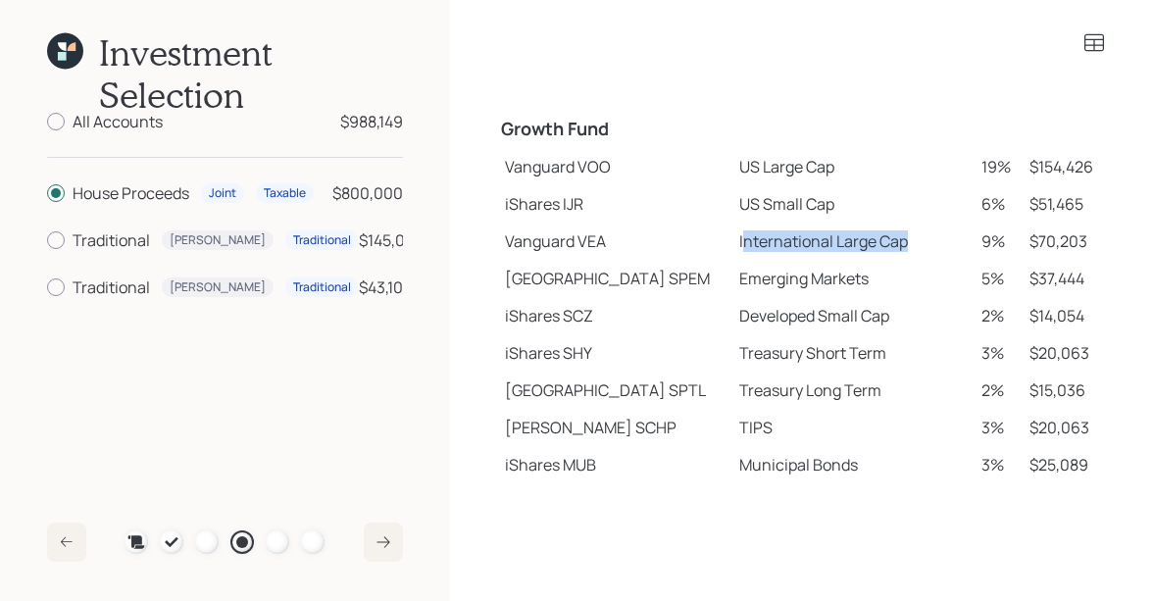
drag, startPoint x: 686, startPoint y: 242, endPoint x: 859, endPoint y: 245, distance: 172.6
click at [859, 245] on td "International Large Cap" at bounding box center [852, 241] width 242 height 37
drag, startPoint x: 679, startPoint y: 274, endPoint x: 835, endPoint y: 280, distance: 156.0
click at [835, 280] on td "Emerging Markets" at bounding box center [852, 278] width 242 height 37
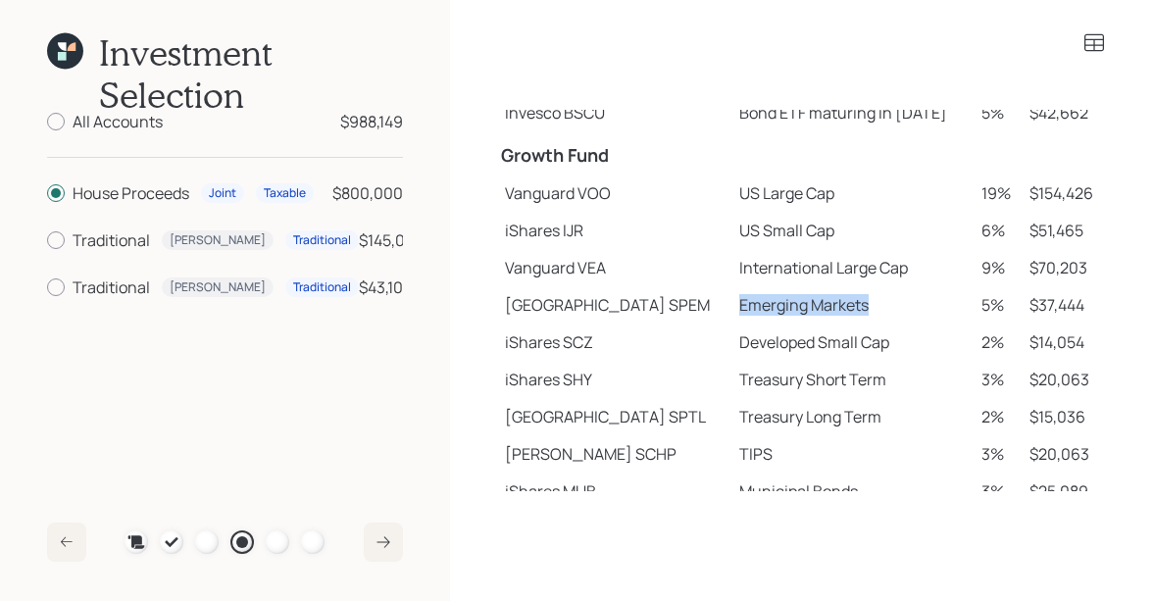
scroll to position [361, 0]
click at [1099, 50] on icon at bounding box center [1094, 43] width 20 height 18
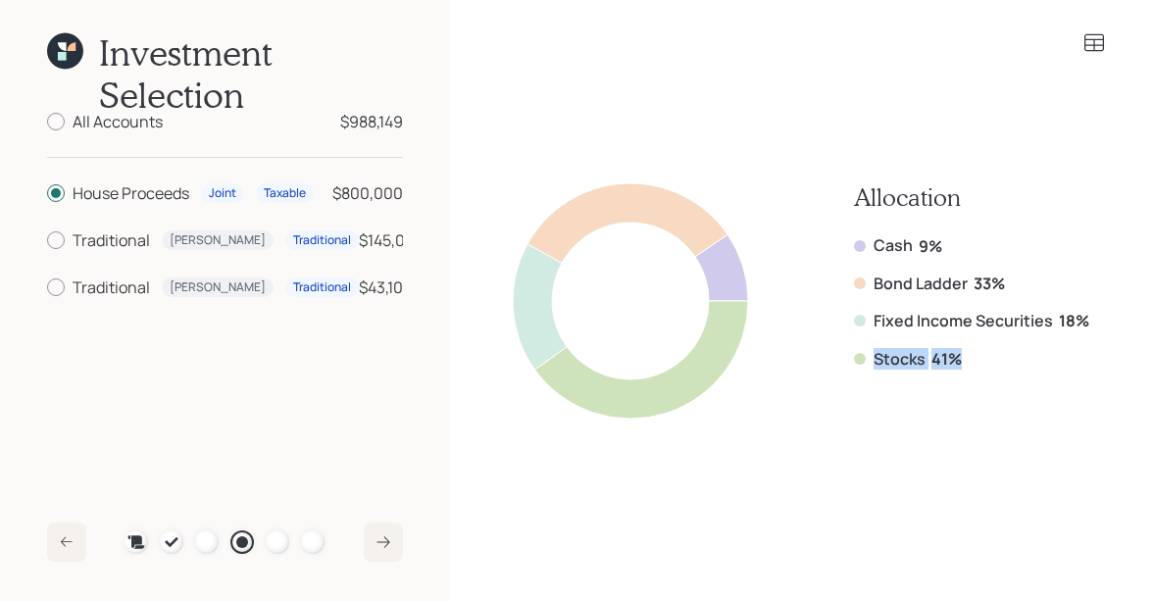
drag, startPoint x: 961, startPoint y: 361, endPoint x: 864, endPoint y: 361, distance: 97.1
click at [864, 361] on div "Stocks 41%" at bounding box center [971, 359] width 235 height 22
click at [57, 48] on icon at bounding box center [65, 51] width 36 height 36
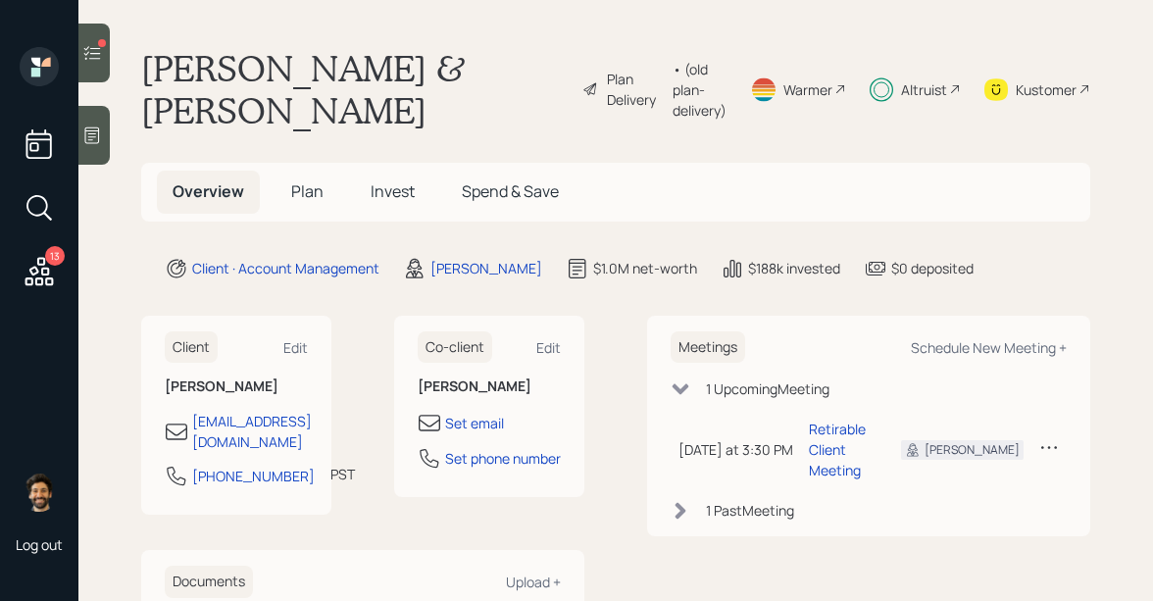
click at [50, 268] on icon at bounding box center [39, 271] width 35 height 35
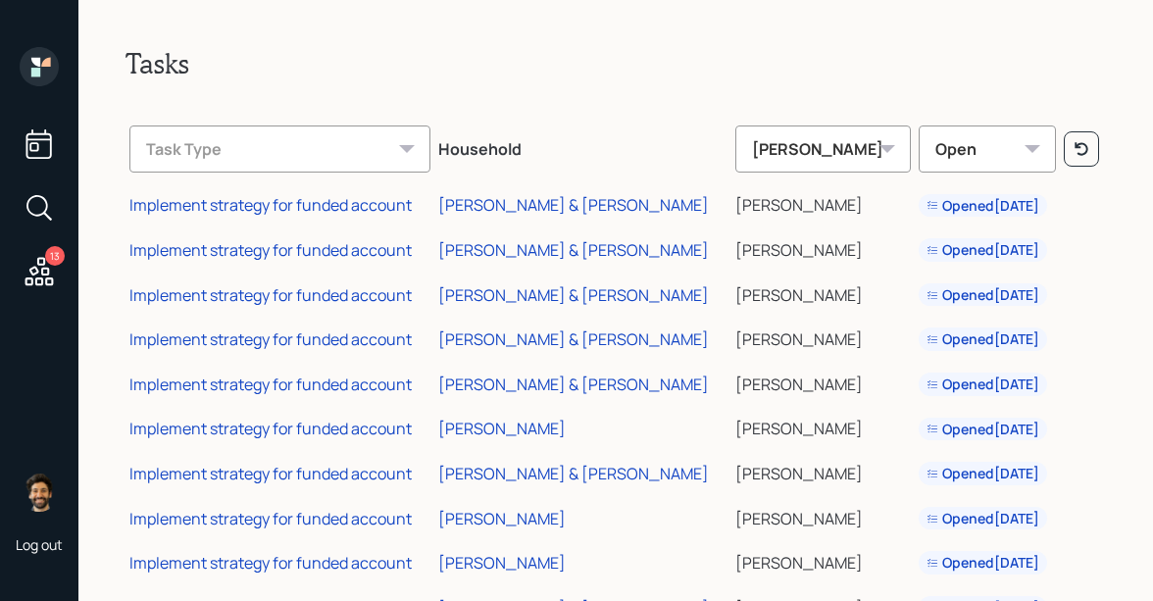
click at [39, 145] on icon at bounding box center [39, 143] width 35 height 35
click at [33, 75] on icon at bounding box center [35, 72] width 9 height 9
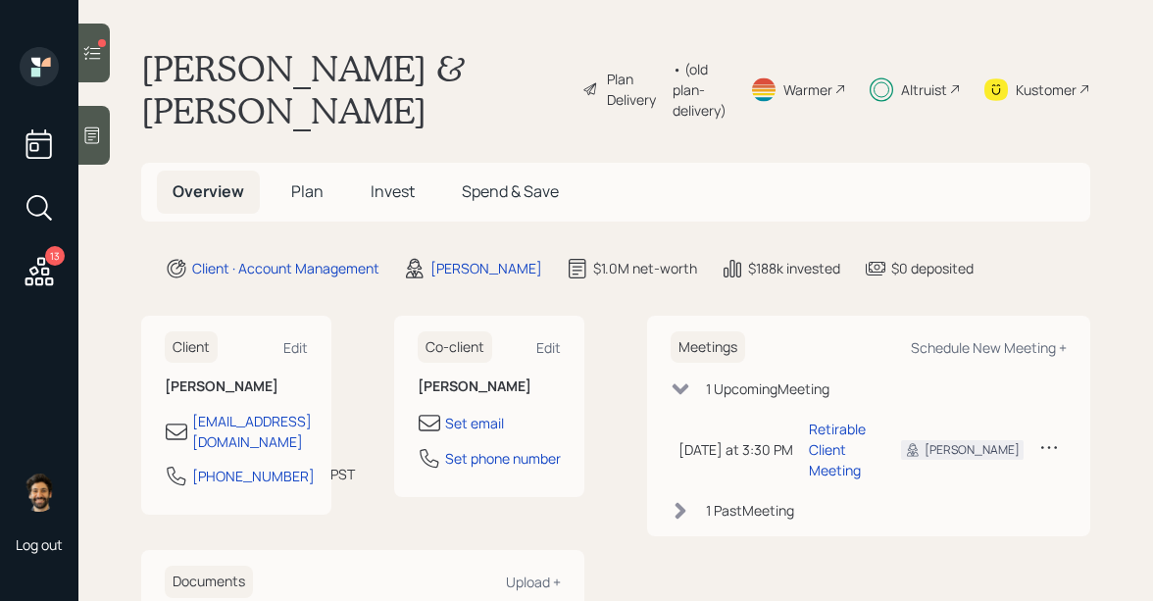
click at [673, 74] on div "• (old plan-delivery)" at bounding box center [700, 90] width 54 height 62
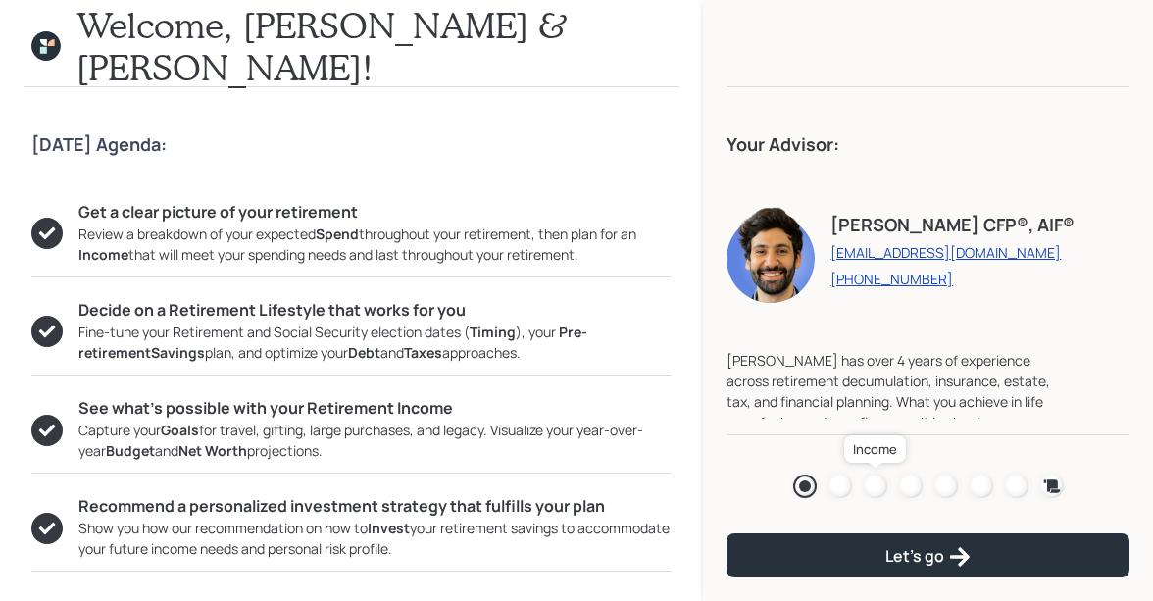
click at [868, 485] on div at bounding box center [876, 486] width 24 height 24
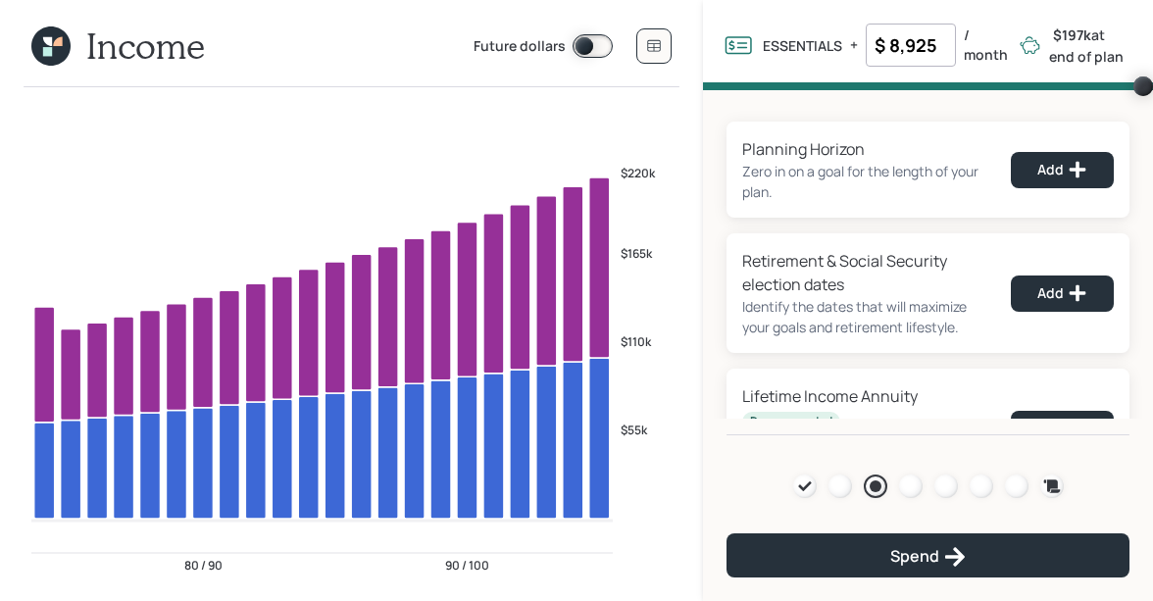
click at [46, 52] on icon at bounding box center [47, 51] width 9 height 9
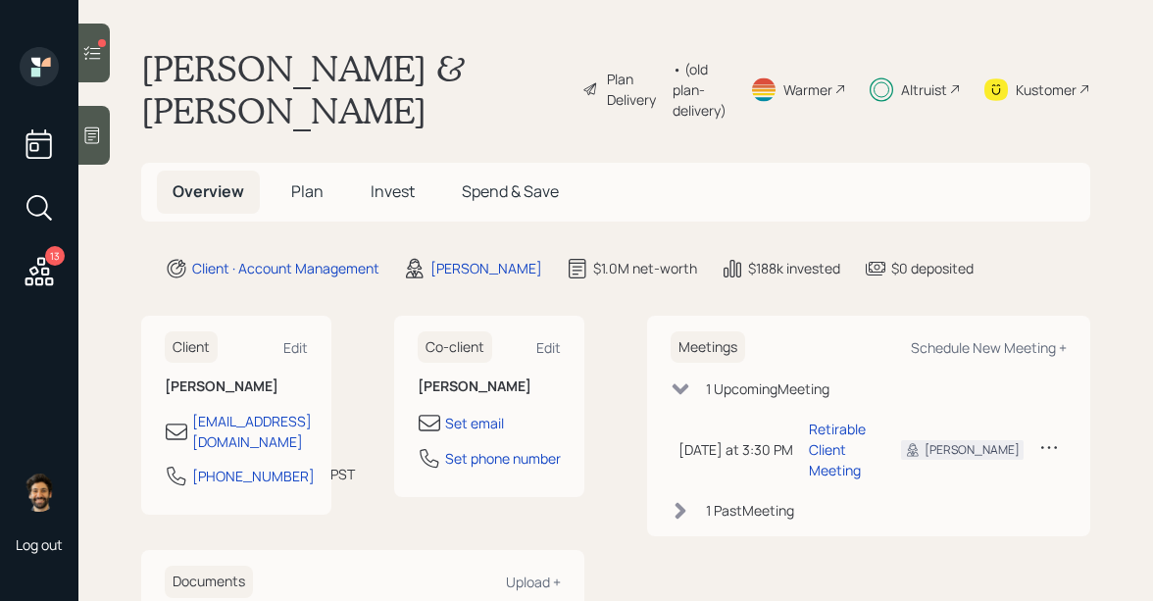
click at [306, 201] on span "Plan" at bounding box center [307, 191] width 32 height 22
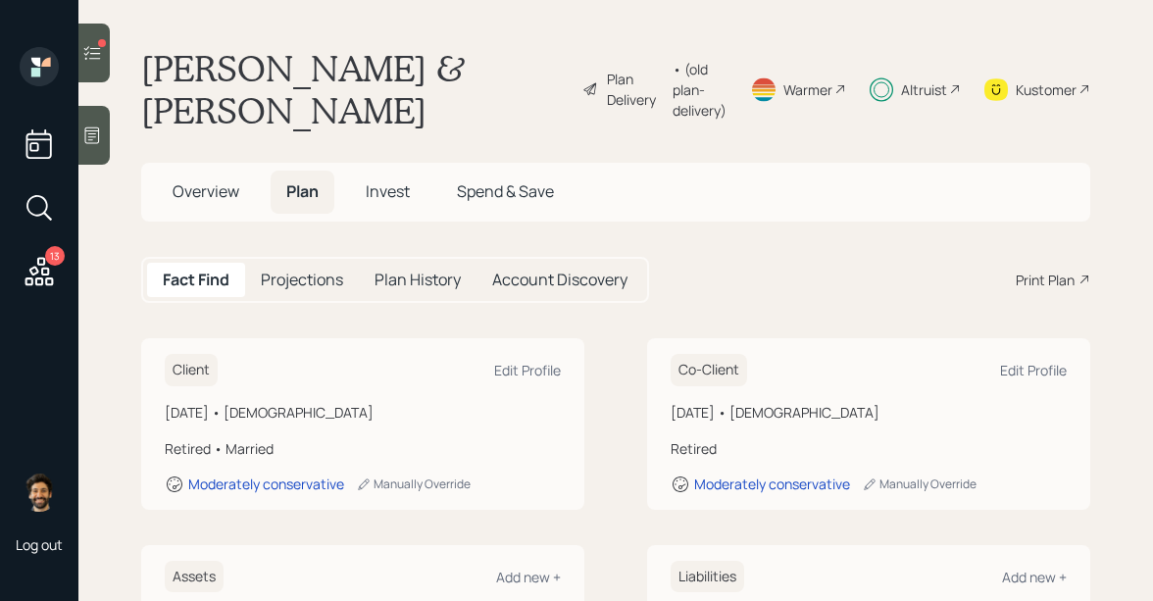
click at [673, 84] on div "• (old plan-delivery)" at bounding box center [700, 90] width 54 height 62
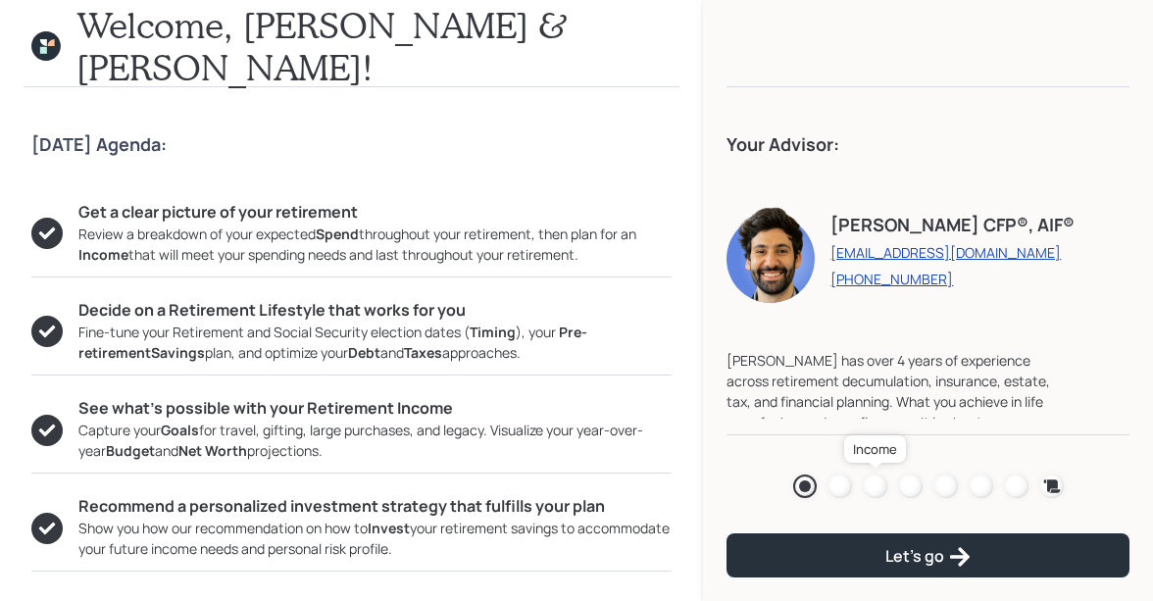
click at [869, 488] on div at bounding box center [876, 486] width 24 height 24
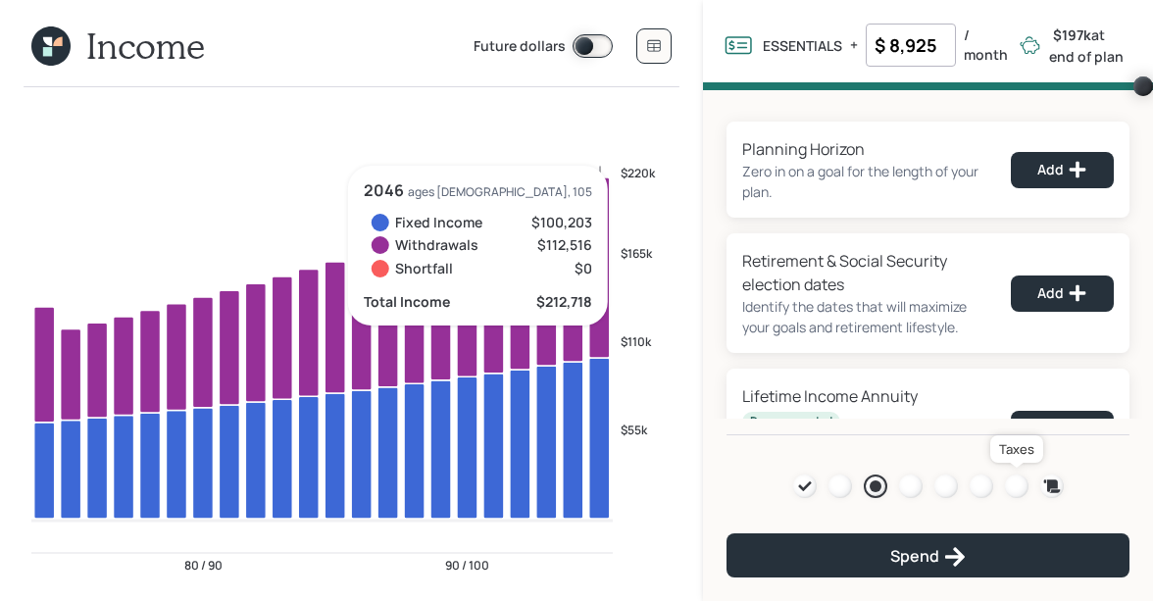
click at [1013, 480] on div at bounding box center [1017, 486] width 24 height 24
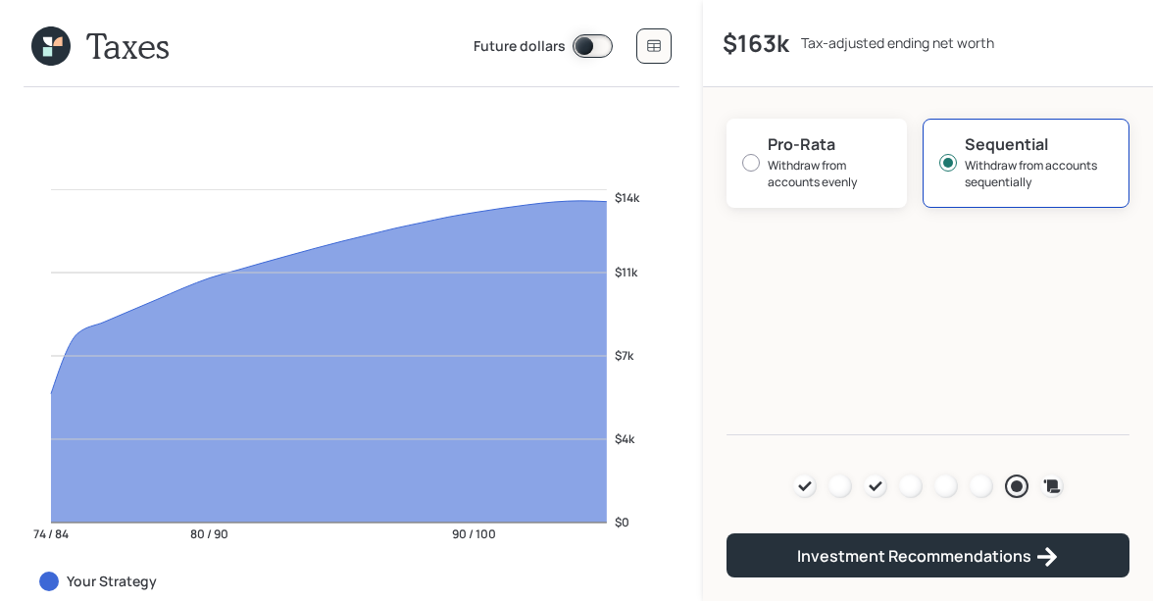
click at [45, 46] on icon at bounding box center [48, 39] width 13 height 13
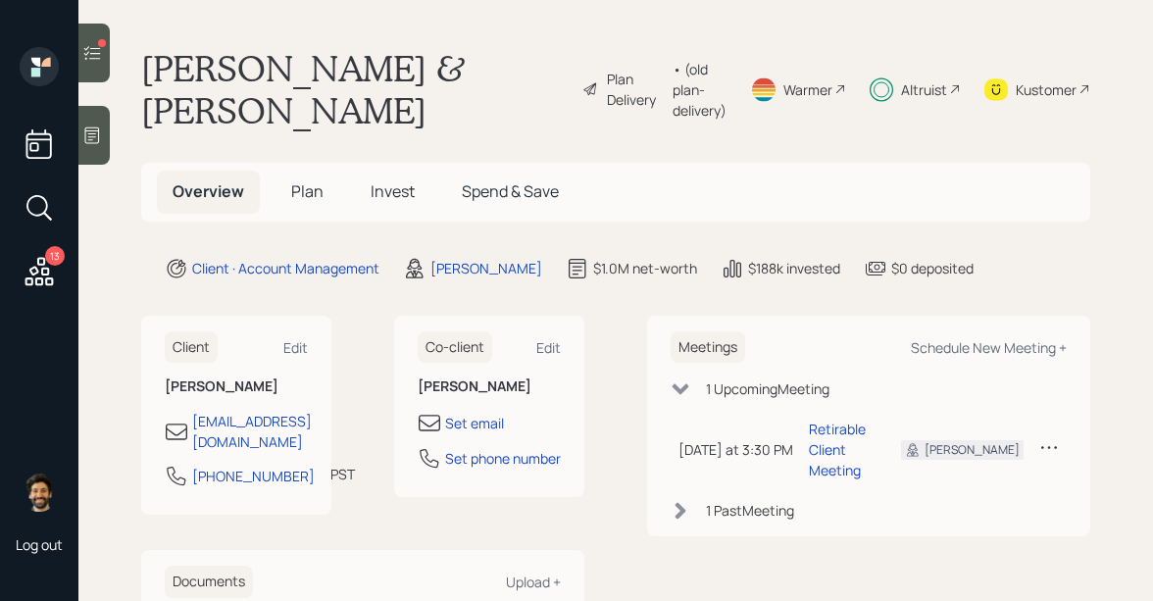
click at [371, 205] on h5 "Invest" at bounding box center [392, 192] width 75 height 42
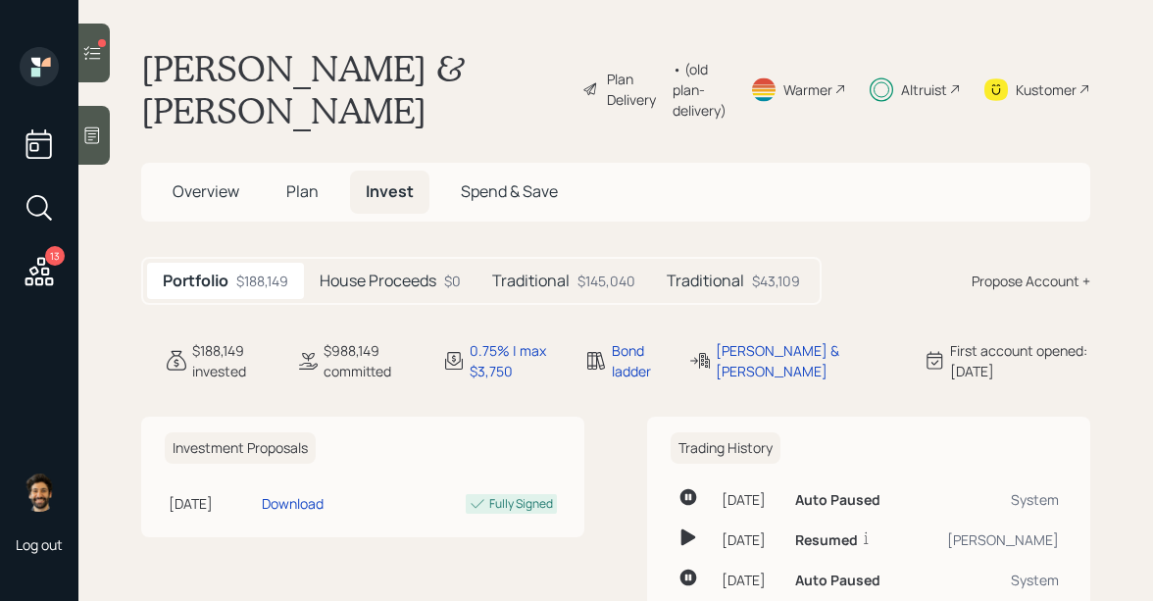
click at [376, 284] on h5 "House Proceeds" at bounding box center [378, 281] width 117 height 19
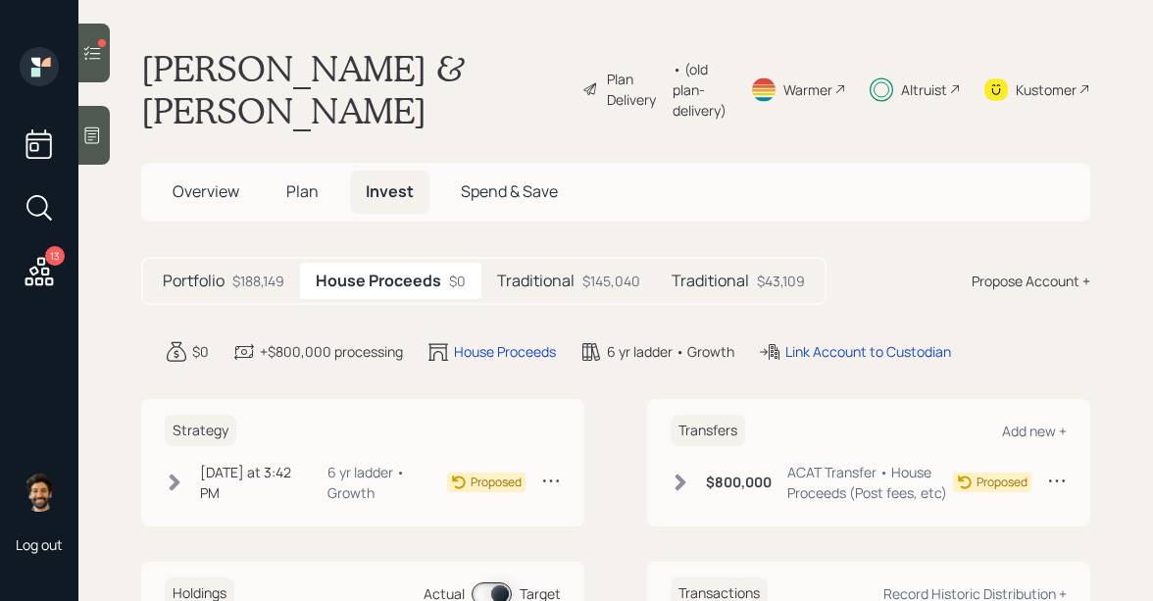
click at [521, 284] on h5 "Traditional" at bounding box center [535, 281] width 77 height 19
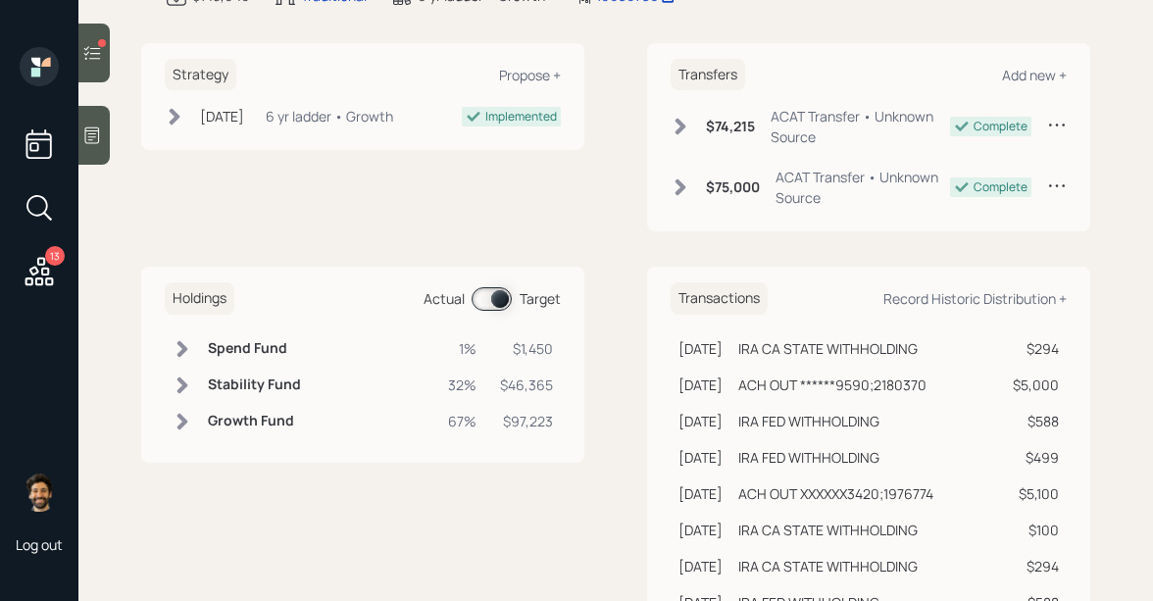
scroll to position [365, 0]
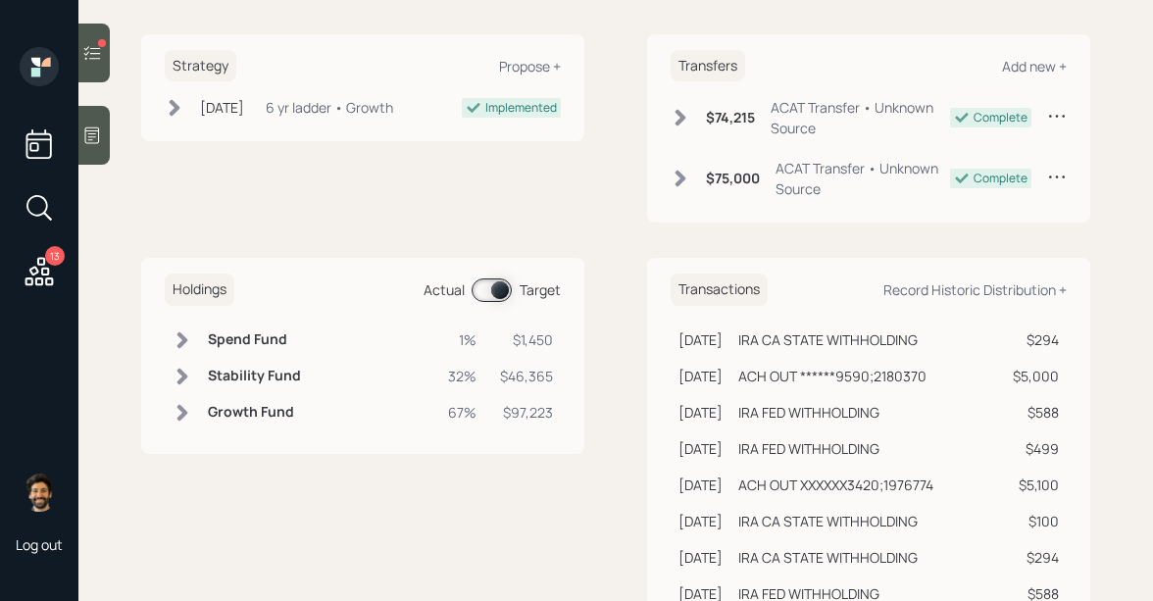
click at [504, 290] on span at bounding box center [492, 290] width 40 height 24
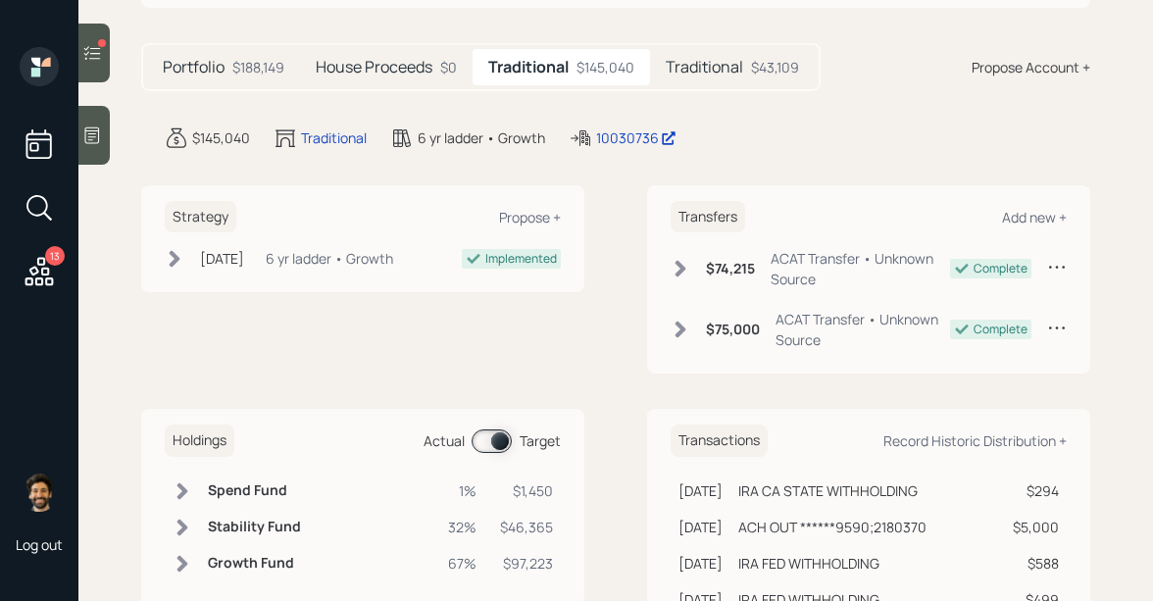
scroll to position [160, 0]
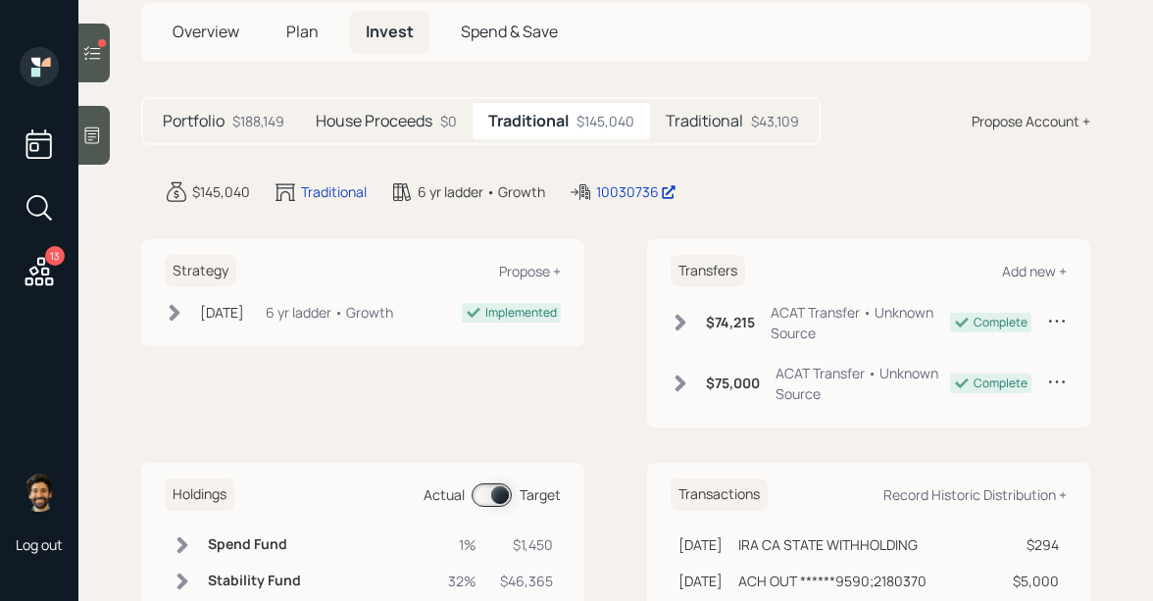
click at [704, 122] on h5 "Traditional" at bounding box center [704, 121] width 77 height 19
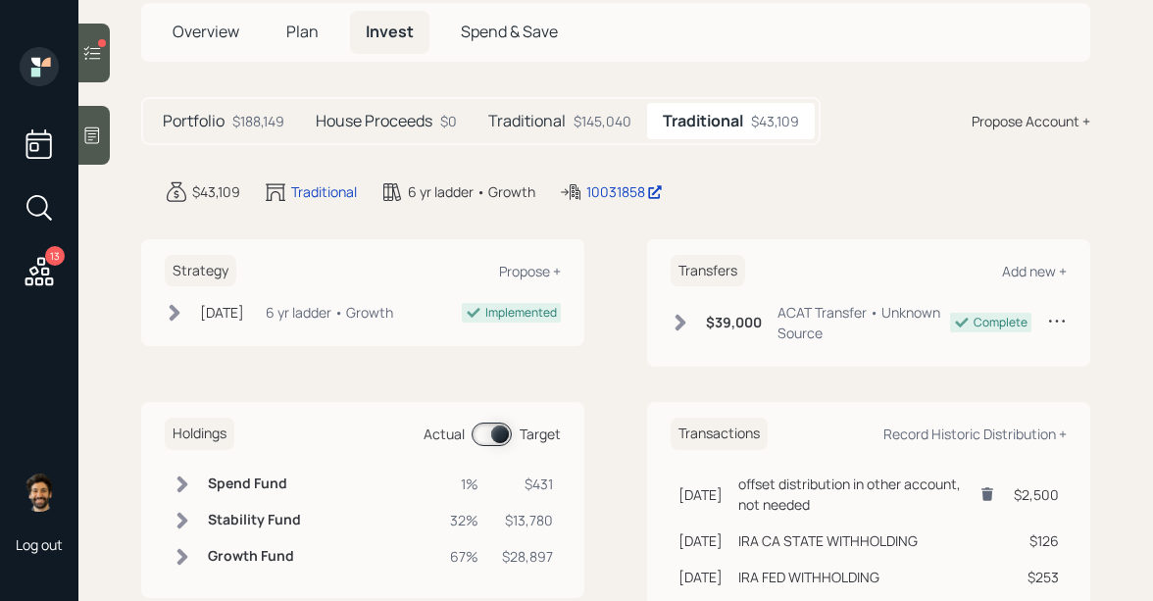
click at [391, 119] on h5 "House Proceeds" at bounding box center [374, 121] width 117 height 19
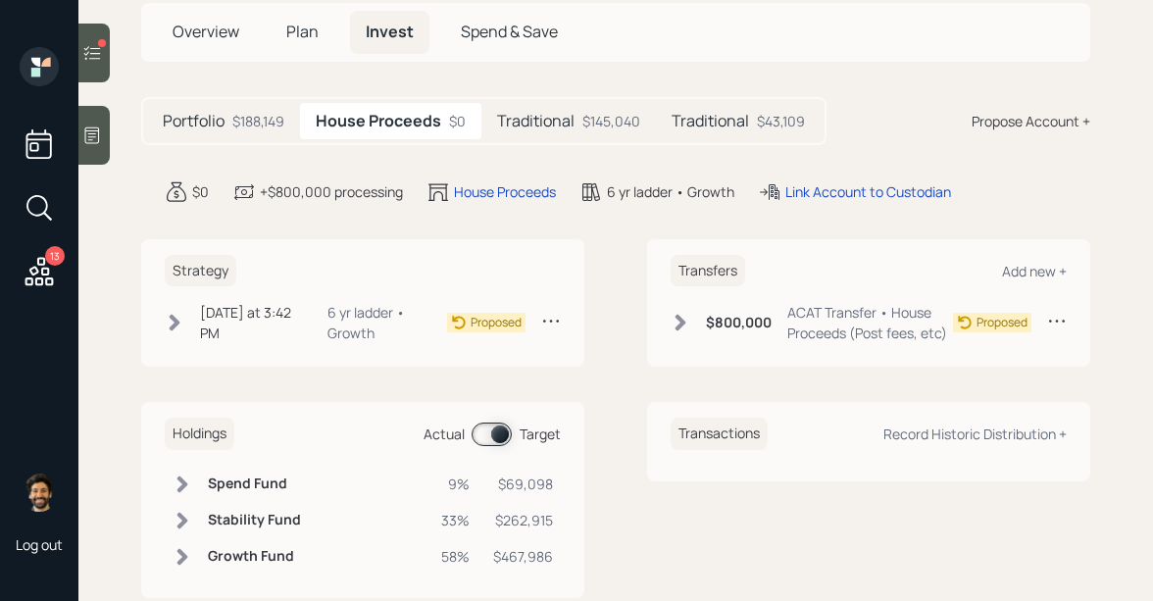
scroll to position [204, 0]
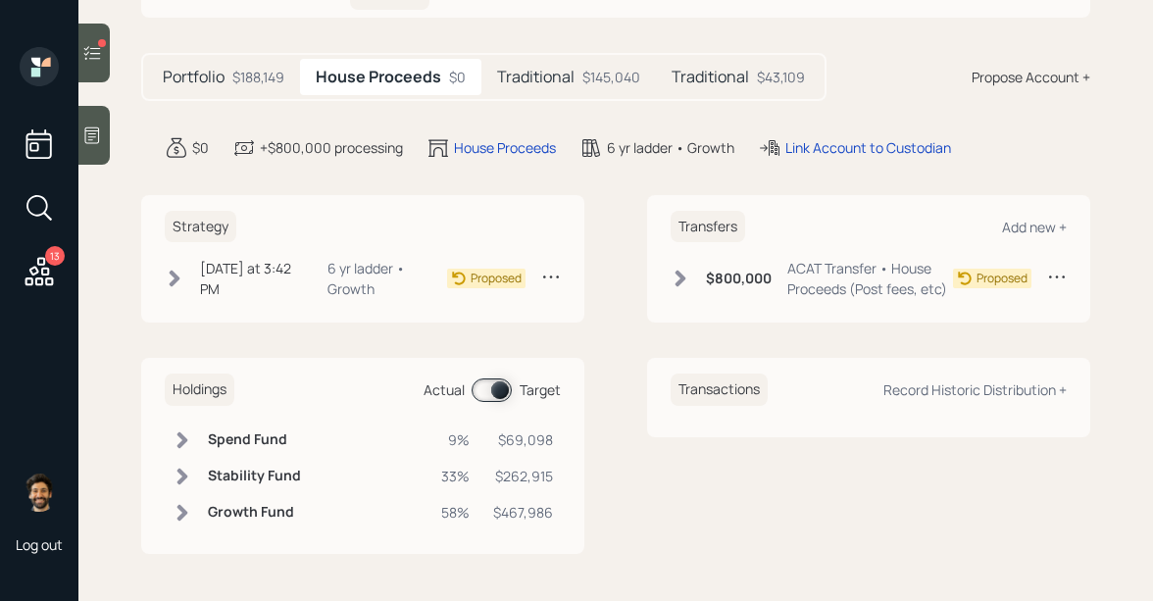
click at [531, 84] on h5 "Traditional" at bounding box center [535, 77] width 77 height 19
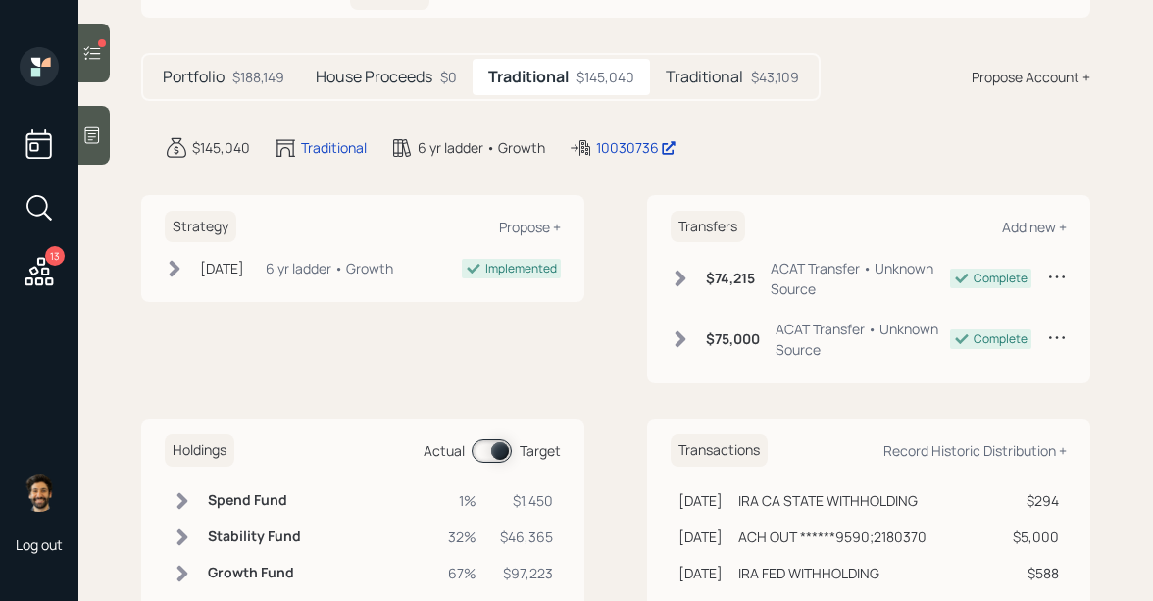
click at [696, 78] on h5 "Traditional" at bounding box center [704, 77] width 77 height 19
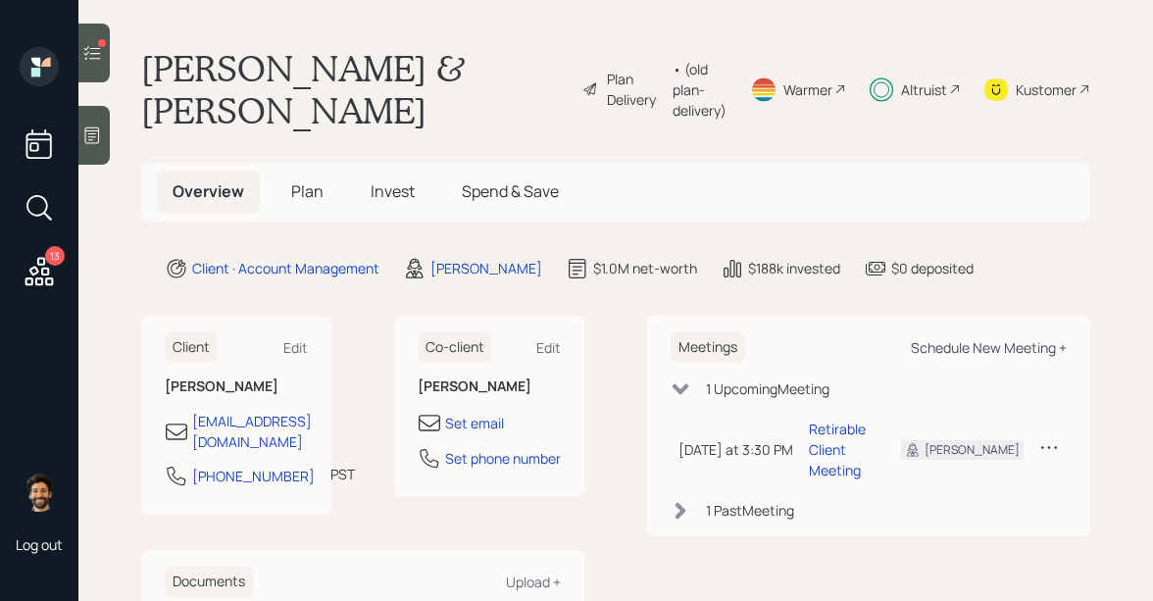
click at [997, 348] on div "Schedule New Meeting +" at bounding box center [989, 347] width 156 height 19
select select "f14b762f-c7c2-4b89-9227-8fa891345eea"
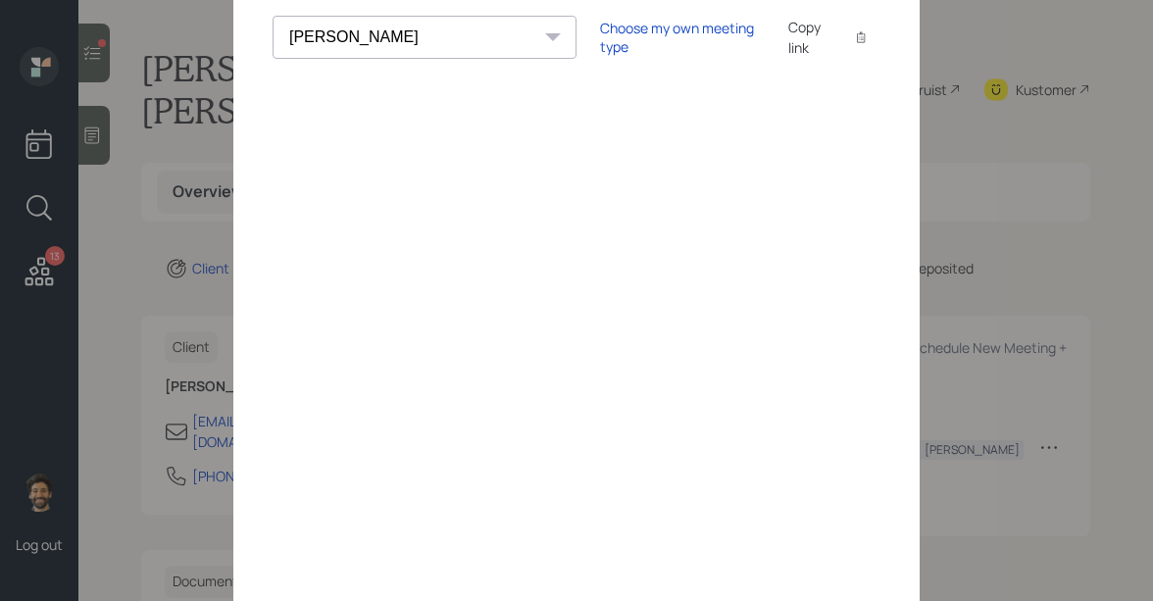
scroll to position [141, 0]
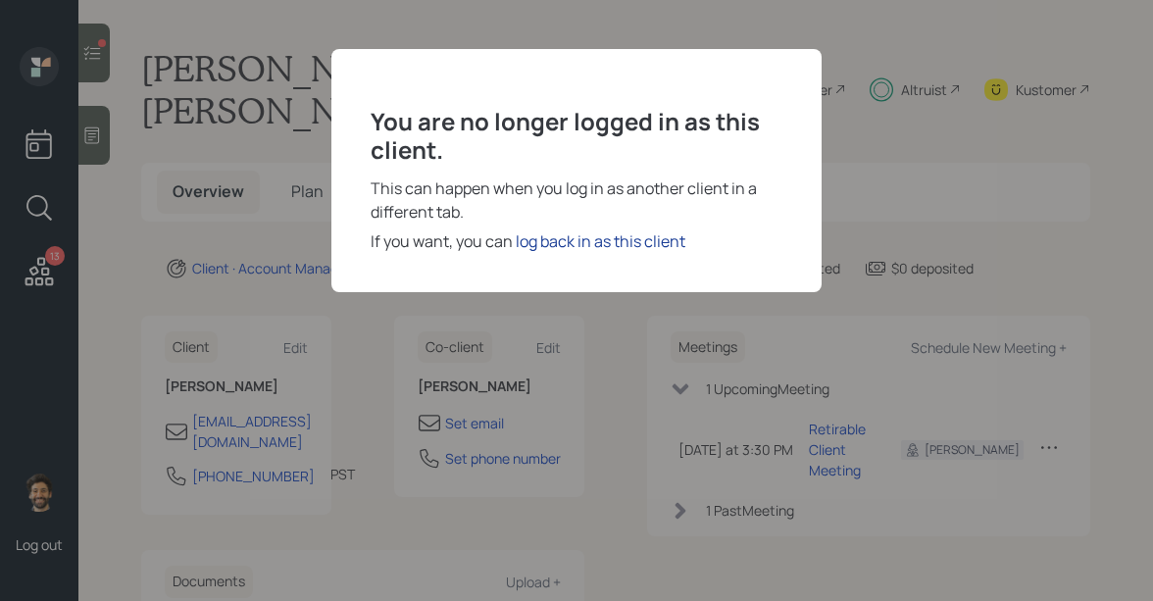
click at [606, 232] on div "log back in as this client" at bounding box center [601, 241] width 170 height 24
